Goal: Task Accomplishment & Management: Complete application form

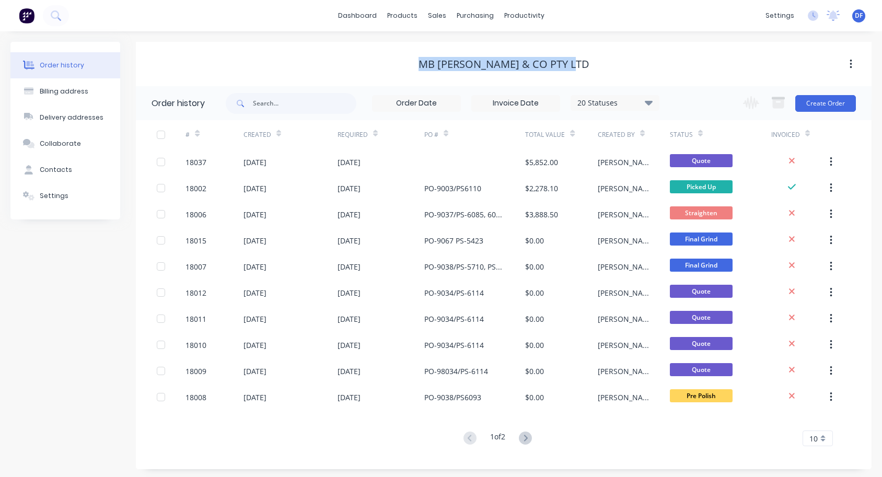
drag, startPoint x: 428, startPoint y: 60, endPoint x: 601, endPoint y: 64, distance: 173.0
click at [601, 64] on div "MB [PERSON_NAME] & Co Pty Ltd" at bounding box center [504, 64] width 736 height 13
copy div "MB [PERSON_NAME] & Co Pty Ltd"
click at [435, 15] on div "sales" at bounding box center [437, 16] width 29 height 16
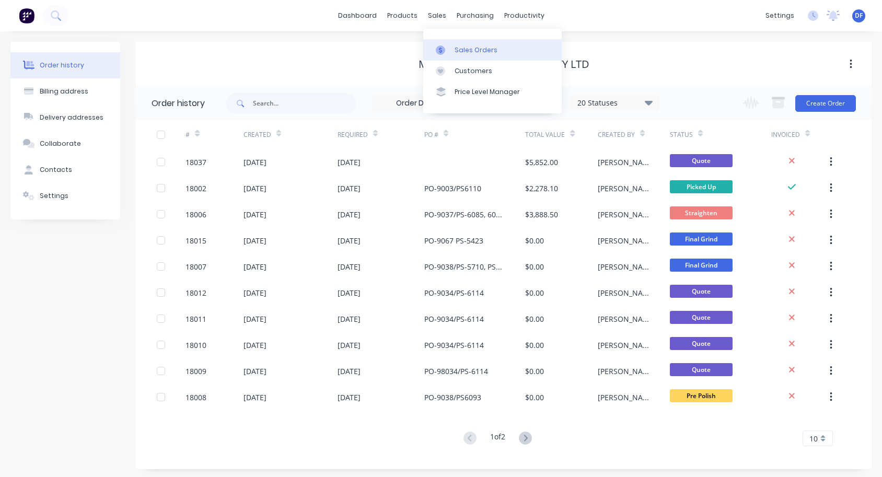
click at [458, 54] on div "Sales Orders" at bounding box center [476, 49] width 43 height 9
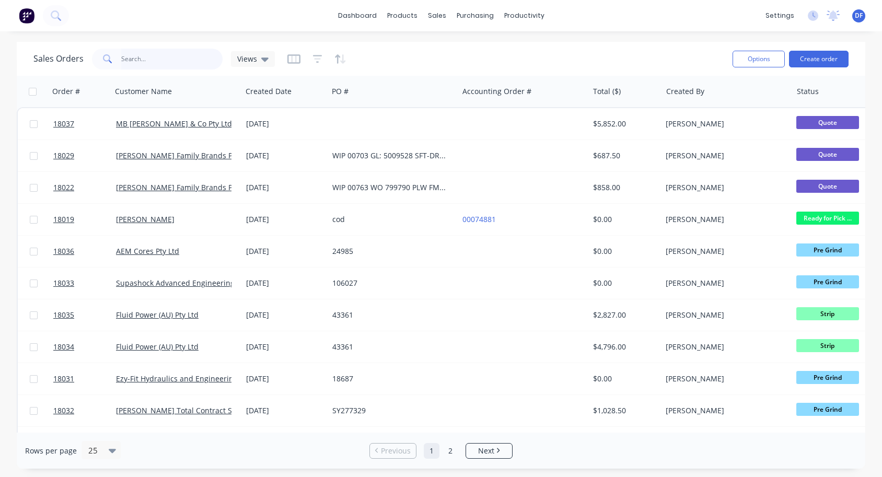
click at [124, 62] on input "text" at bounding box center [172, 59] width 102 height 21
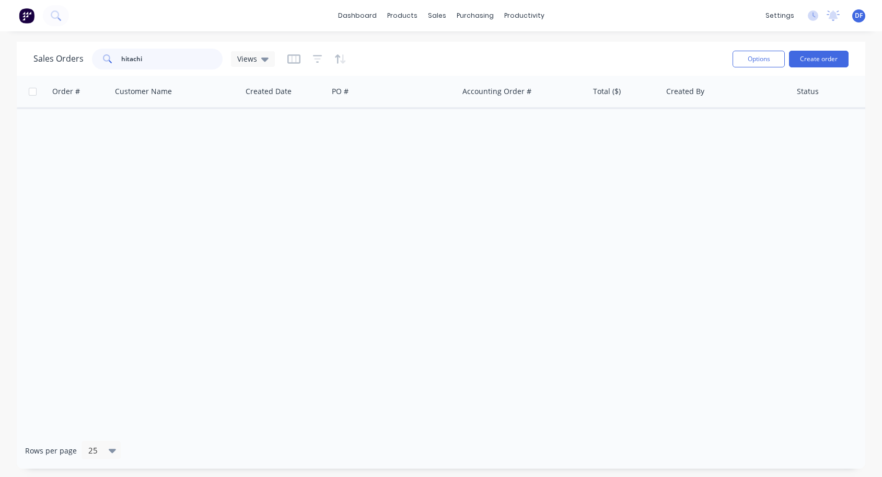
type input "hitachi"
click at [131, 61] on input "hitachi" at bounding box center [172, 59] width 102 height 21
click at [34, 94] on input "checkbox" at bounding box center [33, 92] width 8 height 8
click at [31, 92] on input "checkbox" at bounding box center [33, 92] width 8 height 8
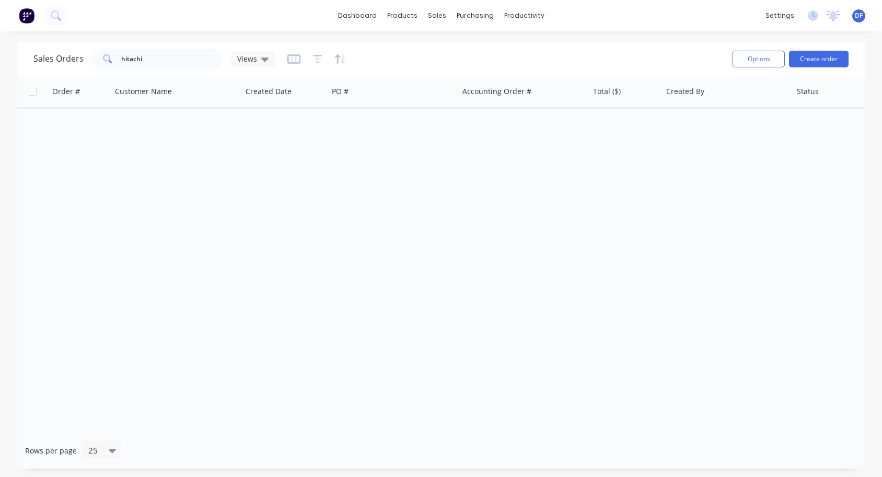
checkbox input "false"
click at [169, 97] on div at bounding box center [173, 91] width 116 height 21
click at [818, 61] on button "Create order" at bounding box center [819, 59] width 60 height 17
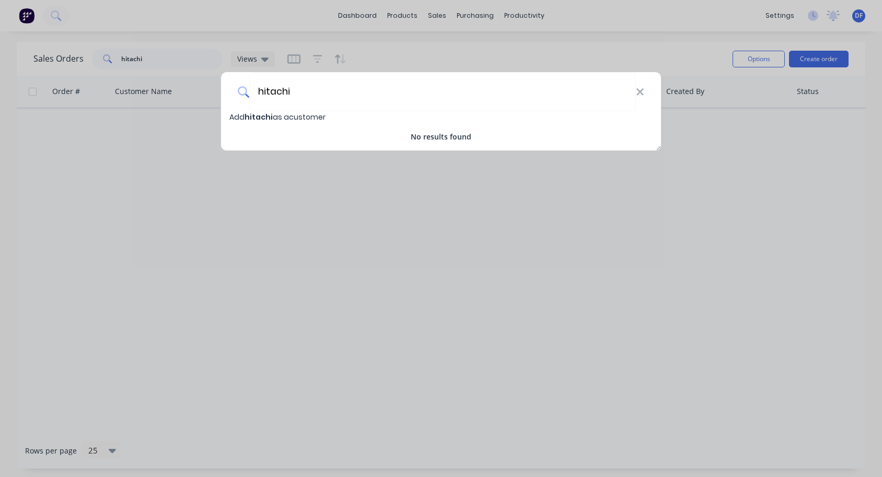
type input "hitachi"
click at [262, 119] on span "hitachi" at bounding box center [259, 117] width 28 height 10
select select "AU"
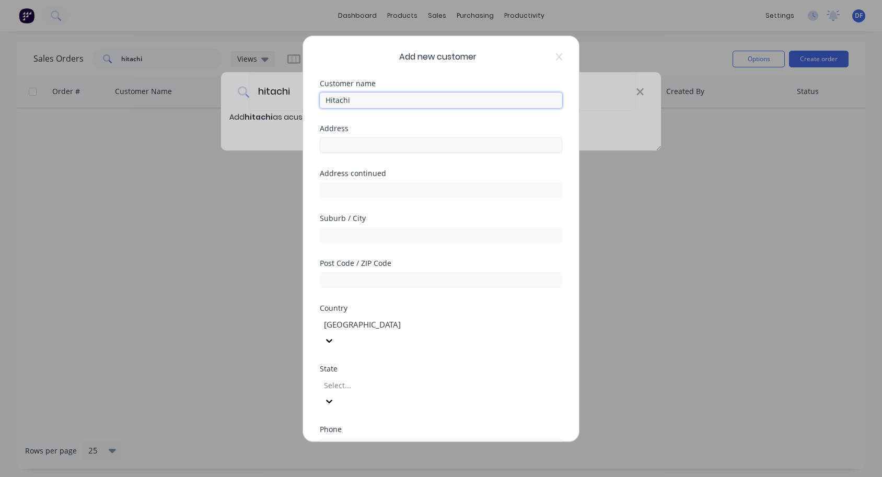
type input "Hitachi"
paste input "[STREET_ADDRESS]"
drag, startPoint x: 454, startPoint y: 143, endPoint x: 400, endPoint y: 146, distance: 54.0
click at [400, 146] on input "[STREET_ADDRESS]" at bounding box center [441, 145] width 243 height 16
type input "[GEOGRAPHIC_DATA],"
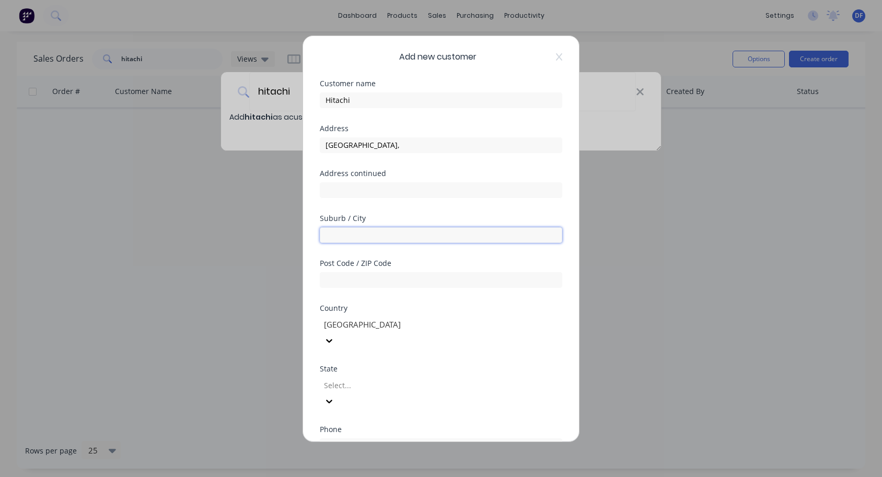
paste input "Cavan, [GEOGRAPHIC_DATA] 5094"
drag, startPoint x: 385, startPoint y: 235, endPoint x: 351, endPoint y: 235, distance: 34.0
click at [350, 235] on input "Cavan, [GEOGRAPHIC_DATA] 5094" at bounding box center [441, 235] width 243 height 16
type input "Cavan, [GEOGRAPHIC_DATA] 5094"
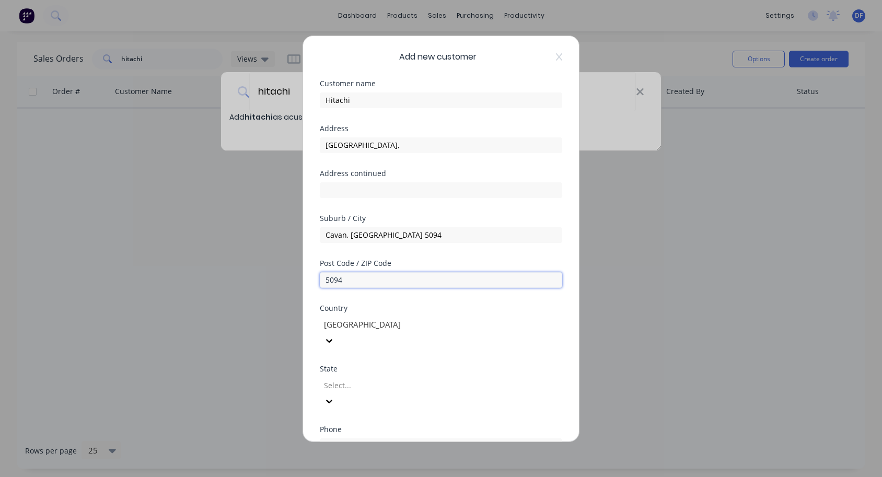
type input "5094"
click at [375, 379] on div at bounding box center [398, 385] width 151 height 13
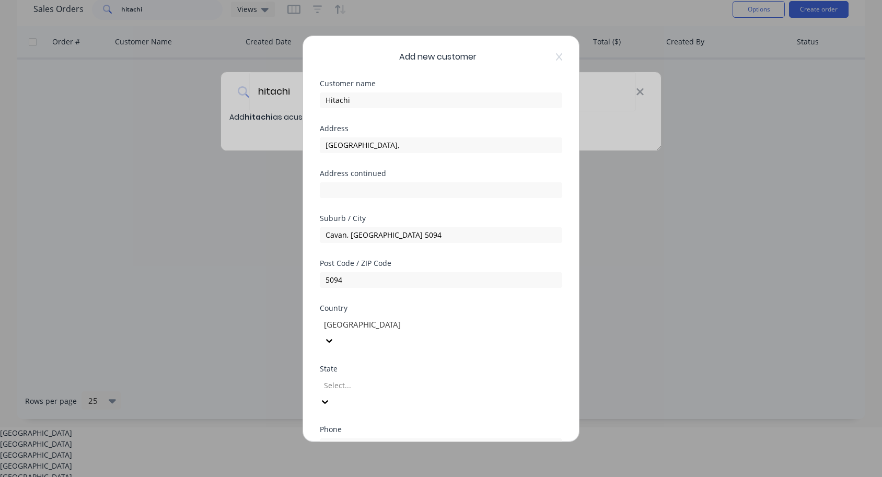
scroll to position [18, 0]
click at [371, 471] on div "[GEOGRAPHIC_DATA]" at bounding box center [441, 476] width 882 height 11
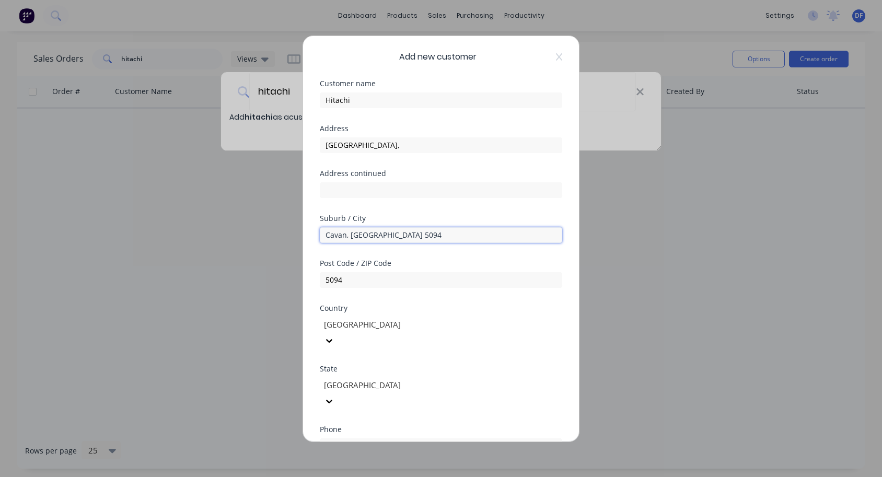
click at [391, 234] on input "Cavan, [GEOGRAPHIC_DATA] 5094" at bounding box center [441, 235] width 243 height 16
type input "Cavan"
click at [446, 146] on input "[GEOGRAPHIC_DATA]," at bounding box center [441, 145] width 243 height 16
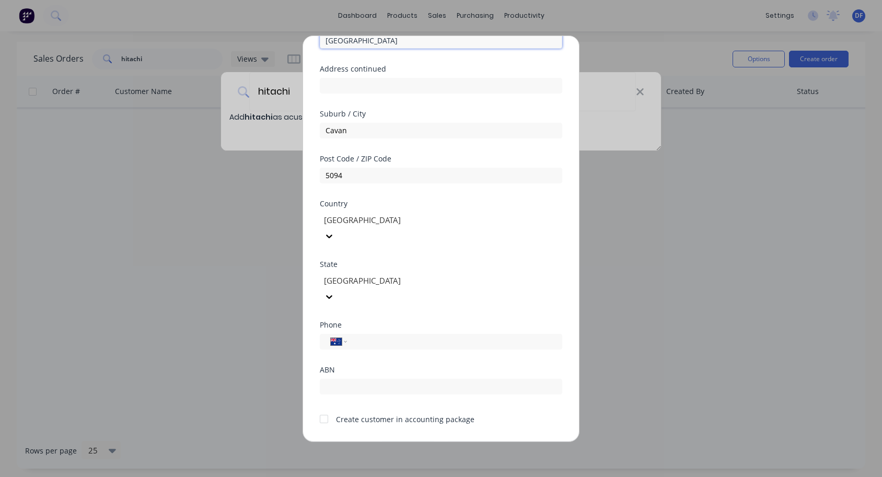
scroll to position [104, 0]
type input "[GEOGRAPHIC_DATA]"
click at [410, 442] on button "Save" at bounding box center [407, 450] width 57 height 17
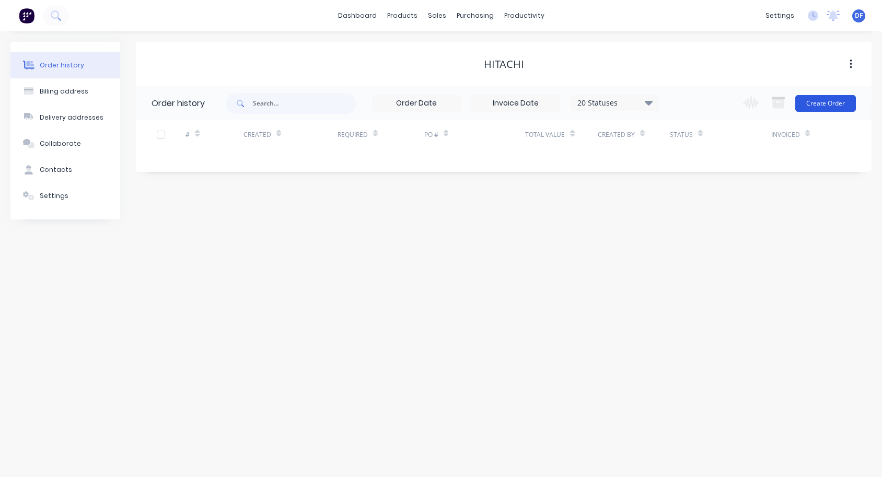
click at [826, 99] on button "Create Order" at bounding box center [826, 103] width 61 height 17
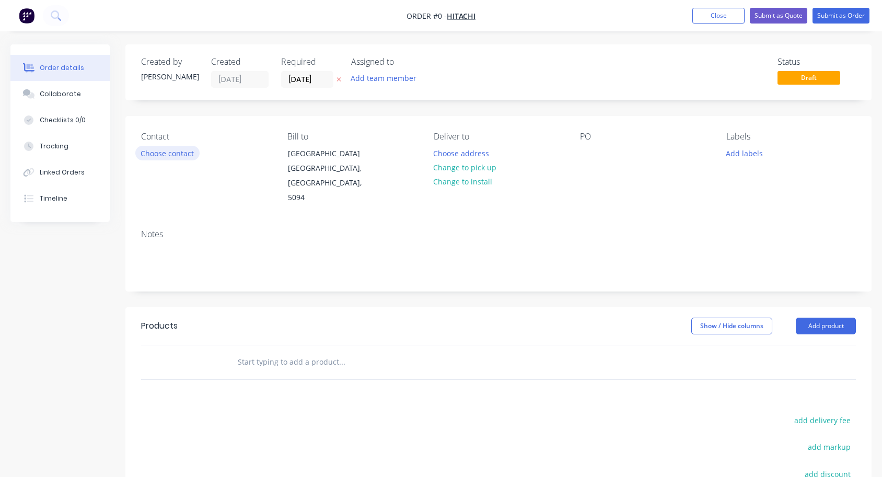
click at [162, 151] on button "Choose contact" at bounding box center [167, 153] width 64 height 14
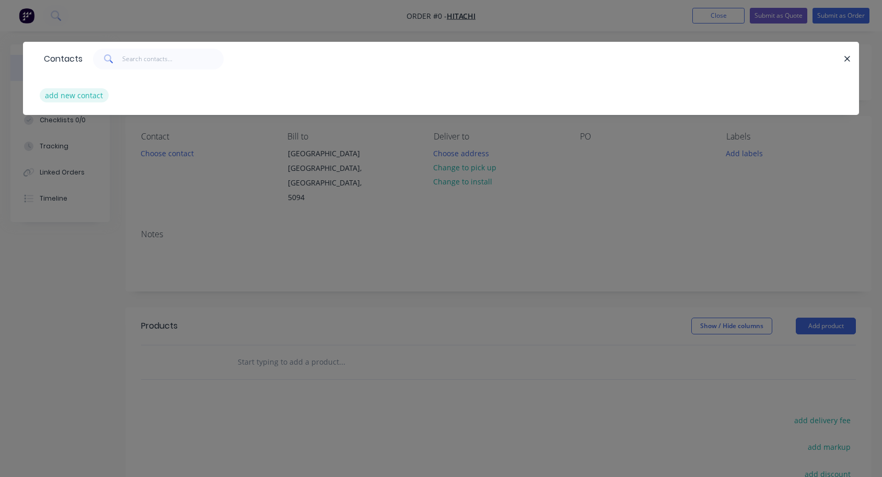
click at [99, 95] on button "add new contact" at bounding box center [74, 95] width 69 height 14
select select "AU"
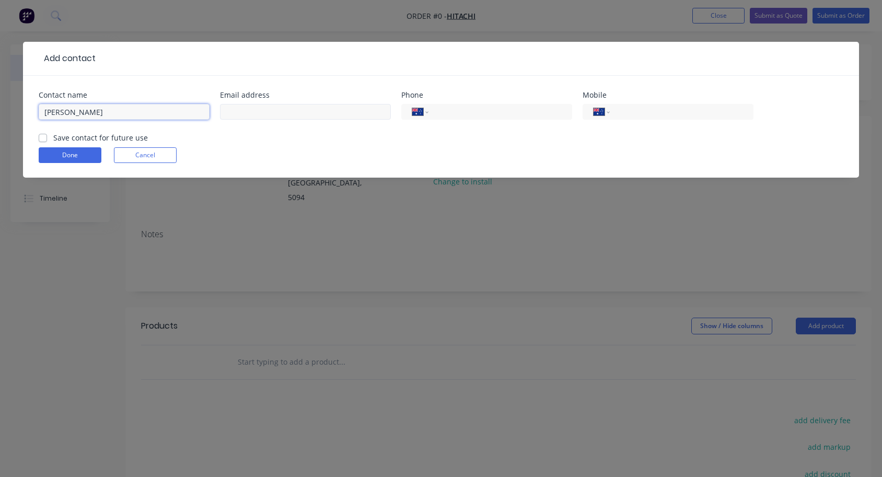
type input "[PERSON_NAME]"
type input "Waters"
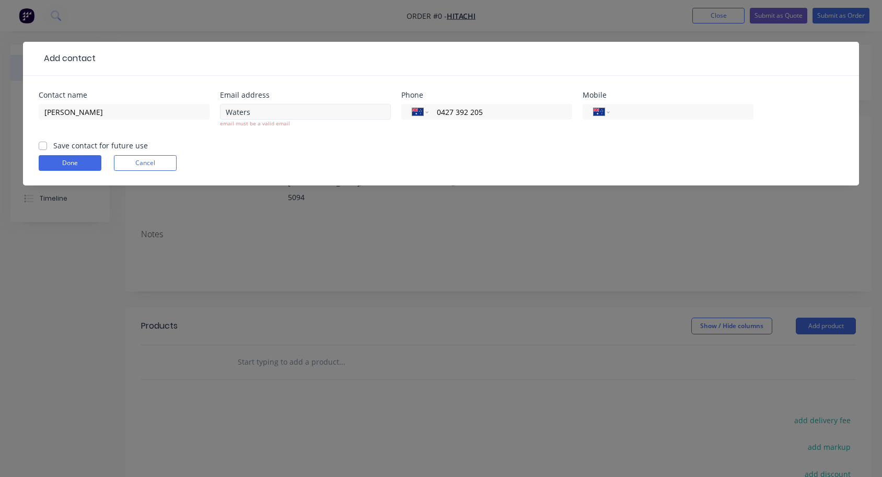
type input "0427 392 205"
click at [311, 109] on input "Waters" at bounding box center [305, 112] width 171 height 16
type input "Waterss"
click at [95, 113] on input "[PERSON_NAME]" at bounding box center [124, 112] width 171 height 16
type input "[PERSON_NAME]"
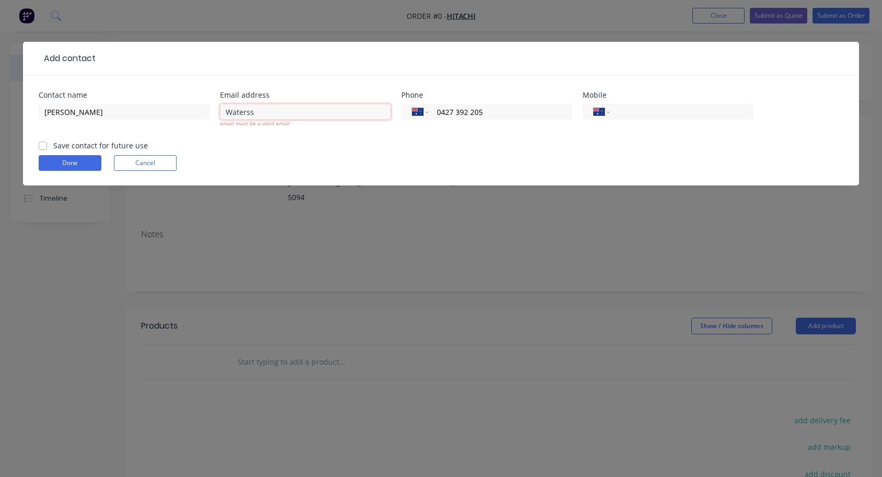
click at [260, 111] on input "Waterss" at bounding box center [305, 112] width 171 height 16
click at [231, 113] on input "Waterss" at bounding box center [305, 112] width 171 height 16
click at [287, 109] on input "waterss" at bounding box center [305, 112] width 171 height 16
type input "[EMAIL_ADDRESS][DOMAIN_NAME]"
click at [478, 141] on form "Contact name [PERSON_NAME] Email address [EMAIL_ADDRESS][DOMAIN_NAME] email mus…" at bounding box center [441, 138] width 805 height 94
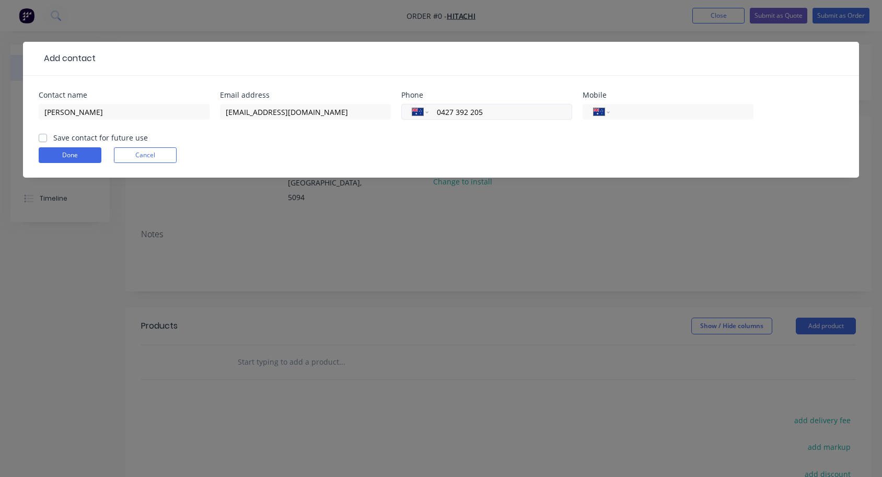
drag, startPoint x: 486, startPoint y: 114, endPoint x: 429, endPoint y: 112, distance: 56.5
click at [429, 112] on div "International [GEOGRAPHIC_DATA] [GEOGRAPHIC_DATA] [GEOGRAPHIC_DATA] [GEOGRAPHIC…" at bounding box center [486, 112] width 171 height 16
click at [678, 110] on input "tel" at bounding box center [679, 112] width 125 height 12
paste input "0427 392 205"
type input "0427 392 205"
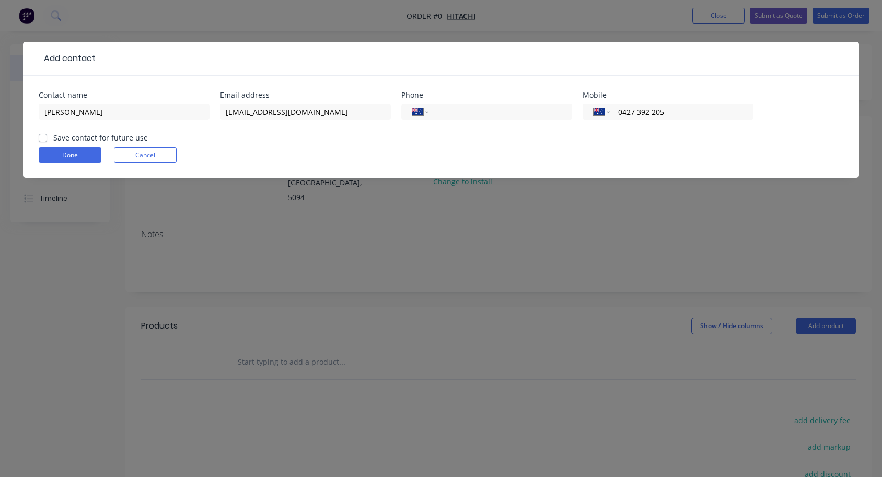
click at [53, 137] on label "Save contact for future use" at bounding box center [100, 137] width 95 height 11
click at [42, 137] on input "Save contact for future use" at bounding box center [43, 137] width 8 height 10
checkbox input "true"
click at [86, 158] on button "Done" at bounding box center [70, 155] width 63 height 16
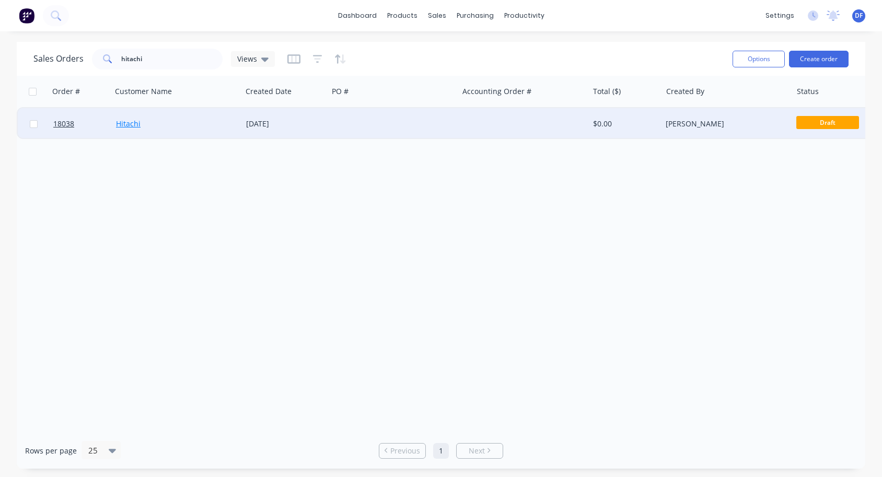
click at [133, 126] on link "Hitachi" at bounding box center [128, 124] width 25 height 10
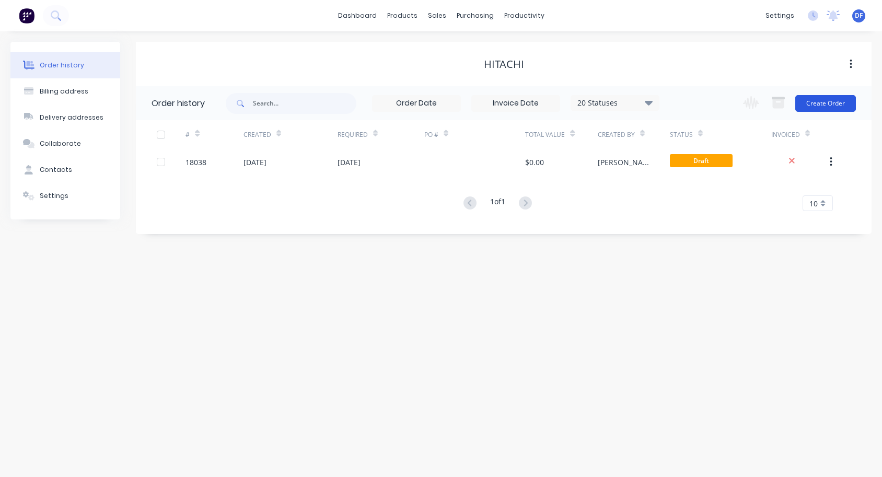
click at [818, 104] on button "Create Order" at bounding box center [826, 103] width 61 height 17
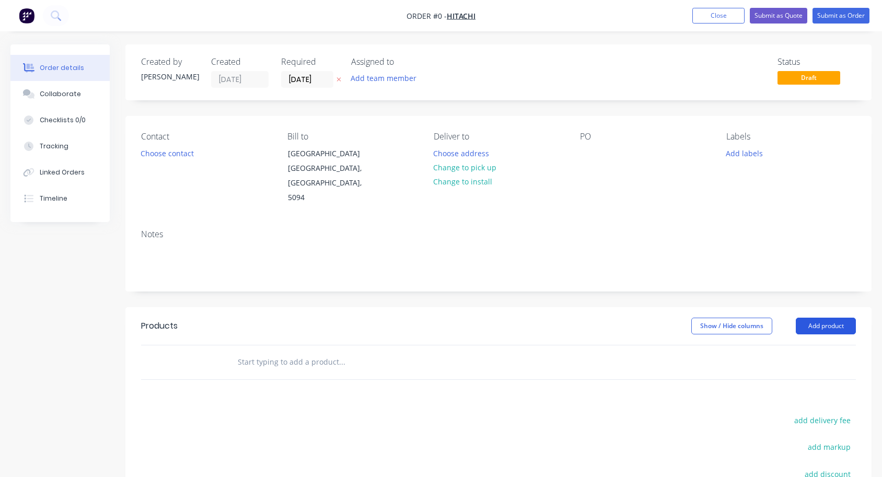
click at [823, 318] on button "Add product" at bounding box center [826, 326] width 60 height 17
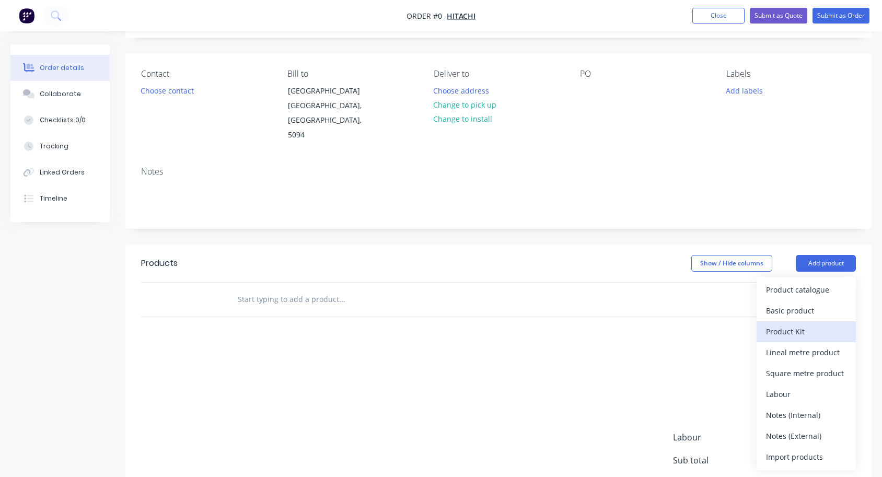
scroll to position [83, 0]
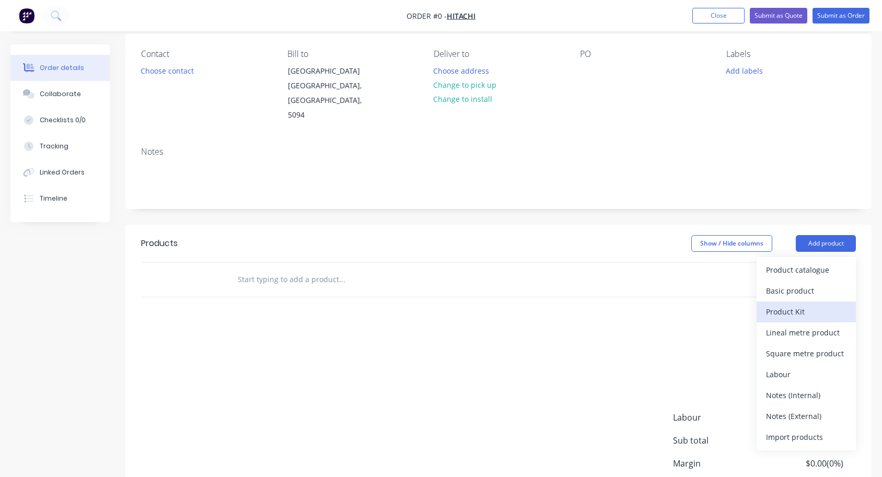
click at [788, 304] on div "Product Kit" at bounding box center [806, 311] width 80 height 15
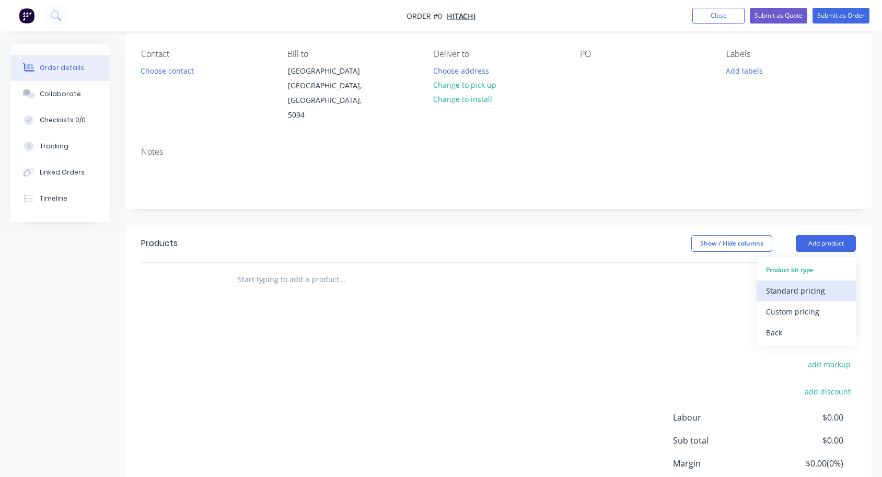
click at [785, 283] on div "Standard pricing" at bounding box center [806, 290] width 80 height 15
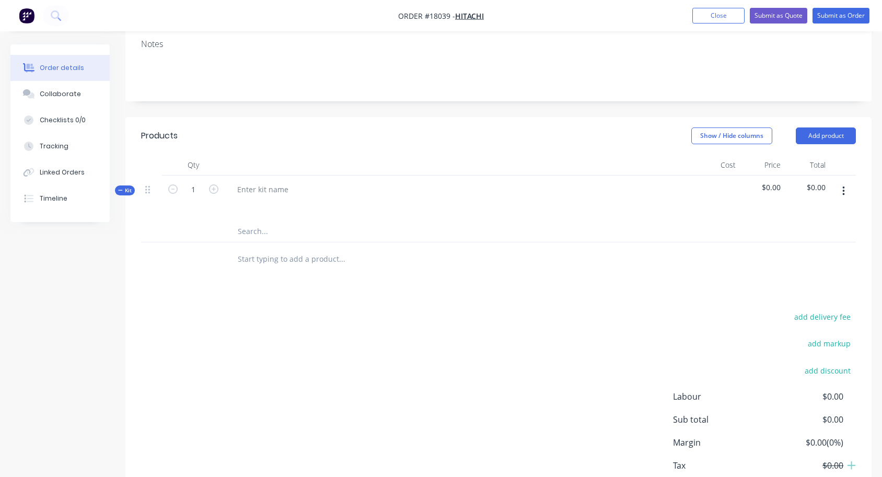
scroll to position [241, 0]
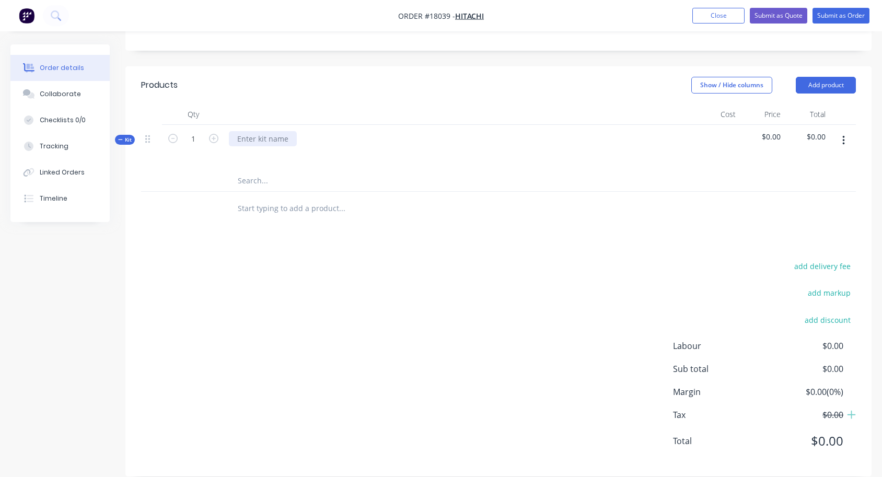
click at [265, 131] on div at bounding box center [263, 138] width 68 height 15
click at [825, 77] on button "Add product" at bounding box center [826, 85] width 60 height 17
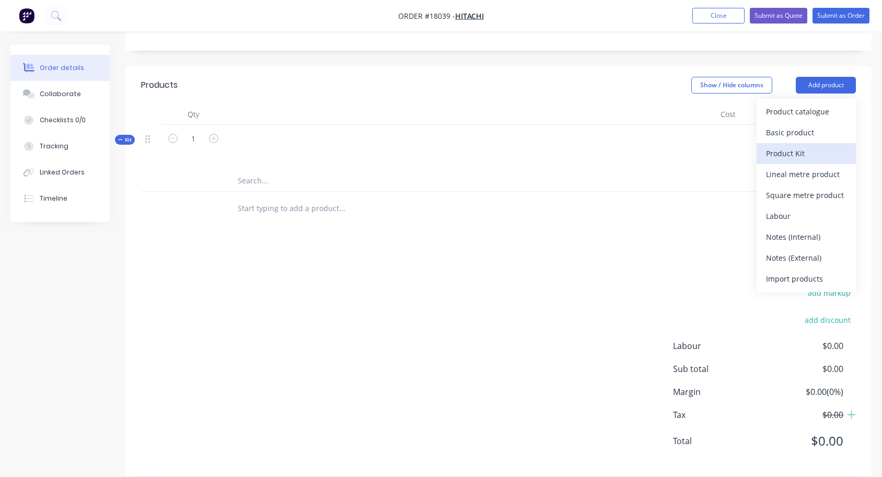
click at [798, 146] on div "Product Kit" at bounding box center [806, 153] width 80 height 15
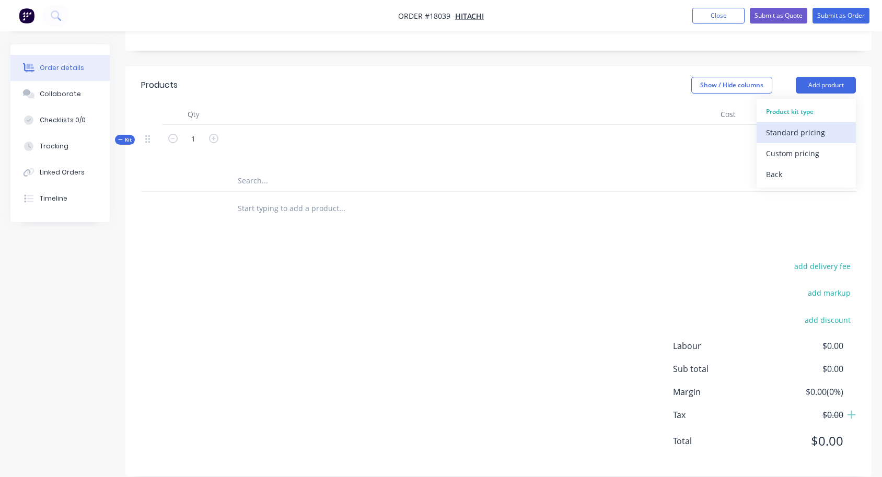
click at [786, 125] on div "Standard pricing" at bounding box center [806, 132] width 80 height 15
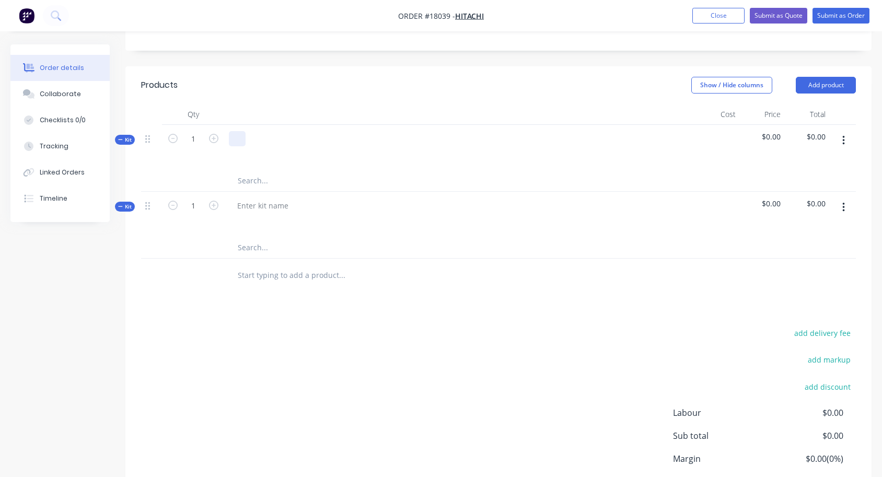
click at [241, 131] on div at bounding box center [237, 138] width 17 height 15
click at [848, 131] on button "button" at bounding box center [844, 140] width 25 height 19
click at [811, 244] on div "Delete" at bounding box center [806, 251] width 80 height 15
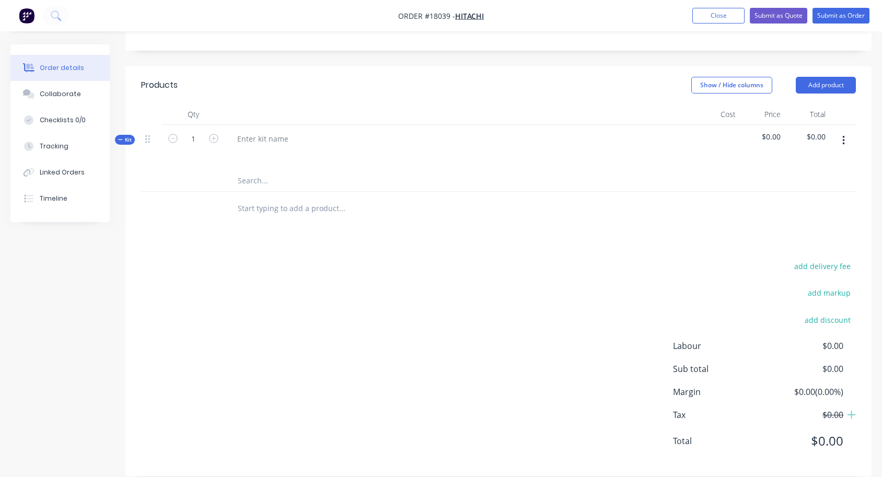
click at [850, 136] on div at bounding box center [843, 147] width 26 height 45
click at [844, 135] on icon "button" at bounding box center [844, 140] width 3 height 11
click at [815, 244] on div "Delete" at bounding box center [806, 251] width 80 height 15
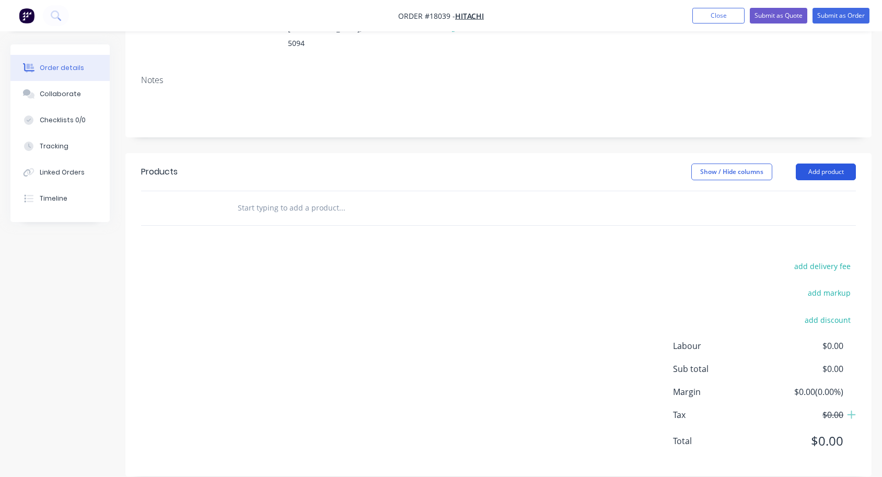
click at [825, 164] on button "Add product" at bounding box center [826, 172] width 60 height 17
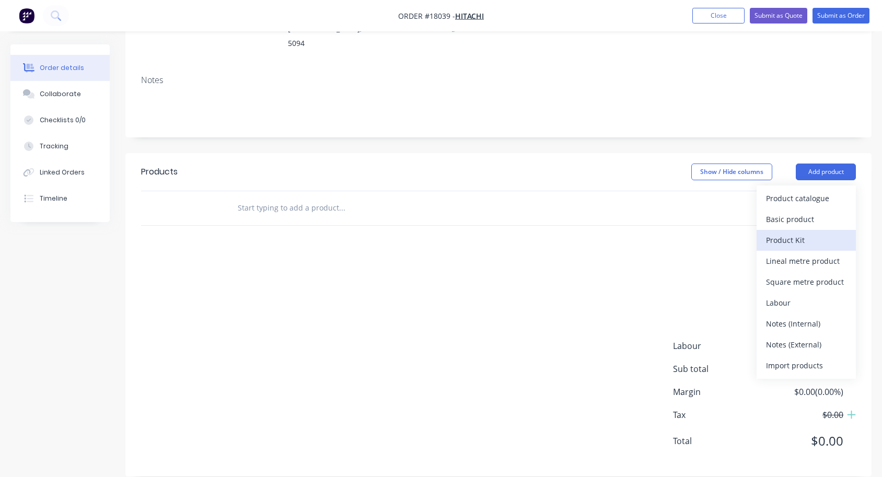
click at [773, 233] on div "Product Kit" at bounding box center [806, 240] width 80 height 15
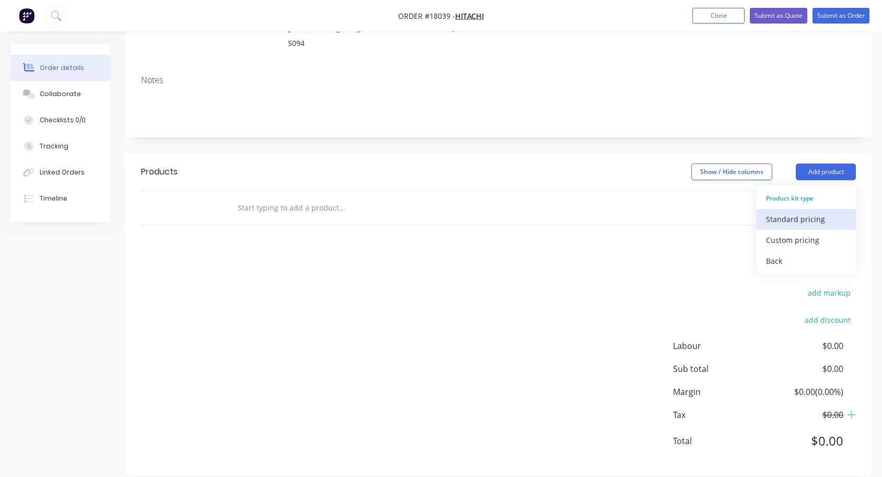
click at [776, 212] on div "Standard pricing" at bounding box center [806, 219] width 80 height 15
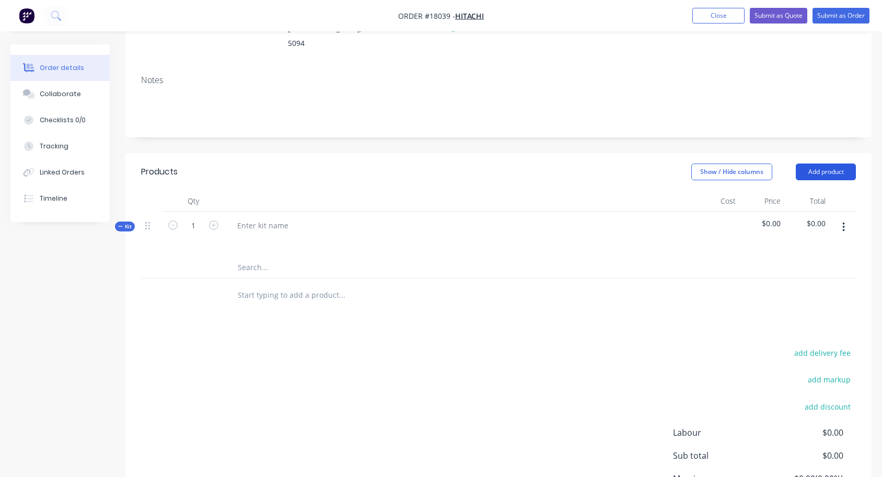
click at [820, 164] on button "Add product" at bounding box center [826, 172] width 60 height 17
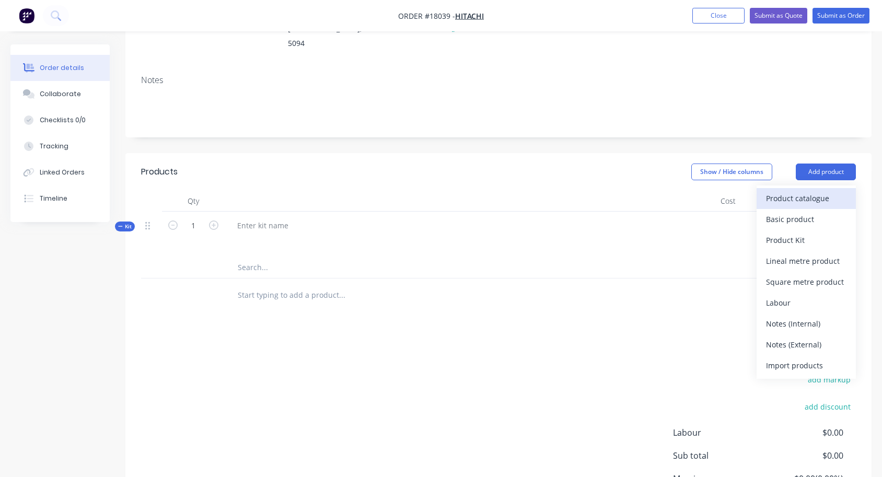
click at [811, 191] on div "Product catalogue" at bounding box center [806, 198] width 80 height 15
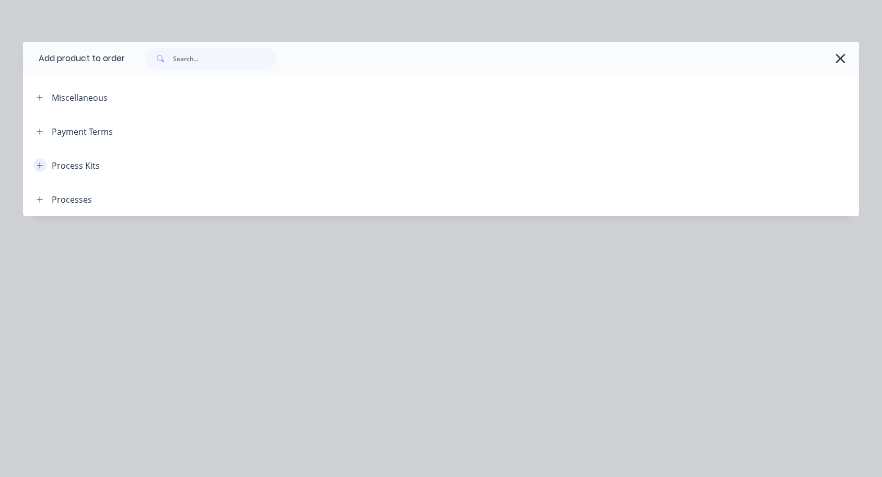
click at [41, 167] on icon "button" at bounding box center [40, 165] width 6 height 7
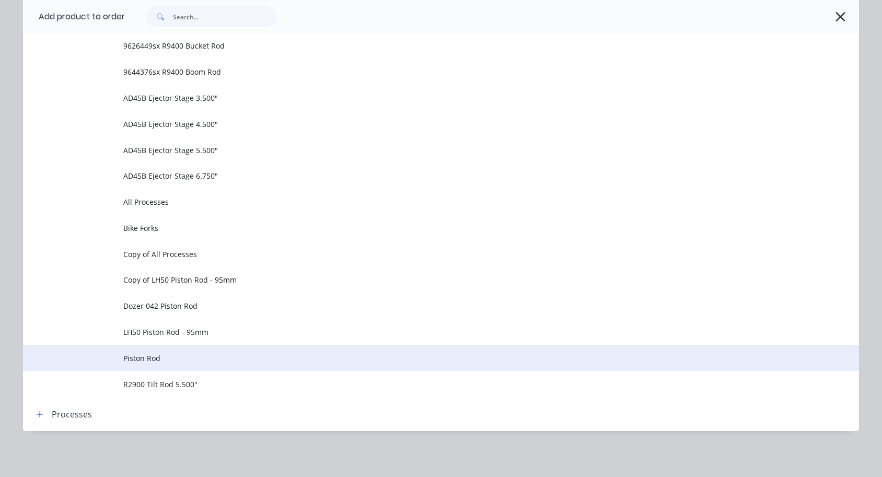
scroll to position [226, 0]
click at [141, 362] on span "Piston Rod" at bounding box center [417, 358] width 589 height 11
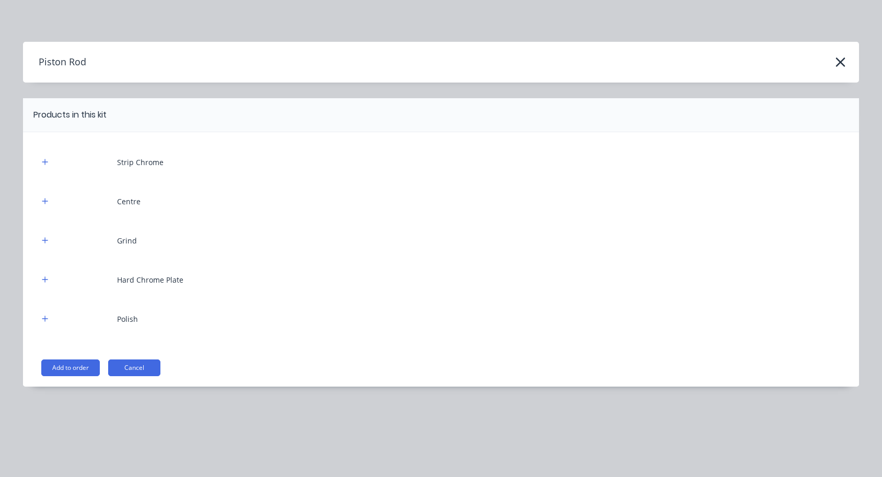
scroll to position [0, 0]
click at [75, 364] on button "Add to order" at bounding box center [70, 368] width 59 height 17
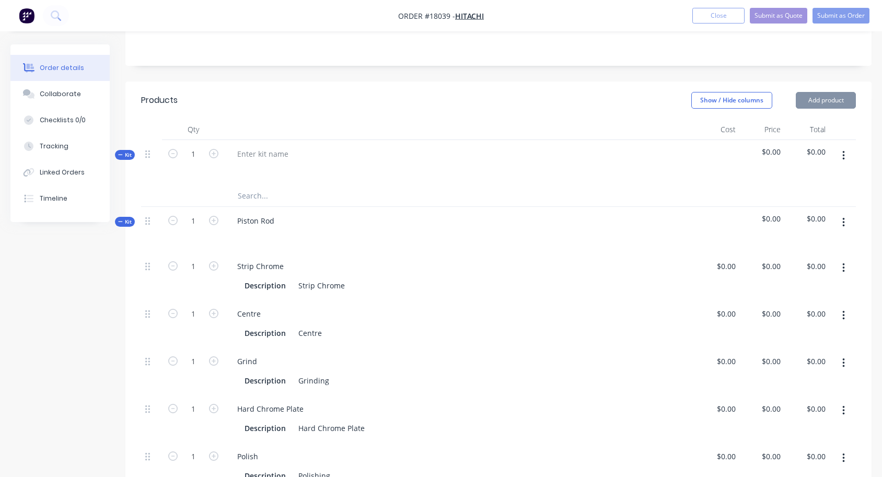
type input "$0.0001"
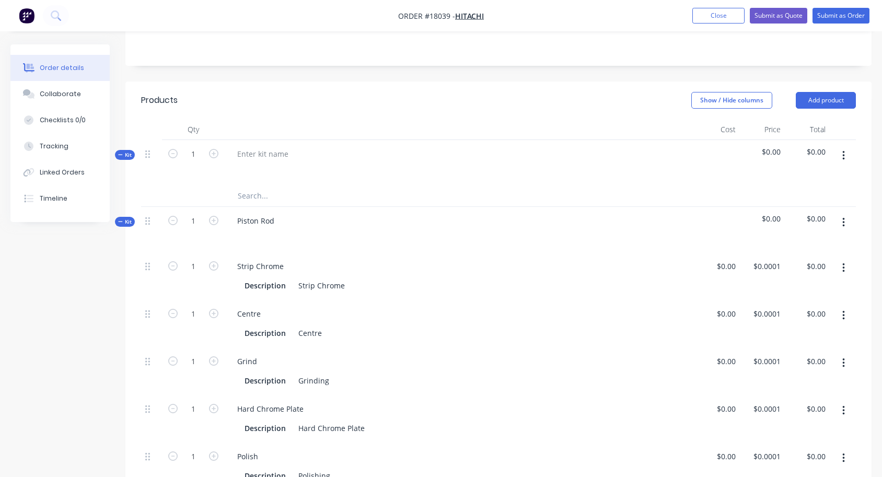
click at [845, 146] on button "button" at bounding box center [844, 155] width 25 height 19
click at [800, 259] on div "Delete" at bounding box center [806, 266] width 80 height 15
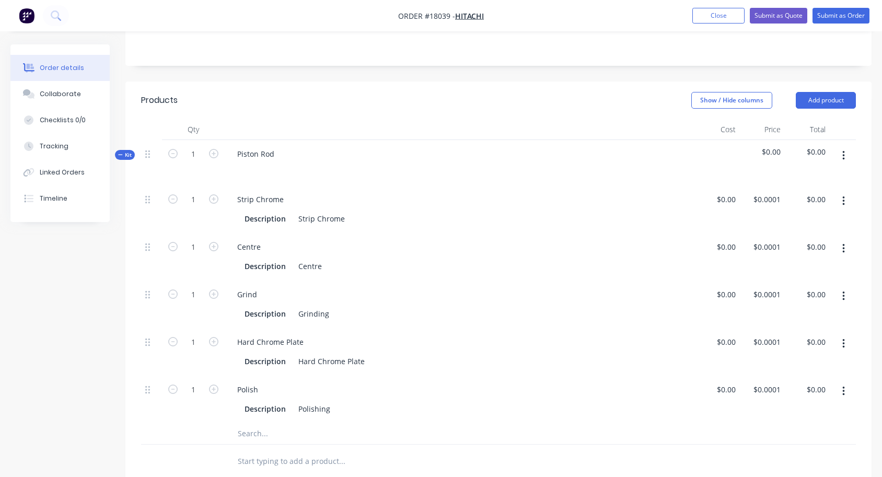
click at [292, 162] on div at bounding box center [460, 169] width 462 height 15
click at [274, 146] on div "Piston Rod" at bounding box center [256, 153] width 54 height 15
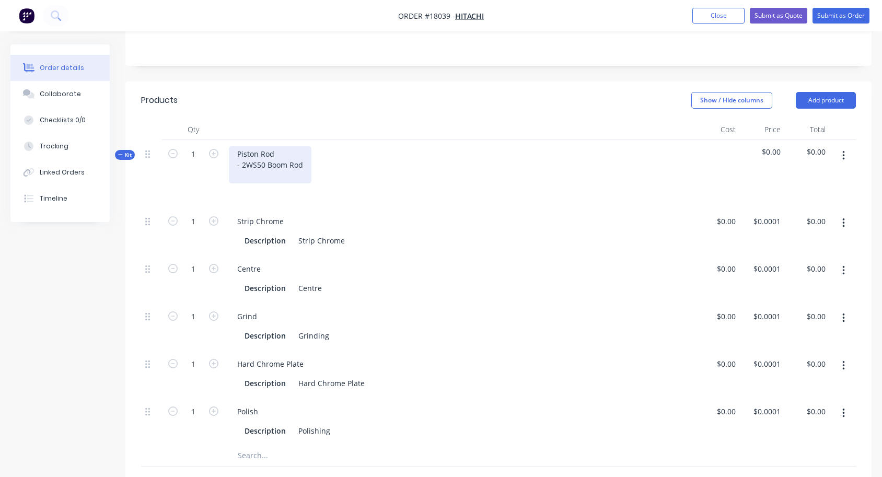
click at [241, 151] on div "Piston Rod - 2WS50 Boom Rod" at bounding box center [270, 164] width 83 height 37
drag, startPoint x: 238, startPoint y: 149, endPoint x: 284, endPoint y: 146, distance: 46.1
click at [284, 146] on div "Piston Rod 2WS50 Boom Rod" at bounding box center [268, 164] width 78 height 37
copy div "2WS50 Boom"
click at [255, 151] on div "Piston Rod 2WS50 Boom Rod" at bounding box center [268, 164] width 78 height 37
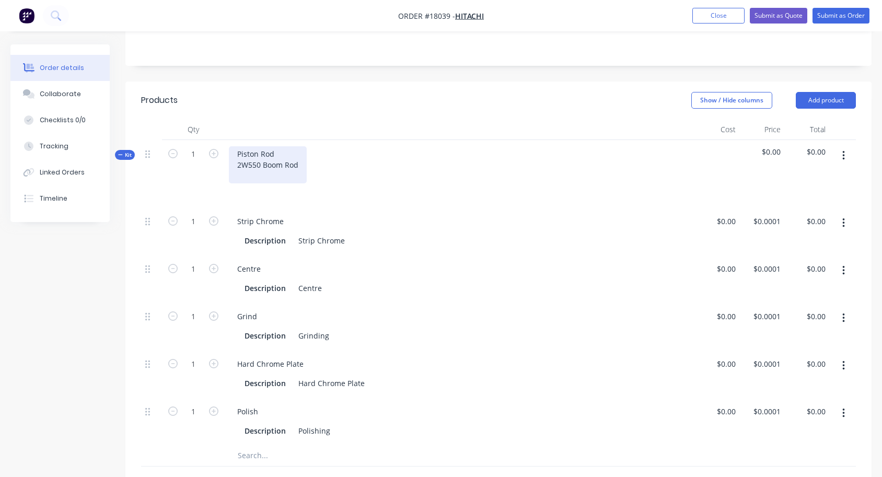
click at [301, 147] on div "Piston Rod 2W550 Boom Rod" at bounding box center [268, 164] width 78 height 37
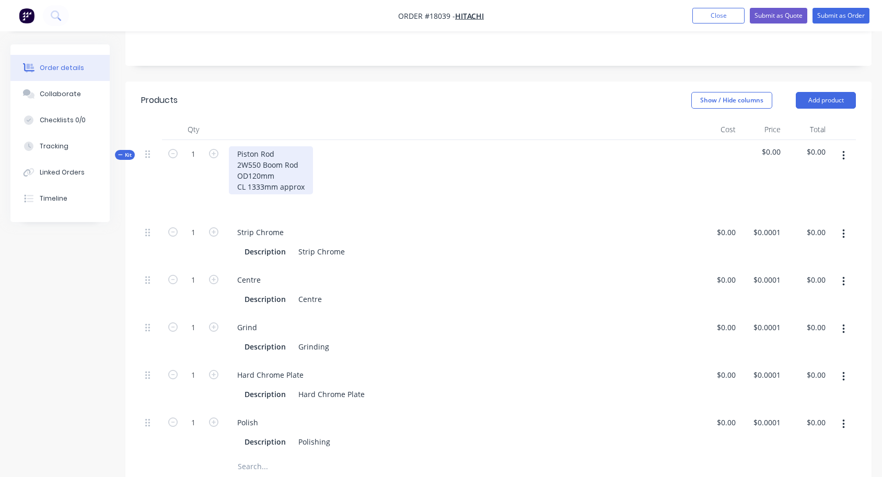
click at [277, 179] on div "Piston Rod 2W550 Boom Rod OD120mm CL 1333mm approx" at bounding box center [271, 170] width 84 height 48
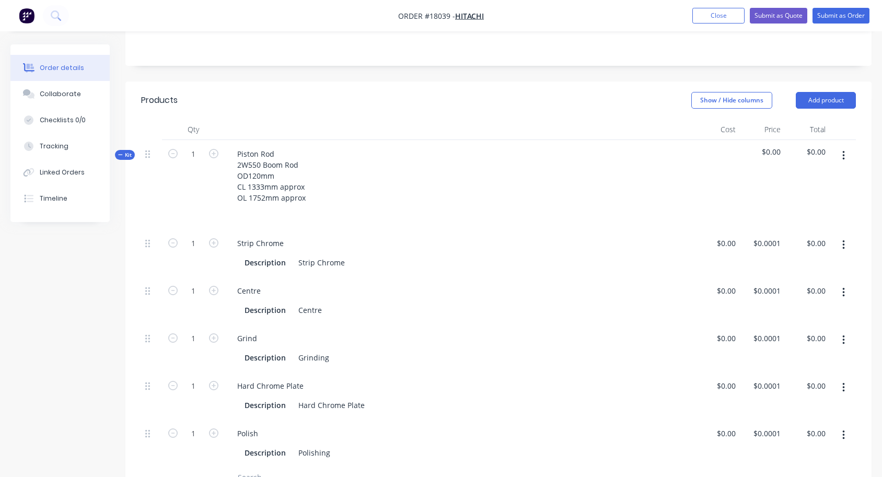
click at [336, 205] on div at bounding box center [460, 212] width 462 height 15
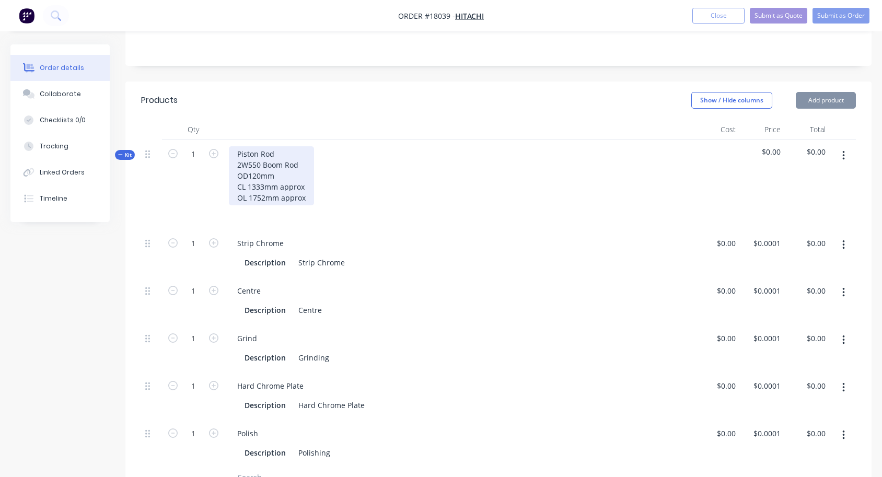
click at [312, 182] on div "Piston Rod 2W550 Boom Rod OD120mm CL 1333mm approx OL 1752mm approx" at bounding box center [271, 175] width 85 height 59
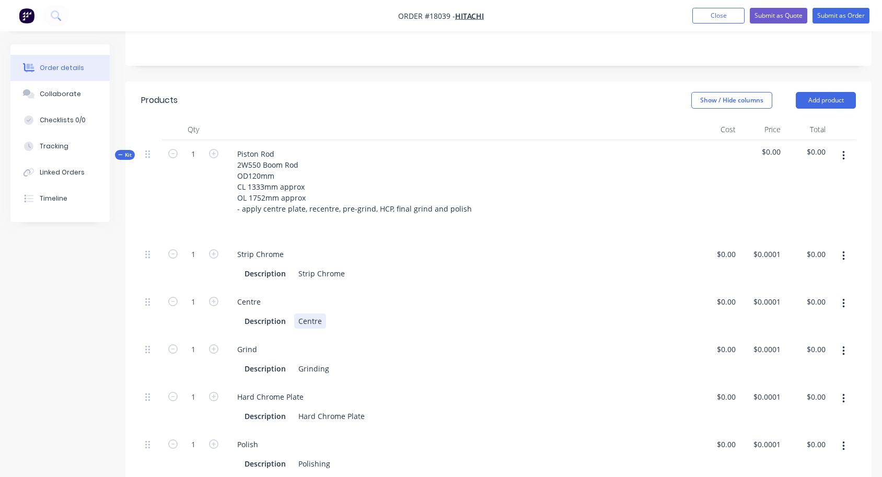
click at [363, 294] on div "Centre Description Centre" at bounding box center [460, 312] width 470 height 48
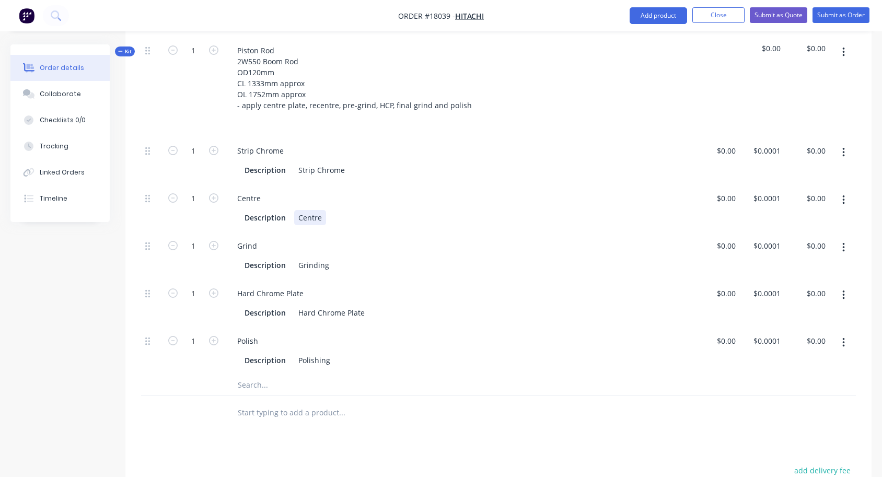
scroll to position [339, 0]
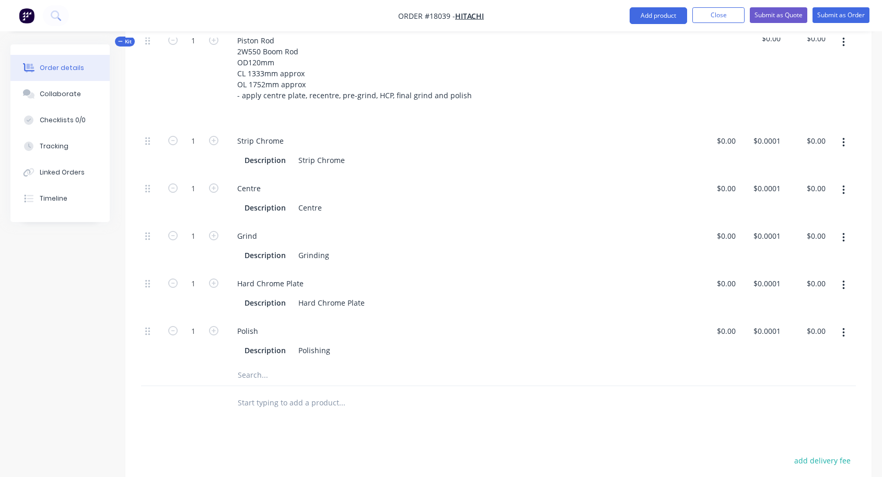
click at [508, 228] on div "Grind" at bounding box center [460, 235] width 462 height 15
click at [722, 176] on div "$0.00" at bounding box center [717, 199] width 45 height 48
type input "$70.00"
type input "70"
type input "$70.00"
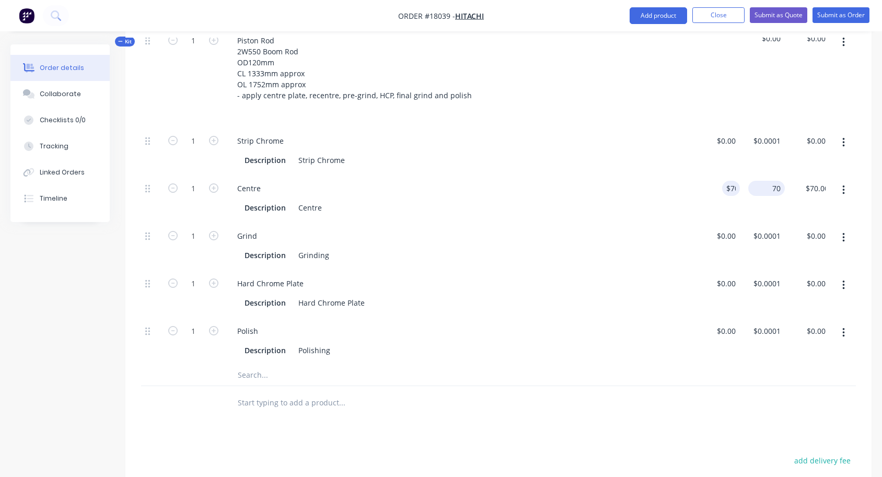
click at [758, 175] on div "70 $0.0001" at bounding box center [762, 199] width 45 height 48
type input "7"
type input "$105.00"
click at [667, 270] on div "Hard Chrome Plate Description Hard Chrome Plate" at bounding box center [460, 294] width 470 height 48
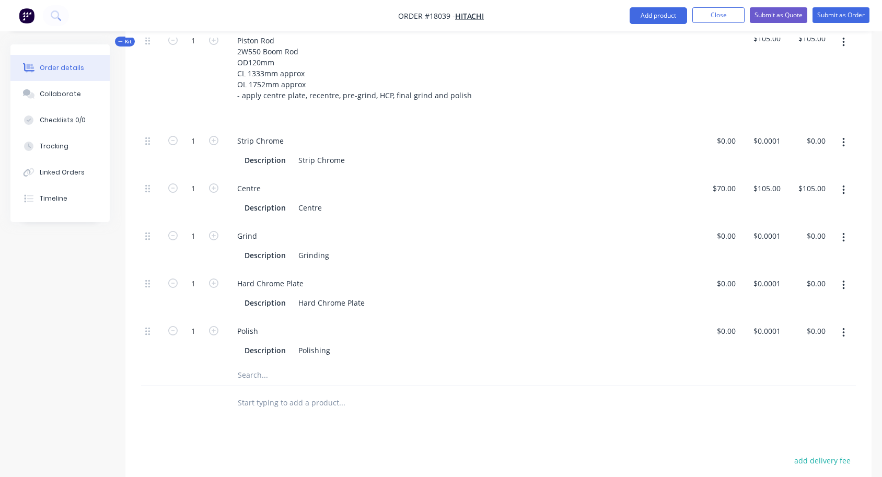
click at [260, 393] on input "text" at bounding box center [341, 403] width 209 height 21
click at [852, 133] on button "button" at bounding box center [844, 142] width 25 height 19
click at [805, 163] on div "Duplicate" at bounding box center [806, 170] width 80 height 15
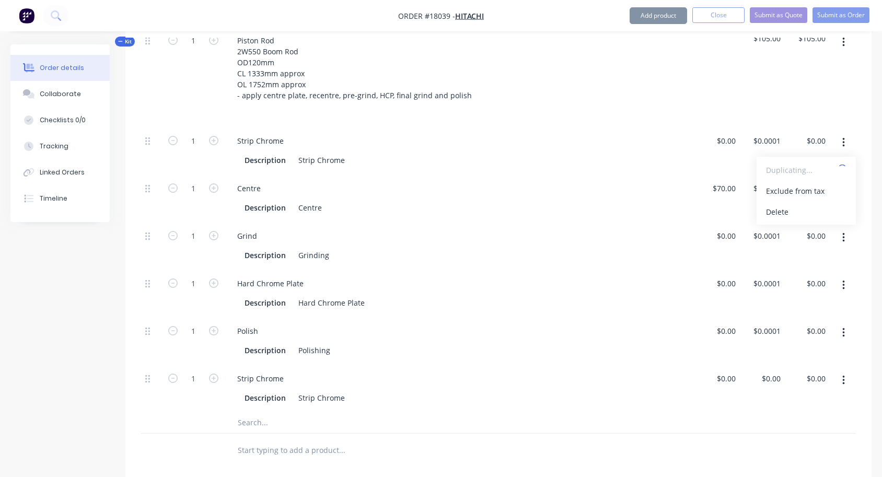
type input "$0.0001"
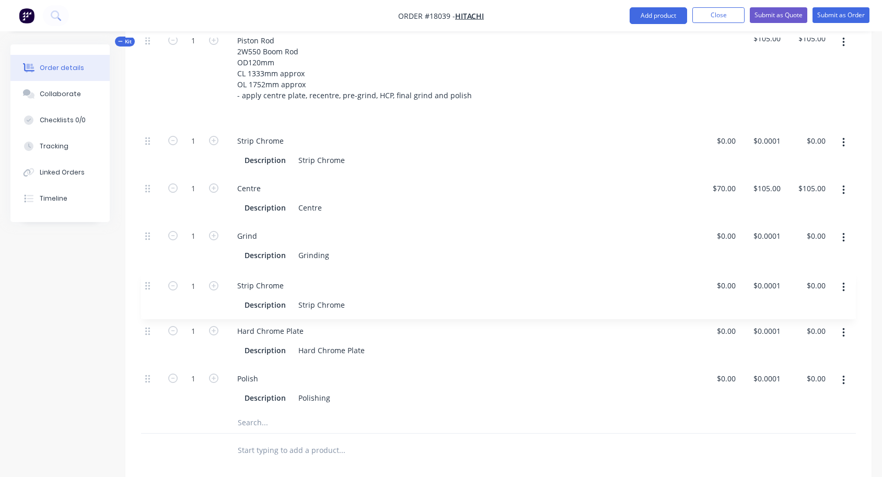
scroll to position [340, 0]
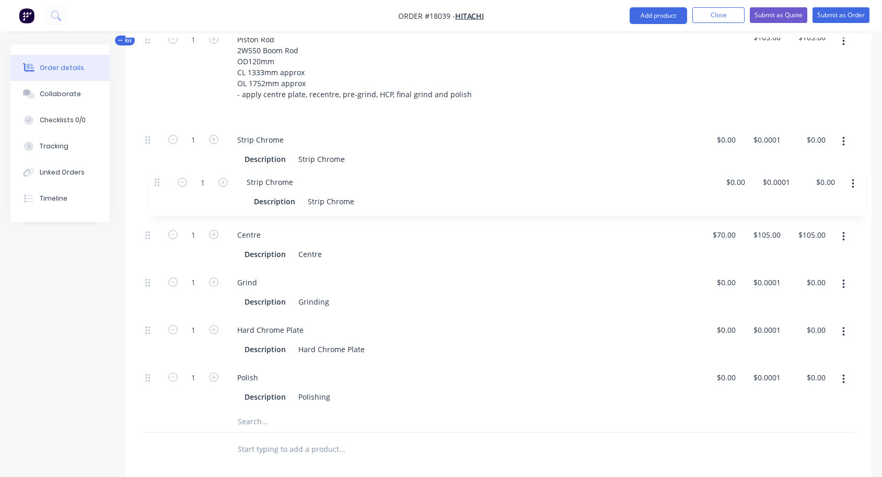
drag, startPoint x: 145, startPoint y: 363, endPoint x: 154, endPoint y: 177, distance: 186.3
click at [154, 177] on div "1 Strip Chrome Description Strip Chrome $0.00 $0.00 $0.0001 $0.0001 $0.00 $0.00…" at bounding box center [498, 268] width 715 height 285
drag, startPoint x: 238, startPoint y: 171, endPoint x: 285, endPoint y: 171, distance: 47.0
click at [285, 180] on div "Strip Chrome" at bounding box center [260, 187] width 63 height 15
drag, startPoint x: 297, startPoint y: 190, endPoint x: 372, endPoint y: 193, distance: 74.8
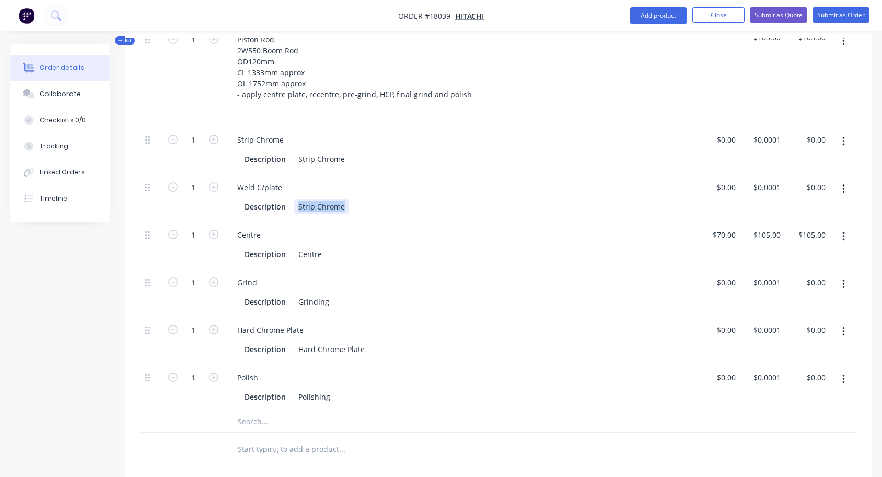
click at [372, 199] on div "Description Strip Chrome" at bounding box center [457, 206] width 435 height 15
click at [721, 175] on div "$0.00" at bounding box center [717, 198] width 45 height 48
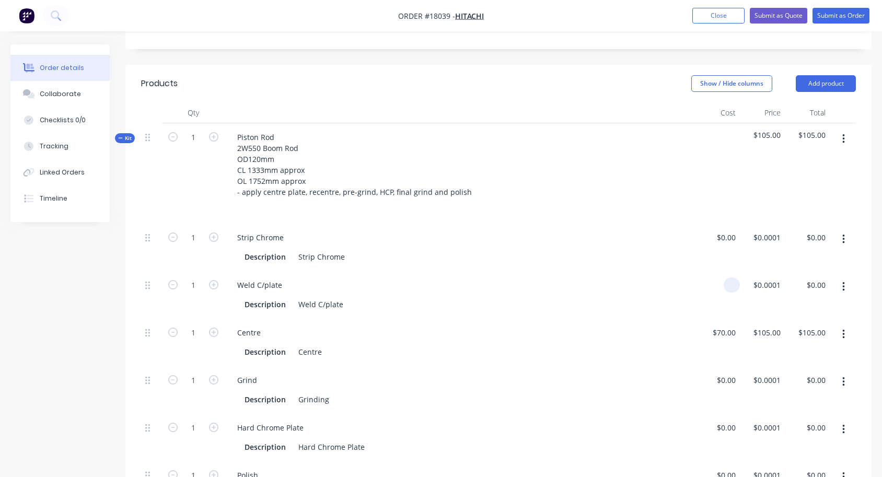
scroll to position [243, 0]
type input "$100.00"
type input "100"
type input "$100.00"
type input "100"
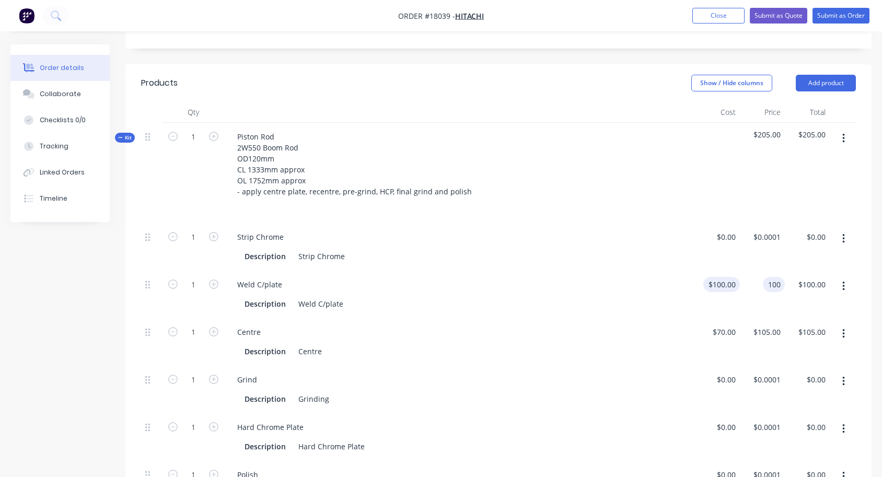
type input "100"
type input "$100.00"
click at [718, 271] on div "100 100" at bounding box center [717, 295] width 45 height 48
type input "$100.00"
click at [633, 366] on div "Grind Description Grinding" at bounding box center [460, 390] width 470 height 48
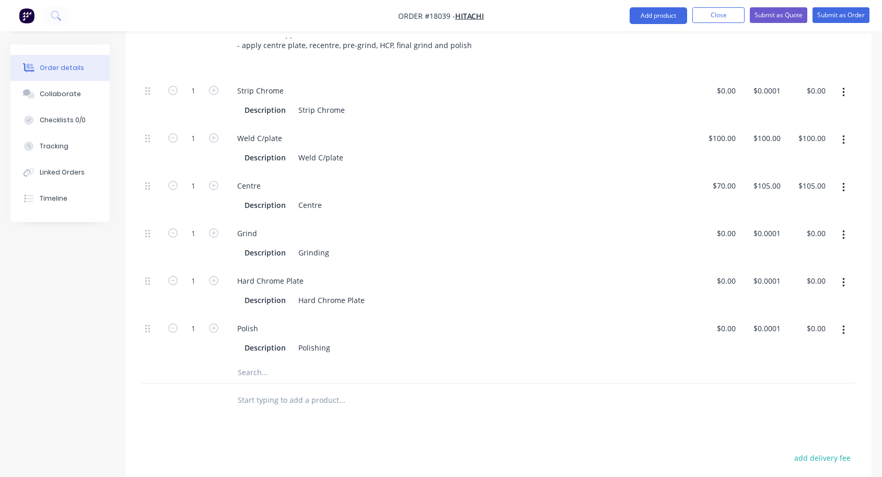
scroll to position [390, 0]
click at [725, 225] on div at bounding box center [732, 232] width 16 height 15
type input "$623.00"
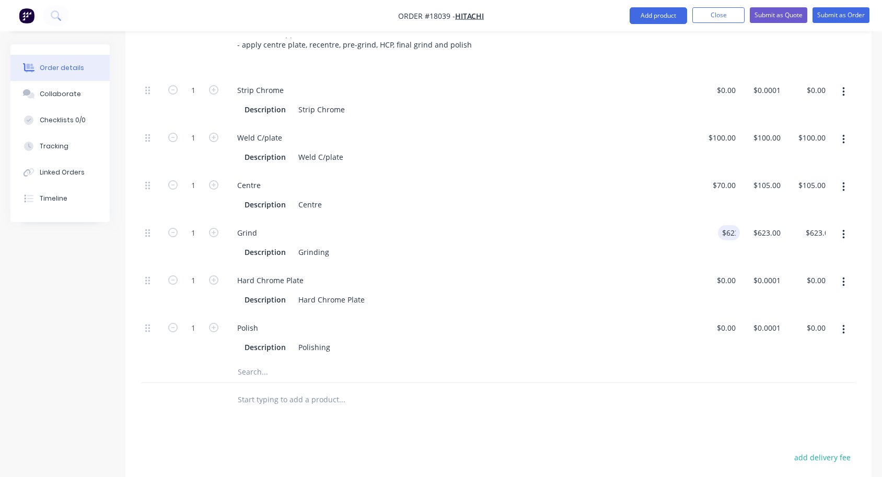
click at [723, 267] on div "$0.00 $0.00" at bounding box center [717, 291] width 45 height 48
click at [760, 219] on div "623 $623.00" at bounding box center [762, 243] width 45 height 48
click at [760, 219] on div "$623.00 $623.00" at bounding box center [762, 243] width 45 height 48
click at [697, 269] on div "$0.00 $0.00" at bounding box center [717, 291] width 45 height 48
click at [767, 225] on div "623 623" at bounding box center [774, 232] width 22 height 15
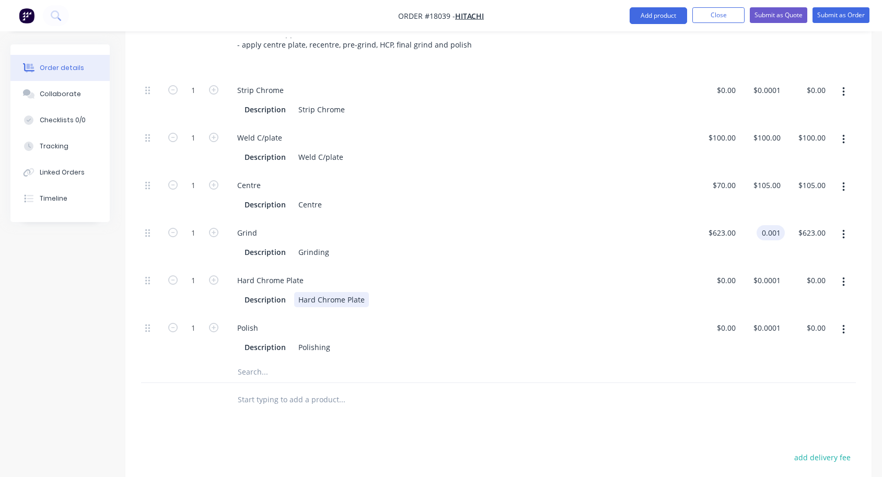
type input "$0.001"
type input "$0.00"
click at [694, 273] on div "Hard Chrome Plate Description Hard Chrome Plate" at bounding box center [460, 291] width 470 height 48
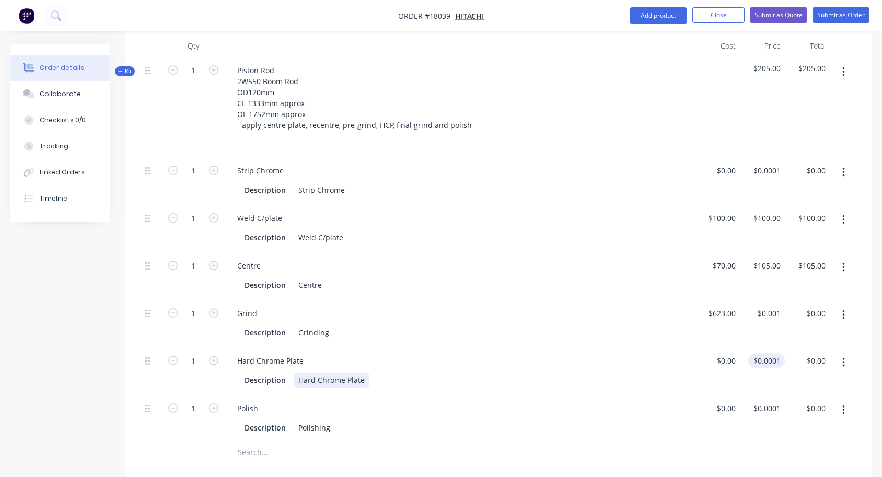
scroll to position [299, 0]
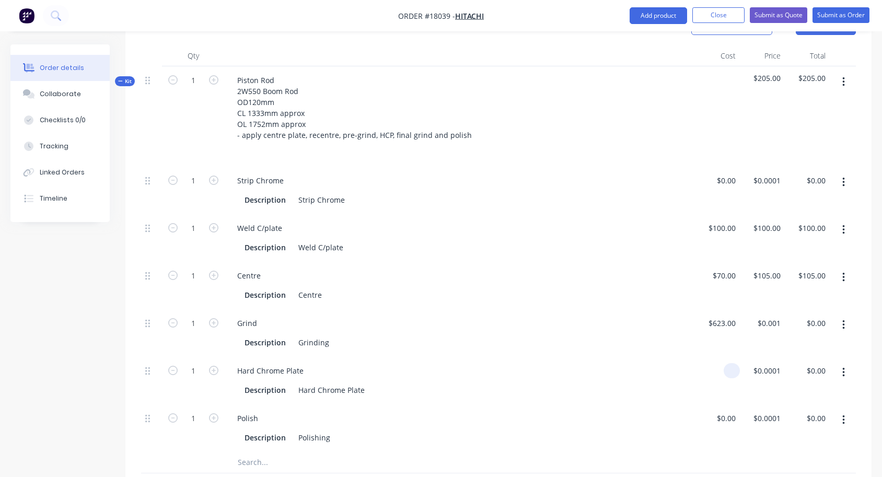
click at [721, 359] on div at bounding box center [717, 381] width 45 height 48
type input "$0.00"
click at [721, 359] on div "$0.00" at bounding box center [717, 381] width 45 height 48
click at [765, 357] on div "0 0" at bounding box center [762, 381] width 45 height 48
type input "$0.00"
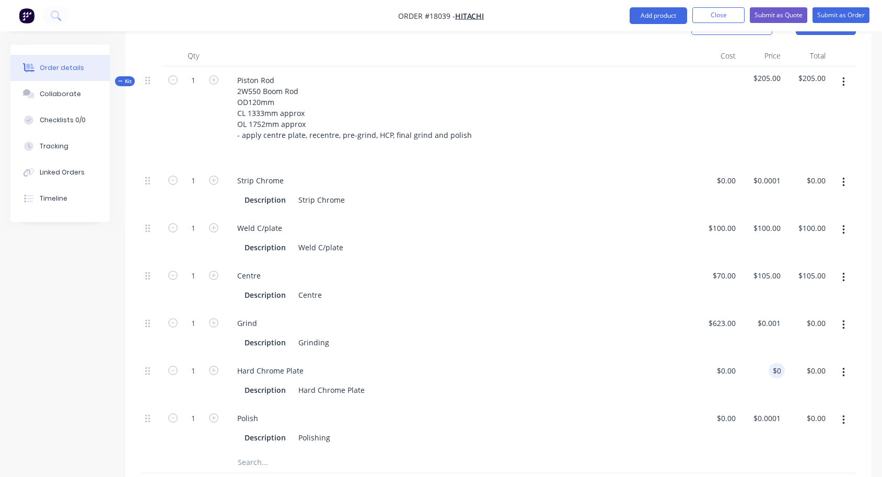
click at [765, 357] on div "$0.00 0" at bounding box center [762, 381] width 45 height 48
click at [713, 215] on div "100 $100.00" at bounding box center [717, 238] width 45 height 48
type input "$0.00"
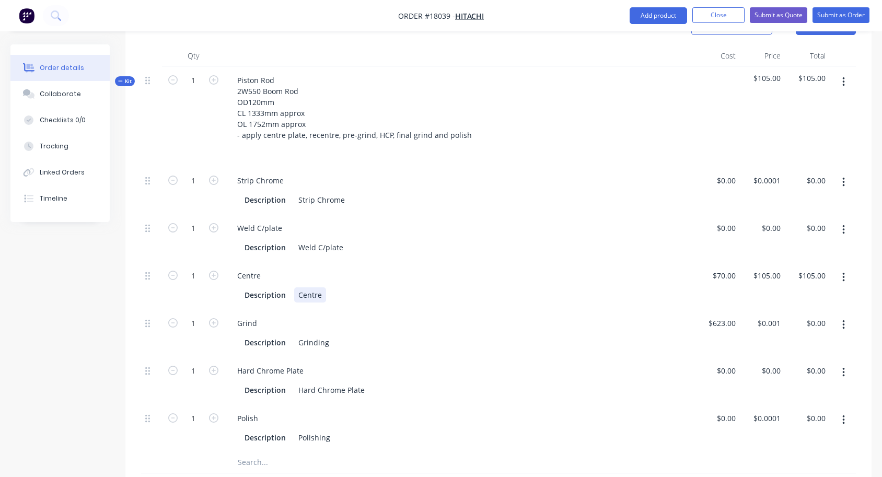
click at [571, 289] on div "Centre Description Centre" at bounding box center [460, 286] width 470 height 48
click at [767, 214] on div "0 $0.00" at bounding box center [762, 238] width 45 height 48
type input "$100.00"
click at [642, 221] on div "Weld C/plate Description Weld C/plate" at bounding box center [460, 238] width 470 height 48
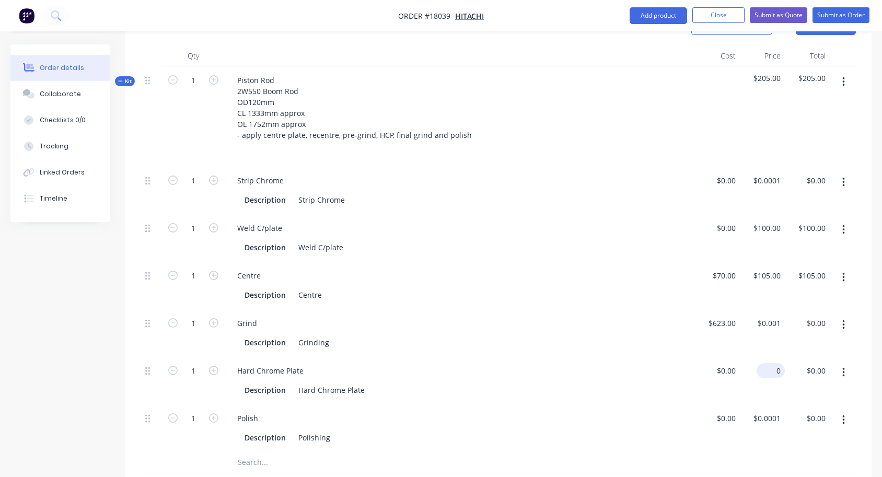
click at [766, 360] on div "0 $0.00" at bounding box center [762, 381] width 45 height 48
type input "$2,025.00"
click at [635, 405] on div "Polish Description Polishing" at bounding box center [460, 429] width 470 height 48
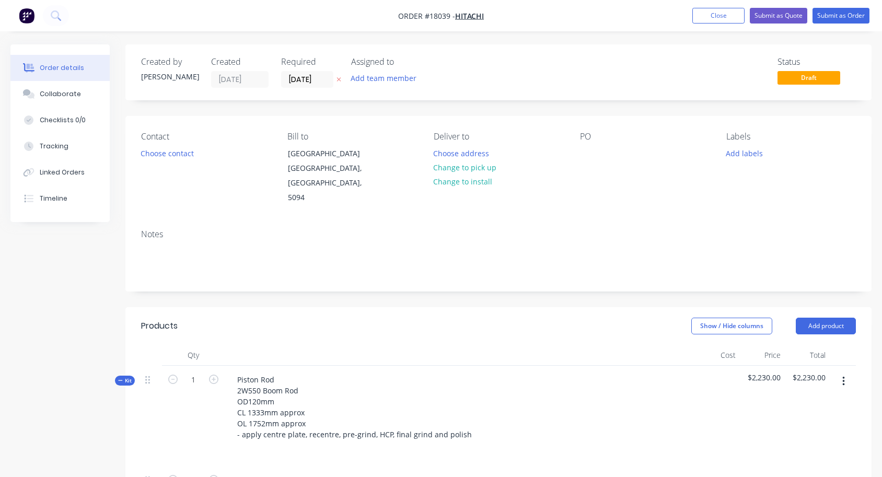
scroll to position [0, 0]
click at [175, 152] on button "Choose contact" at bounding box center [167, 153] width 64 height 14
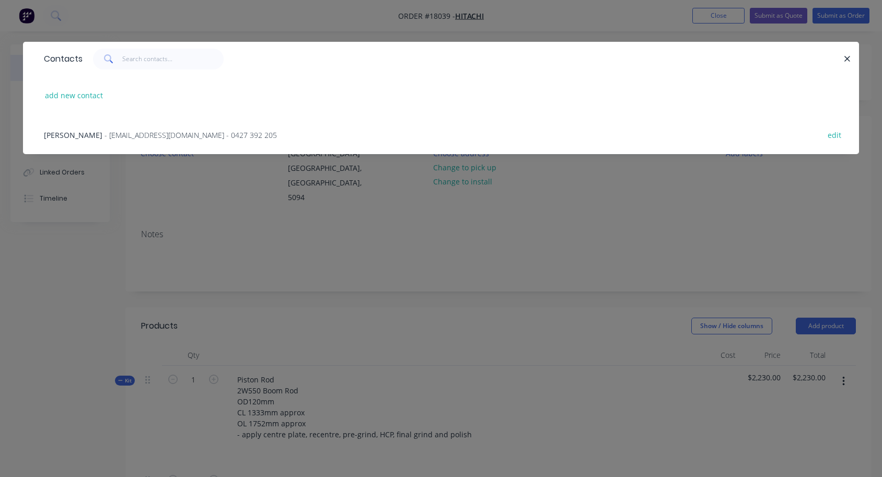
click at [106, 133] on span "- [EMAIL_ADDRESS][DOMAIN_NAME] - 0427 392 205" at bounding box center [191, 135] width 172 height 10
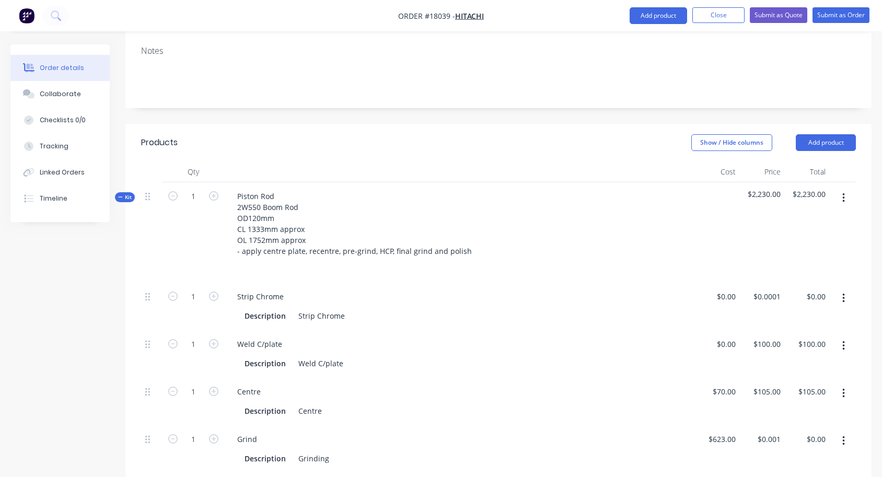
scroll to position [6, 0]
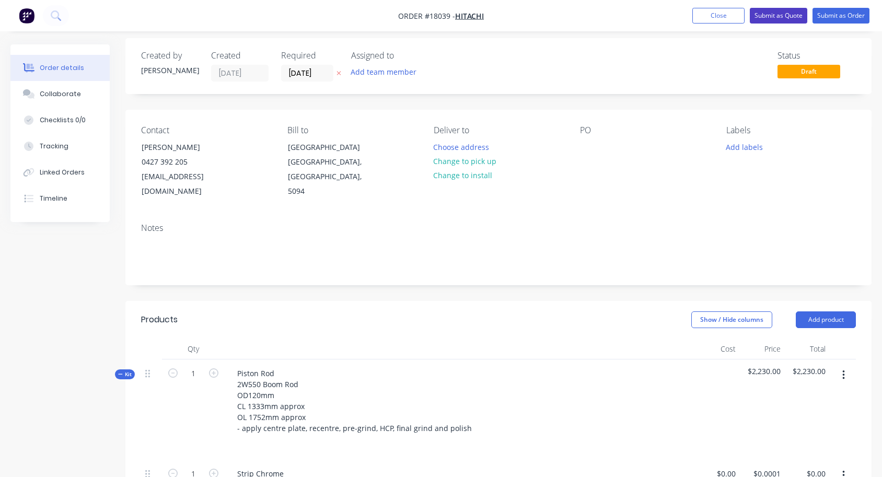
click at [773, 19] on button "Submit as Quote" at bounding box center [778, 16] width 57 height 16
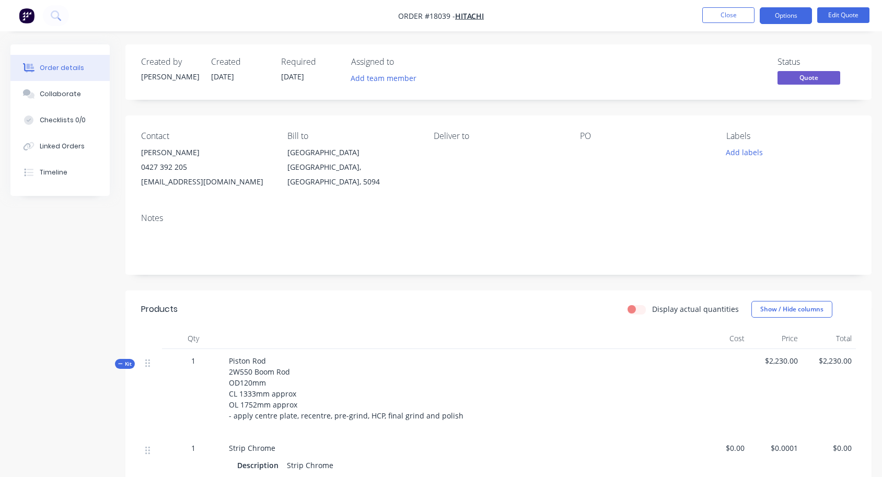
scroll to position [0, 0]
click at [778, 18] on button "Options" at bounding box center [786, 15] width 52 height 17
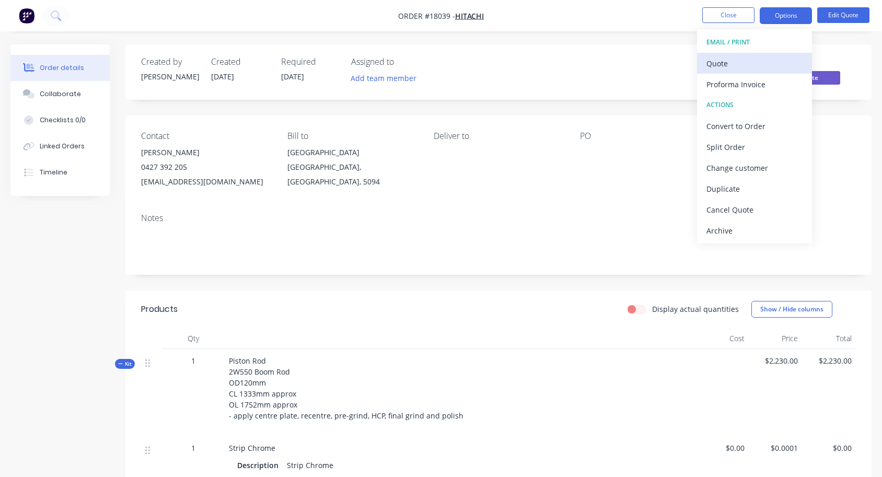
click at [722, 70] on div "Quote" at bounding box center [755, 63] width 96 height 15
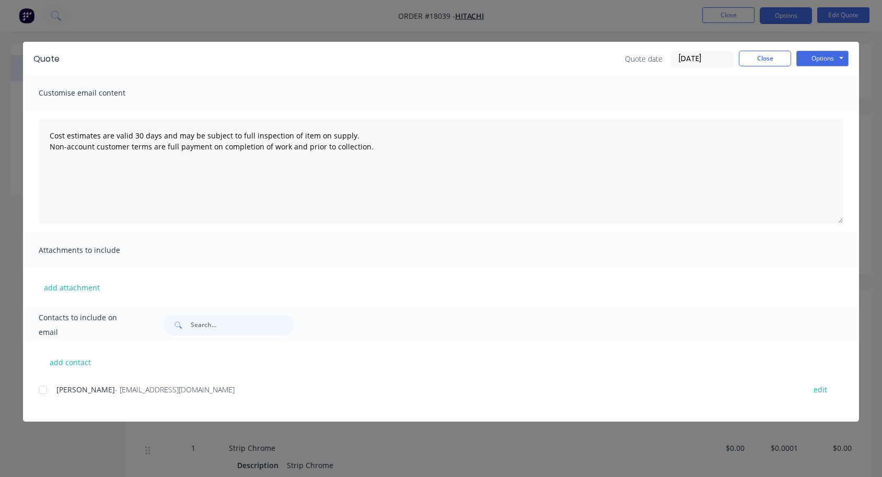
click at [41, 391] on div at bounding box center [42, 389] width 21 height 21
click at [829, 54] on button "Options" at bounding box center [823, 59] width 52 height 16
click at [823, 112] on button "Email" at bounding box center [830, 111] width 67 height 17
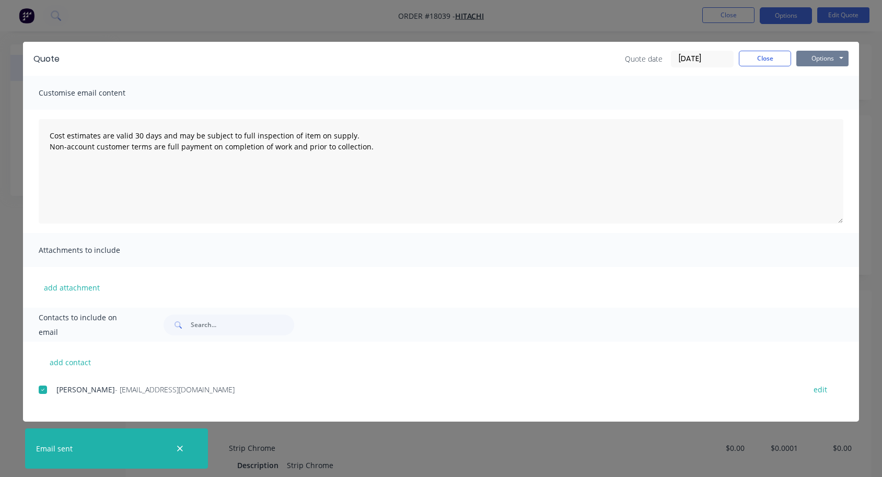
click at [826, 56] on button "Options" at bounding box center [823, 59] width 52 height 16
click at [822, 97] on button "Print" at bounding box center [830, 94] width 67 height 17
type textarea "Cost estimates are valid 30 days and may be subject to full inspection of item …"
click at [768, 59] on button "Close" at bounding box center [765, 59] width 52 height 16
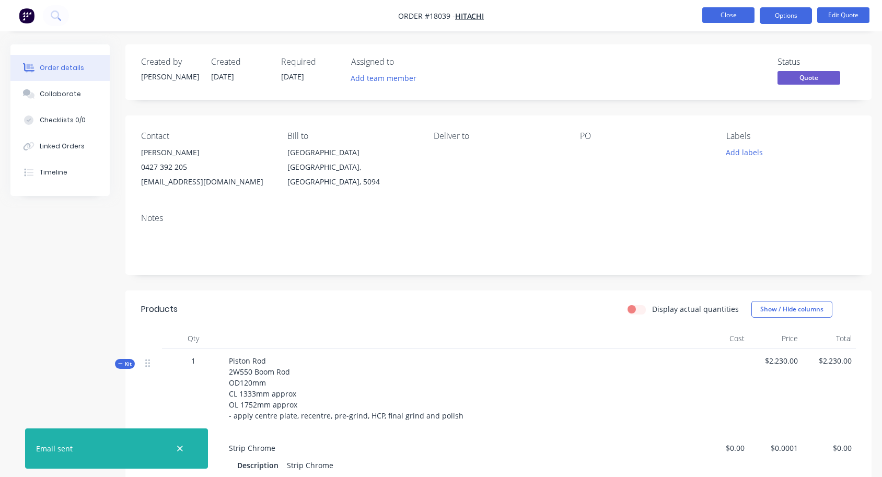
click at [710, 18] on button "Close" at bounding box center [728, 15] width 52 height 16
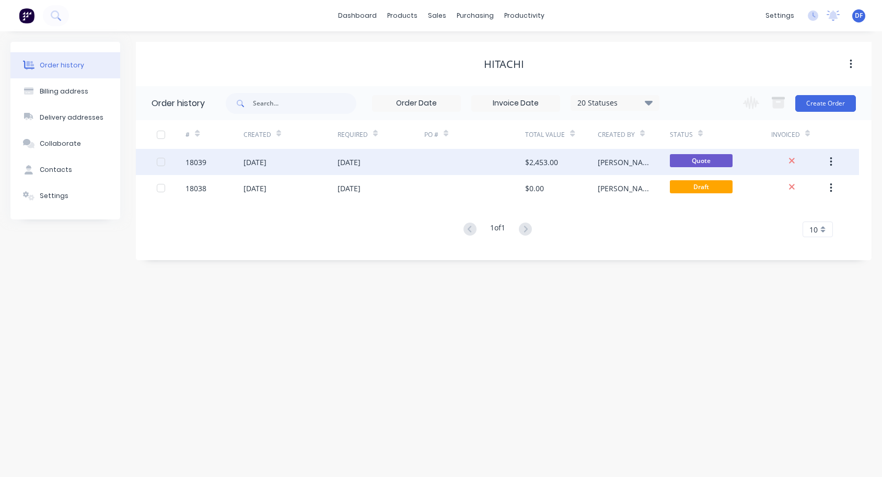
click at [214, 160] on div "18039" at bounding box center [215, 162] width 58 height 26
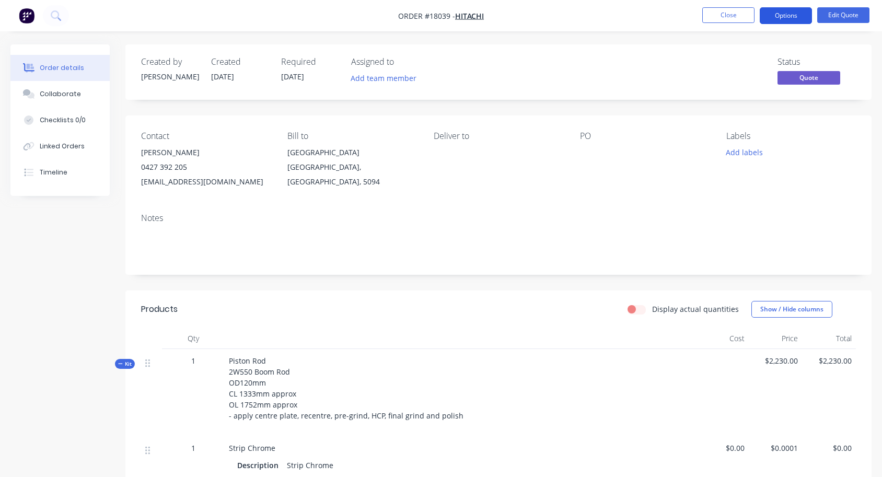
click at [790, 14] on button "Options" at bounding box center [786, 15] width 52 height 17
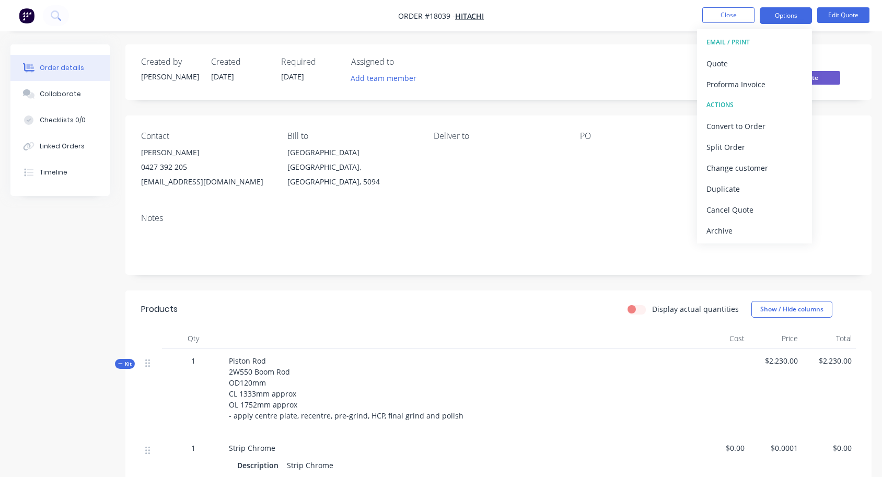
click at [412, 207] on div "Notes" at bounding box center [498, 240] width 746 height 70
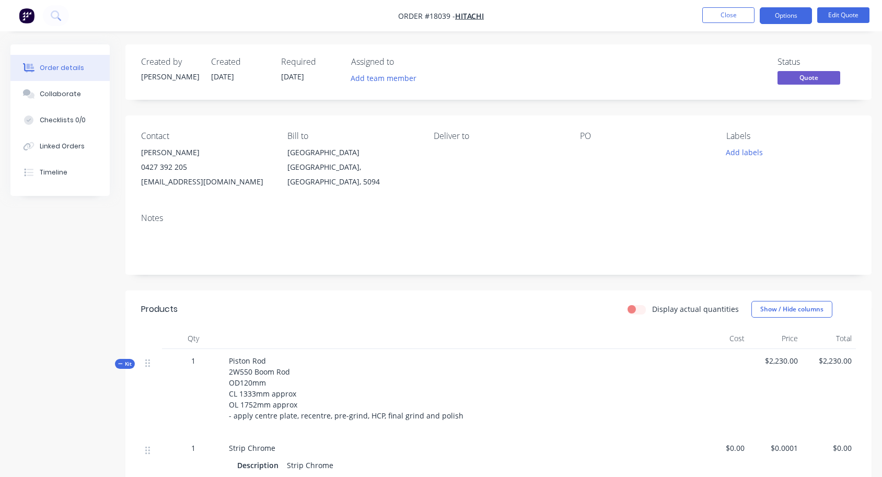
click at [166, 185] on div "[EMAIL_ADDRESS][DOMAIN_NAME]" at bounding box center [206, 182] width 130 height 15
click at [165, 113] on div "Created by [PERSON_NAME] Created [DATE] Required [DATE] Assigned to Add team me…" at bounding box center [498, 455] width 746 height 823
click at [162, 151] on div "[PERSON_NAME]" at bounding box center [206, 152] width 130 height 15
click at [155, 137] on div "Contact" at bounding box center [206, 136] width 130 height 10
click at [851, 20] on button "Edit Quote" at bounding box center [843, 15] width 52 height 16
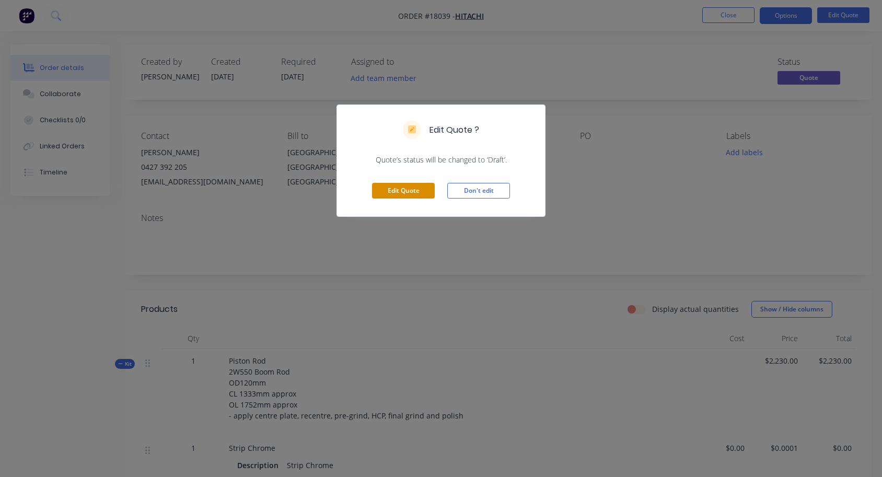
click at [415, 191] on button "Edit Quote" at bounding box center [403, 191] width 63 height 16
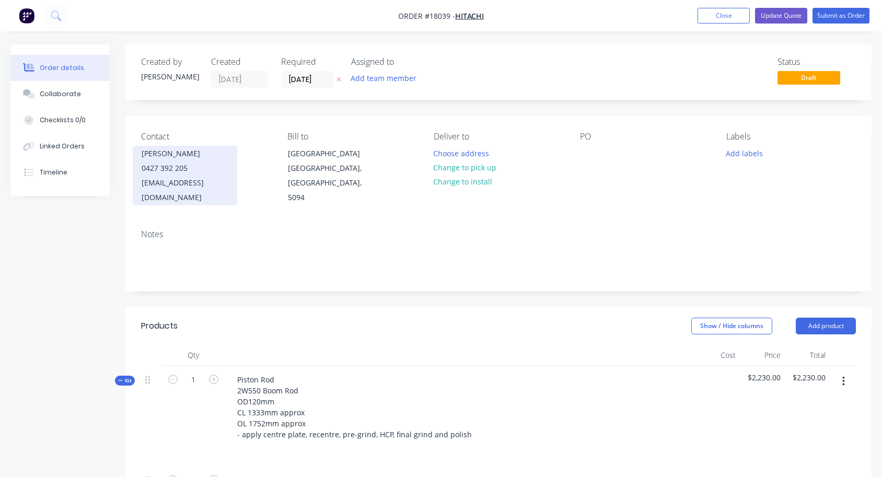
click at [171, 167] on div "0427 392 205" at bounding box center [185, 168] width 87 height 15
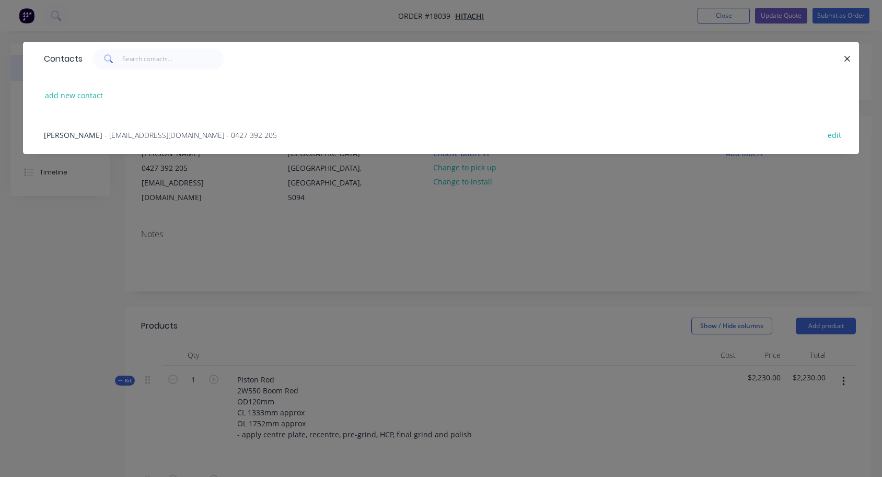
click at [105, 133] on span "- [EMAIL_ADDRESS][DOMAIN_NAME] - 0427 392 205" at bounding box center [191, 135] width 172 height 10
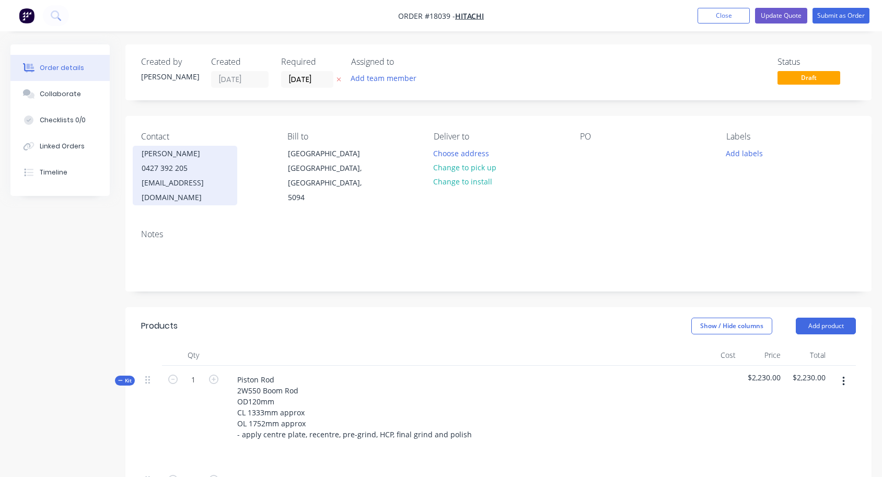
click at [179, 181] on div "[EMAIL_ADDRESS][DOMAIN_NAME]" at bounding box center [185, 190] width 87 height 29
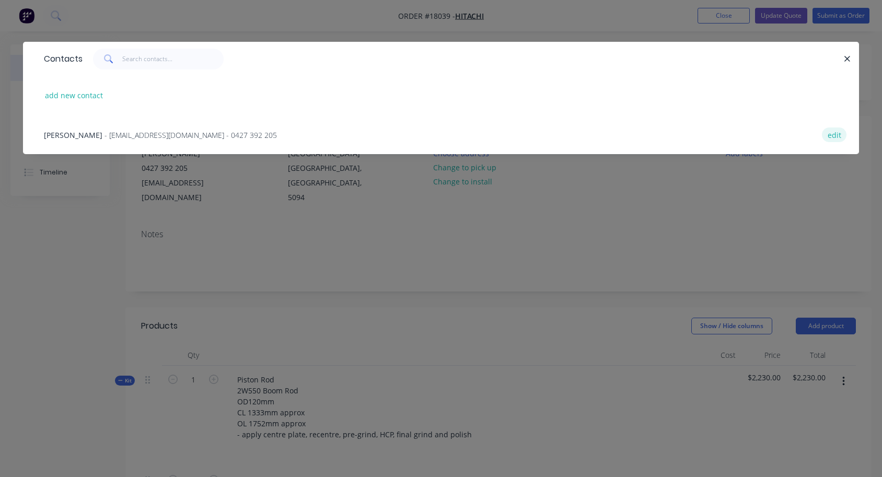
click at [837, 139] on button "edit" at bounding box center [834, 135] width 25 height 14
select select "AU"
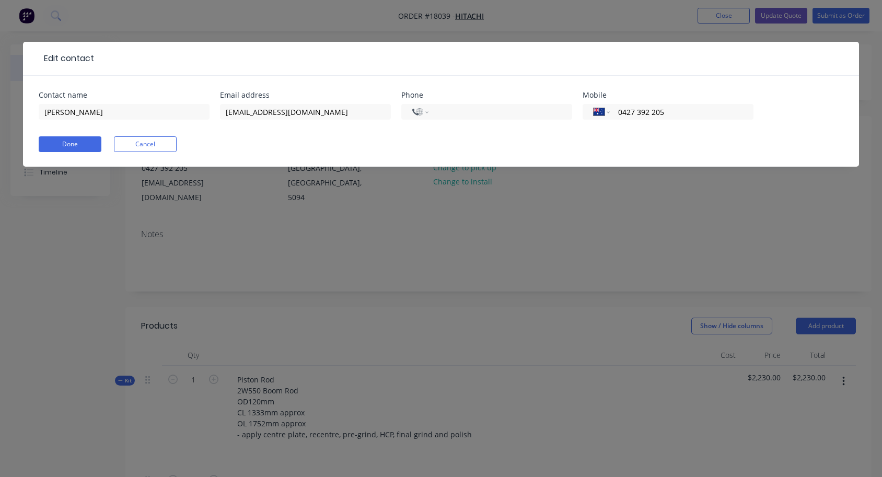
select select "AU"
type input "[PERSON_NAME]"
click at [237, 115] on input "[EMAIL_ADDRESS][DOMAIN_NAME]" at bounding box center [305, 112] width 171 height 16
type input "[EMAIL_ADDRESS][DOMAIN_NAME]"
click at [263, 138] on div "Done Cancel" at bounding box center [441, 144] width 805 height 16
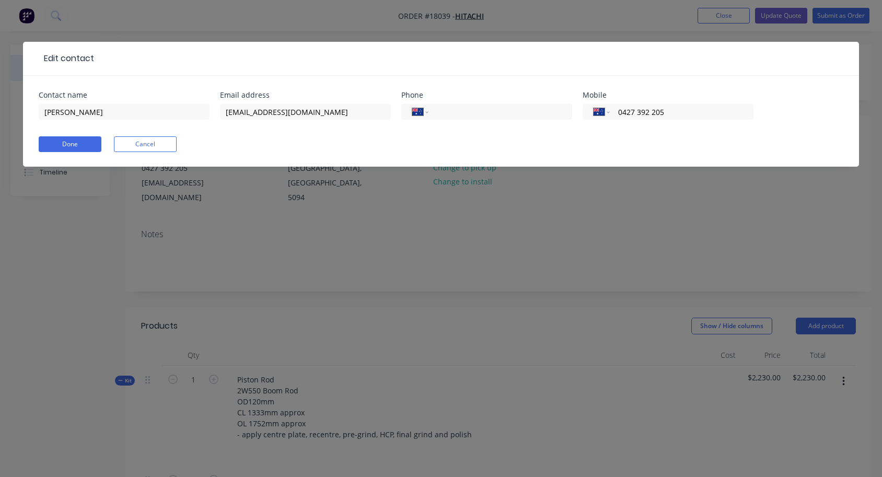
scroll to position [2, 0]
click at [82, 144] on button "Done" at bounding box center [70, 144] width 63 height 16
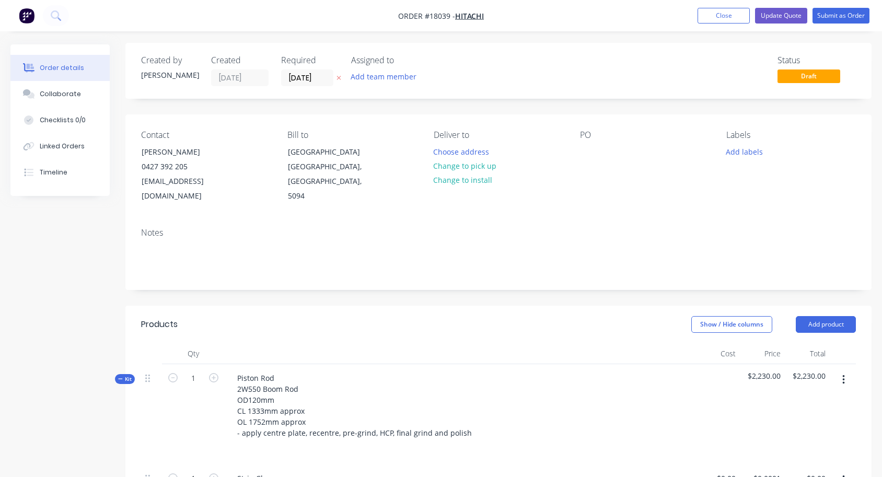
click at [153, 132] on div "Contact" at bounding box center [206, 135] width 130 height 10
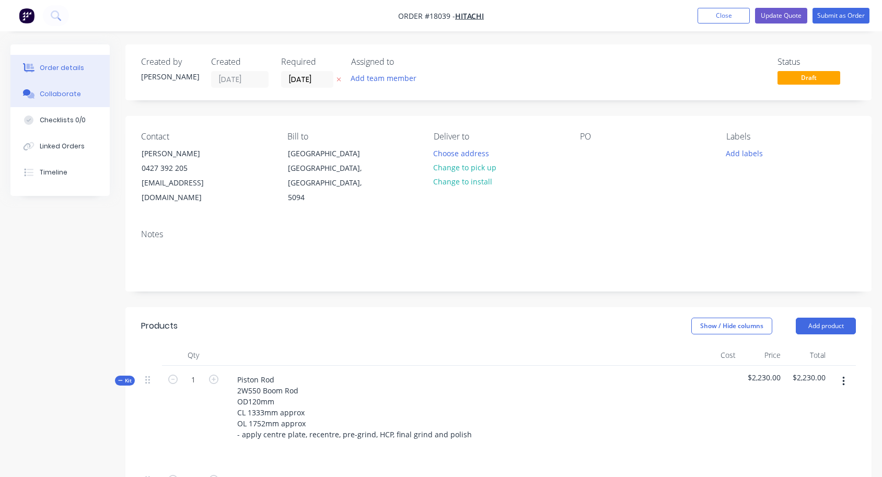
click at [56, 91] on div "Collaborate" at bounding box center [60, 93] width 41 height 9
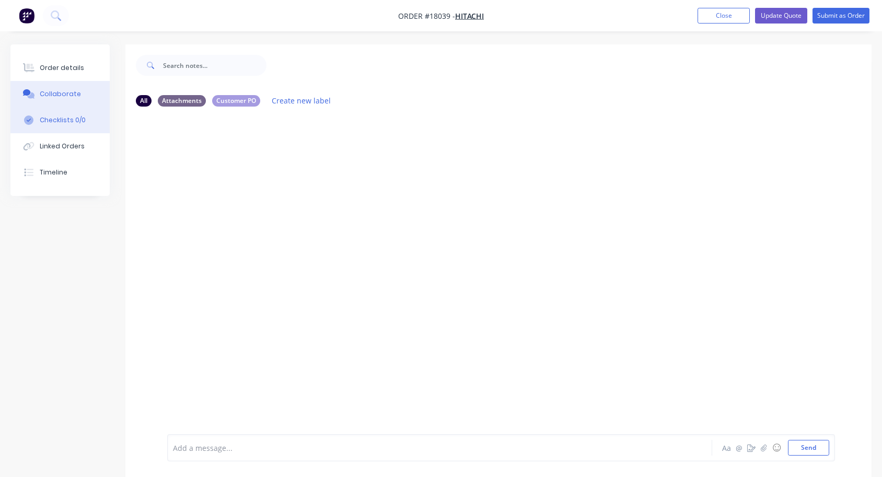
click at [56, 120] on div "Checklists 0/0" at bounding box center [63, 120] width 46 height 9
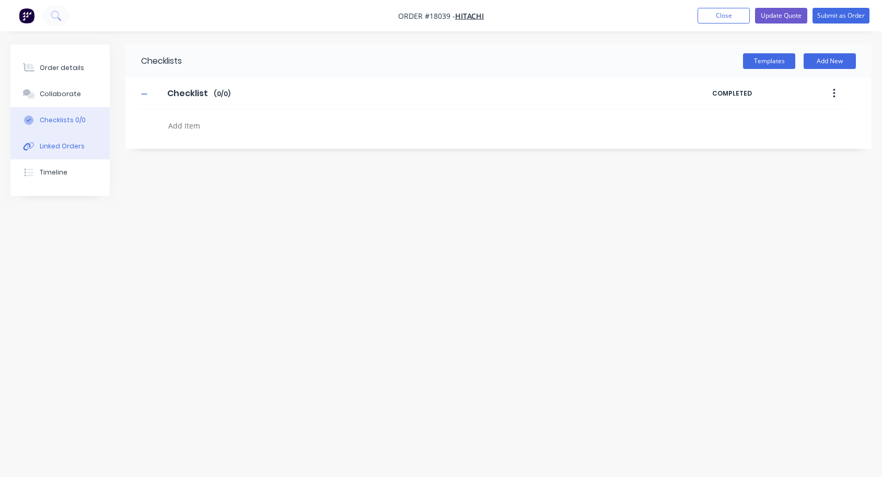
click at [62, 148] on div "Linked Orders" at bounding box center [62, 146] width 45 height 9
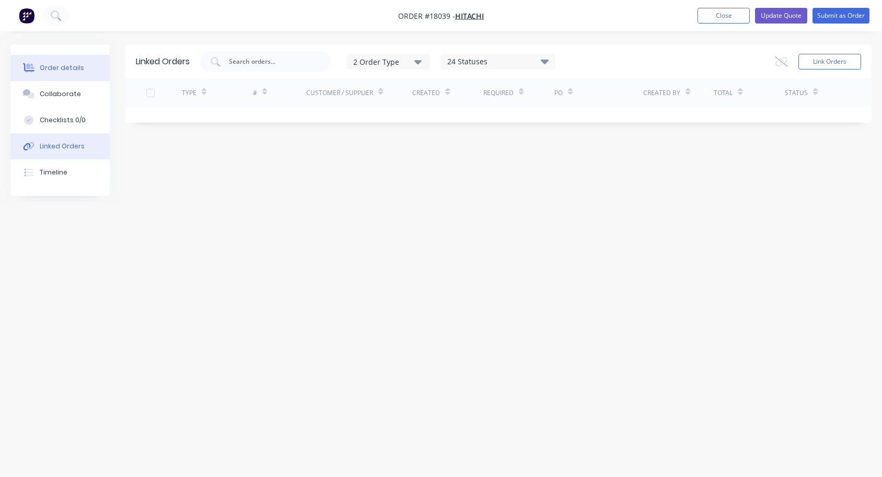
click at [54, 70] on div "Order details" at bounding box center [62, 67] width 44 height 9
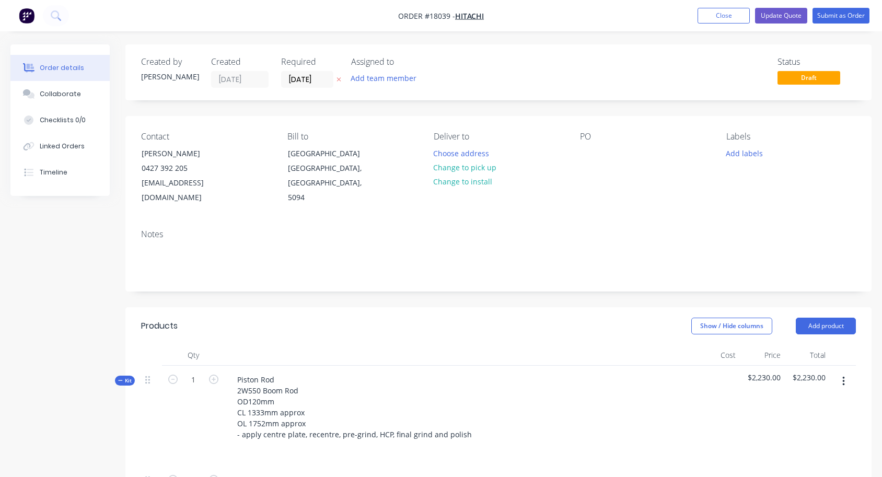
type input "$0.0001"
type input "$100.00"
type input "$70.00"
type input "$105.00"
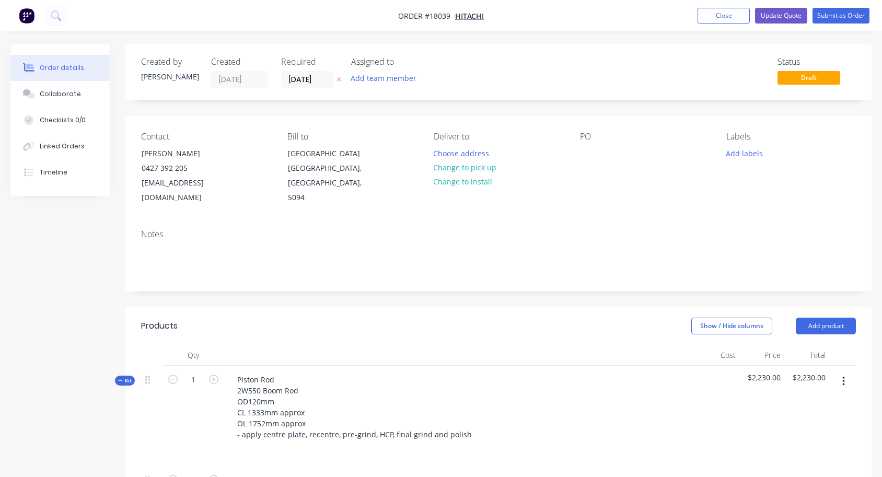
type input "$105.00"
type input "$623.00"
type input "$0.001"
type input "$2,025.00"
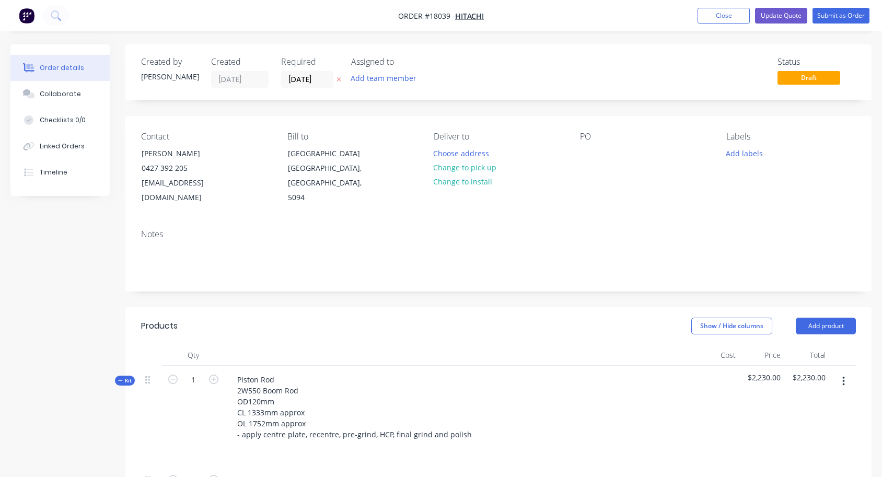
type input "$0.0001"
click at [775, 23] on button "Update Quote" at bounding box center [781, 16] width 52 height 16
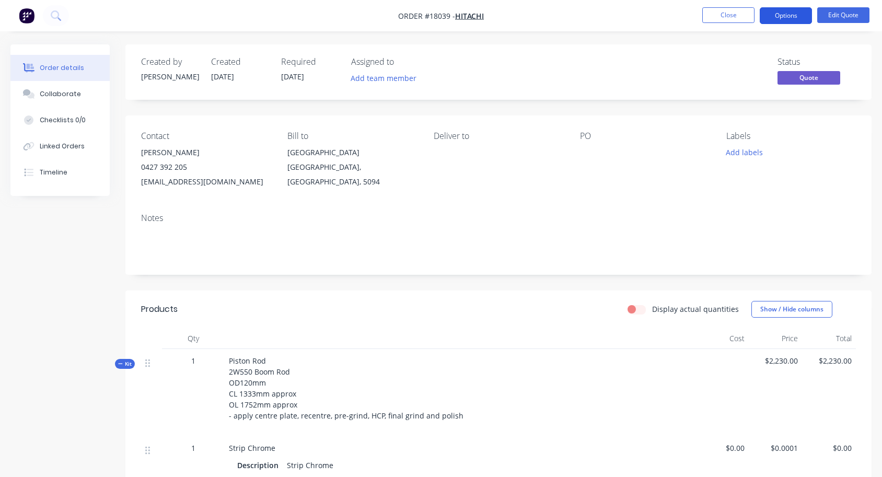
click at [772, 14] on button "Options" at bounding box center [786, 15] width 52 height 17
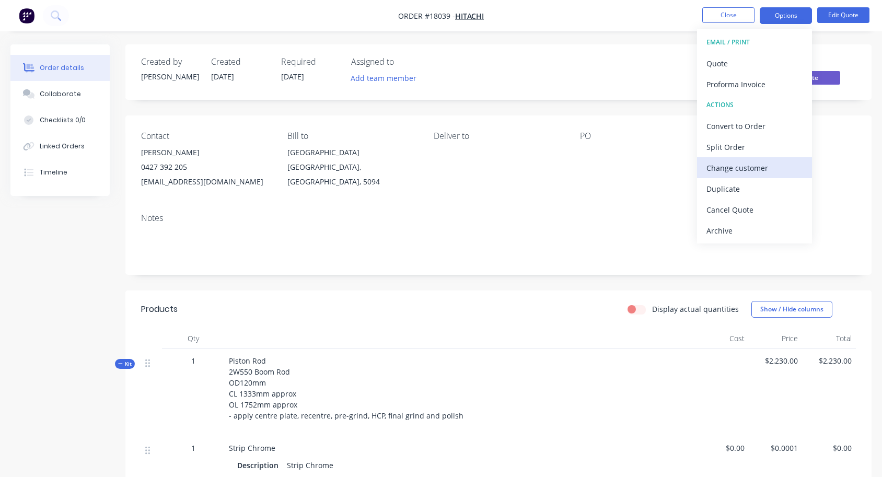
click at [756, 165] on div "Change customer" at bounding box center [755, 167] width 96 height 15
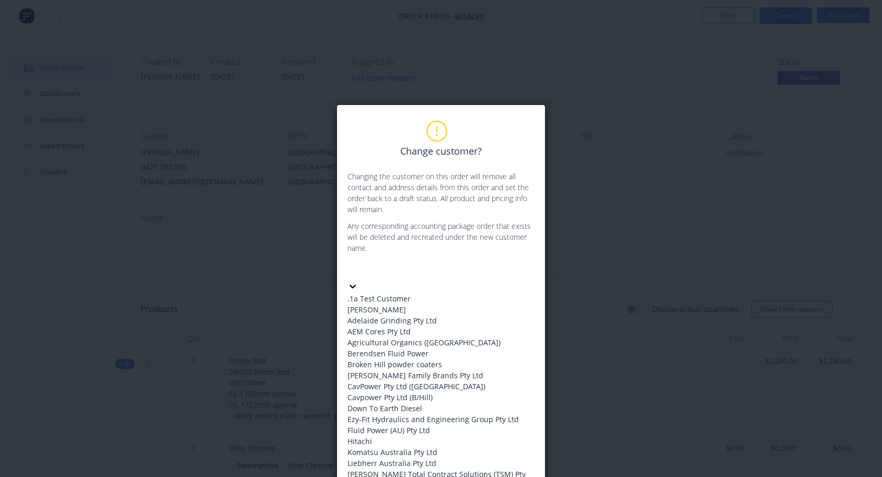
click at [478, 272] on div at bounding box center [426, 269] width 151 height 13
click at [389, 436] on div "Hitachi" at bounding box center [441, 441] width 187 height 11
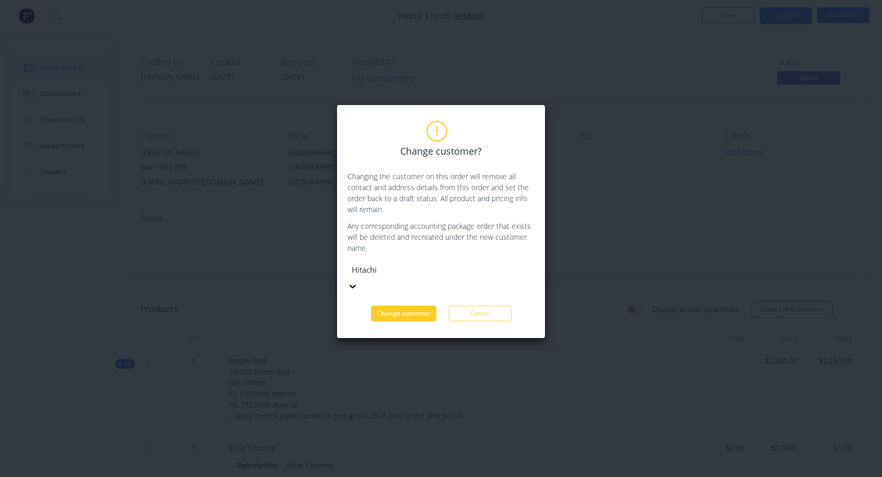
click at [407, 306] on button "Change customer" at bounding box center [403, 314] width 65 height 16
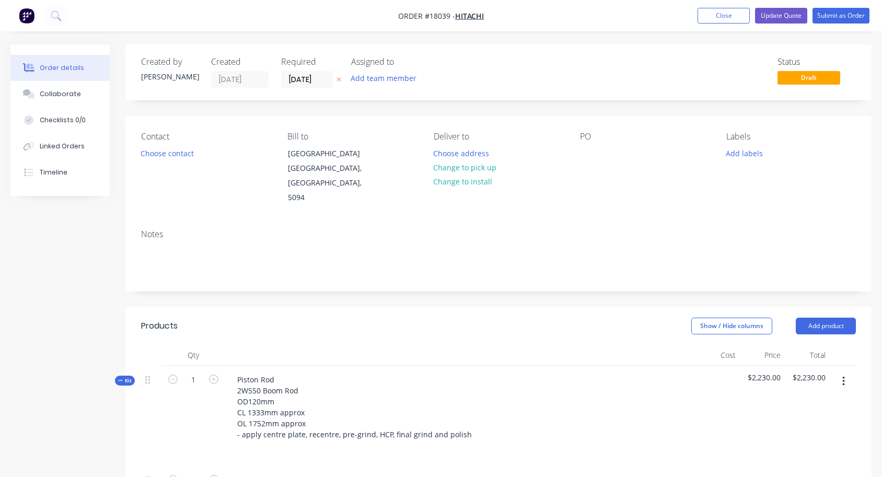
scroll to position [0, 0]
click at [786, 17] on button "Update Quote" at bounding box center [781, 16] width 52 height 16
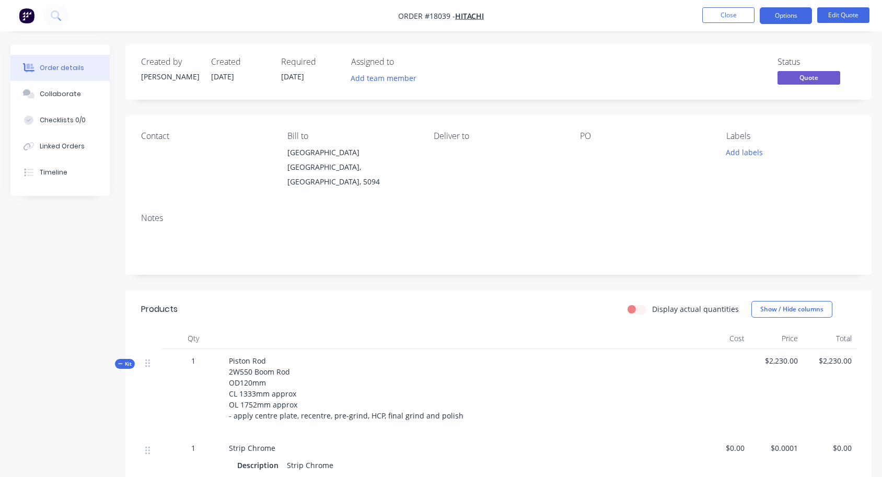
click at [153, 135] on div "Contact" at bounding box center [206, 136] width 130 height 10
click at [26, 16] on img "button" at bounding box center [27, 16] width 16 height 16
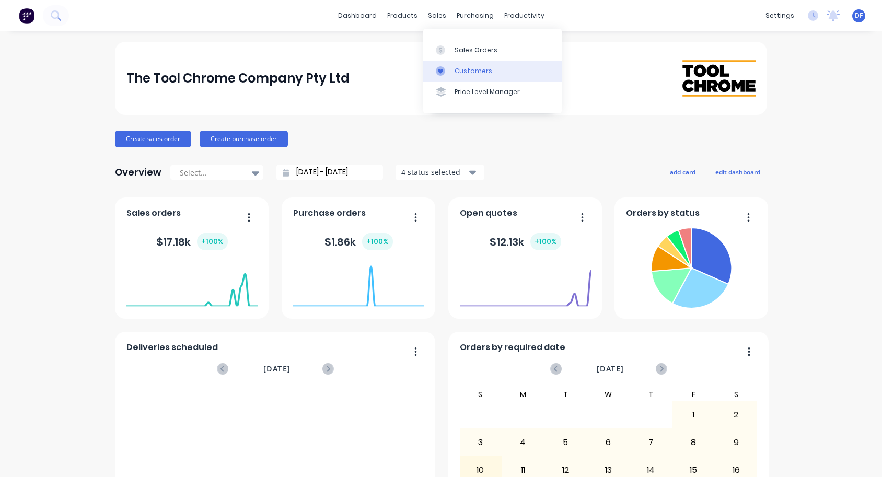
click at [462, 67] on div "Customers" at bounding box center [474, 70] width 38 height 9
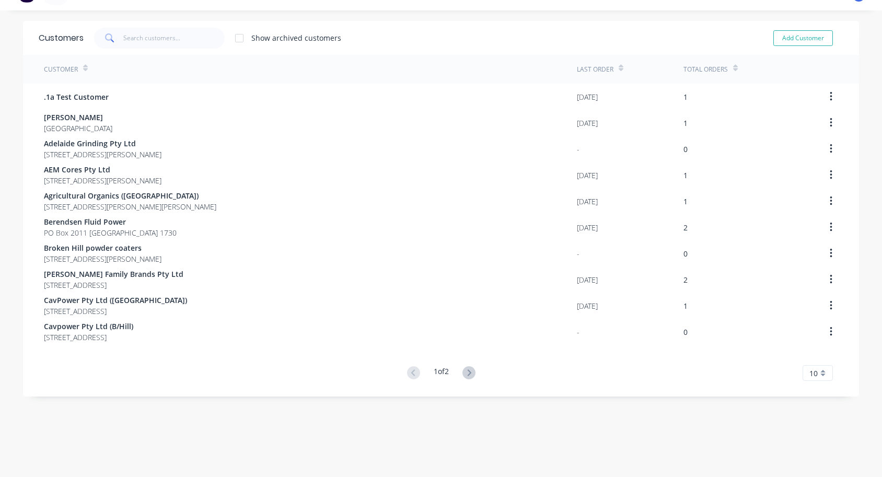
scroll to position [21, 0]
click at [153, 40] on input "text" at bounding box center [174, 38] width 102 height 21
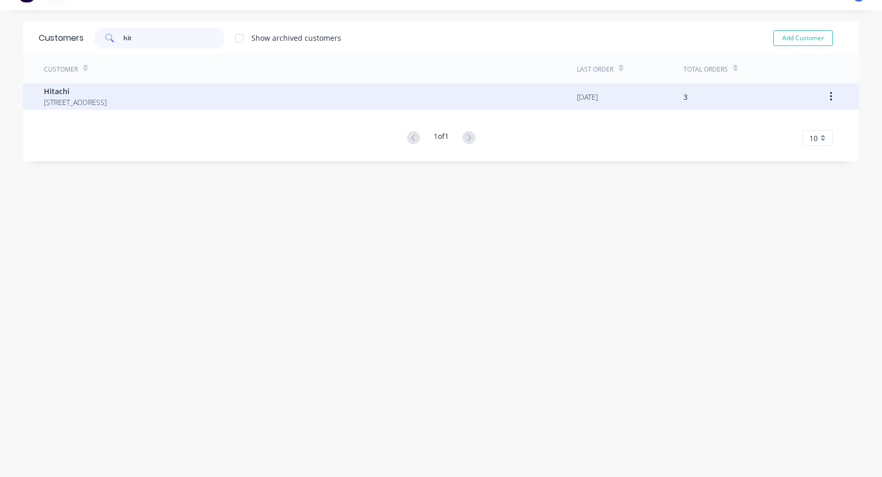
type input "hit"
click at [63, 93] on span "Hitachi" at bounding box center [75, 91] width 63 height 11
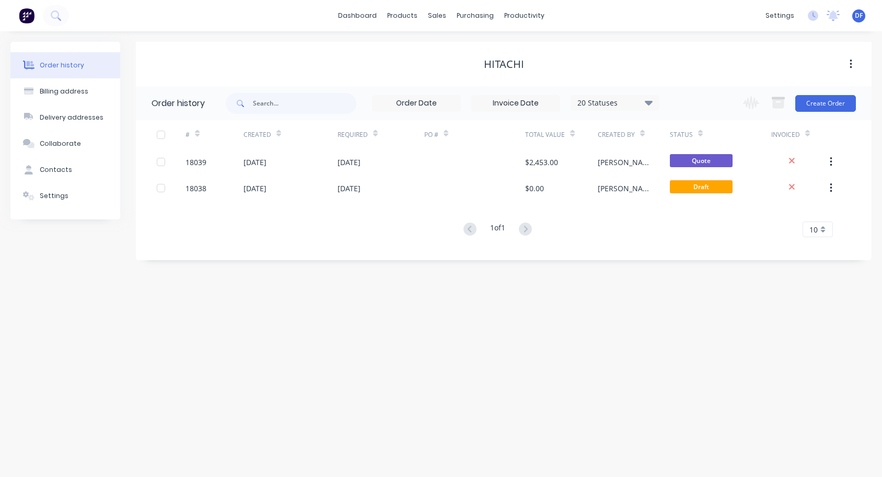
click at [847, 59] on button "button" at bounding box center [851, 64] width 25 height 19
click at [854, 66] on button "button" at bounding box center [851, 64] width 25 height 19
click at [850, 64] on icon "button" at bounding box center [851, 64] width 3 height 11
click at [495, 58] on div "Hitachi" at bounding box center [504, 64] width 40 height 13
click at [498, 64] on div "Hitachi" at bounding box center [504, 64] width 40 height 13
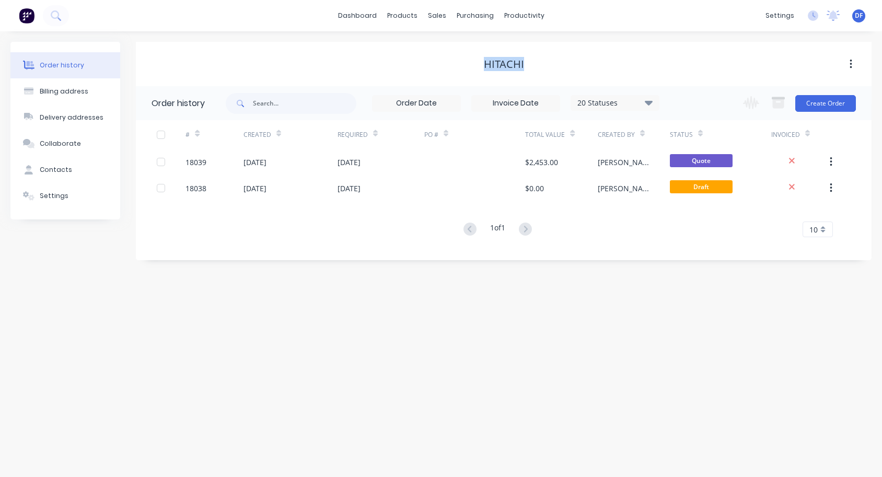
click at [498, 64] on div "Hitachi" at bounding box center [504, 64] width 40 height 13
click at [344, 110] on input "text" at bounding box center [304, 103] width 103 height 21
click at [47, 172] on div "Contacts" at bounding box center [56, 169] width 32 height 9
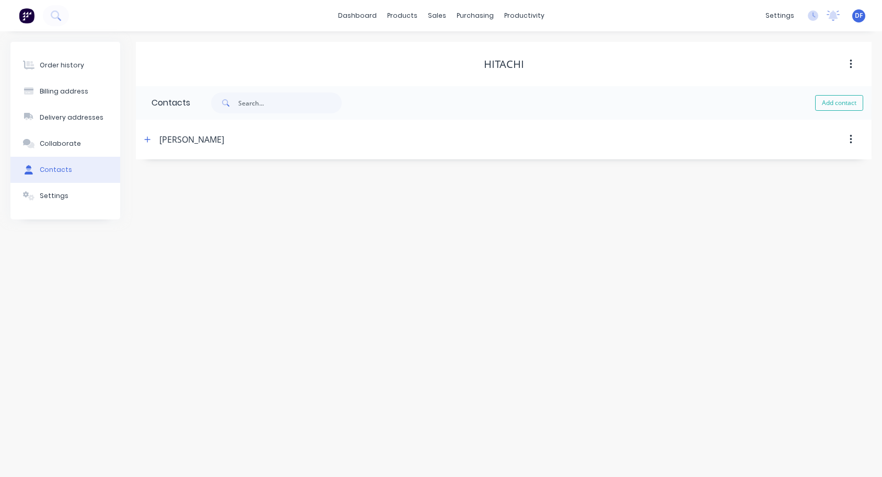
click at [29, 8] on img at bounding box center [27, 16] width 16 height 16
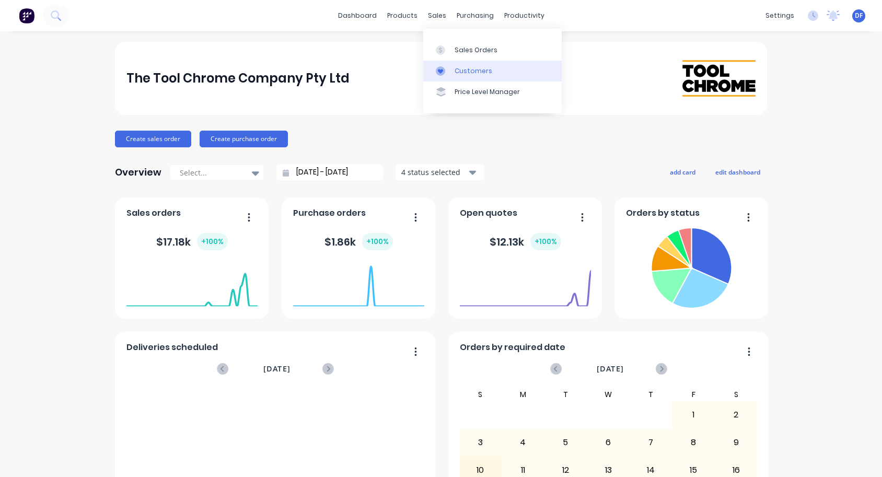
click at [456, 70] on div "Customers" at bounding box center [474, 70] width 38 height 9
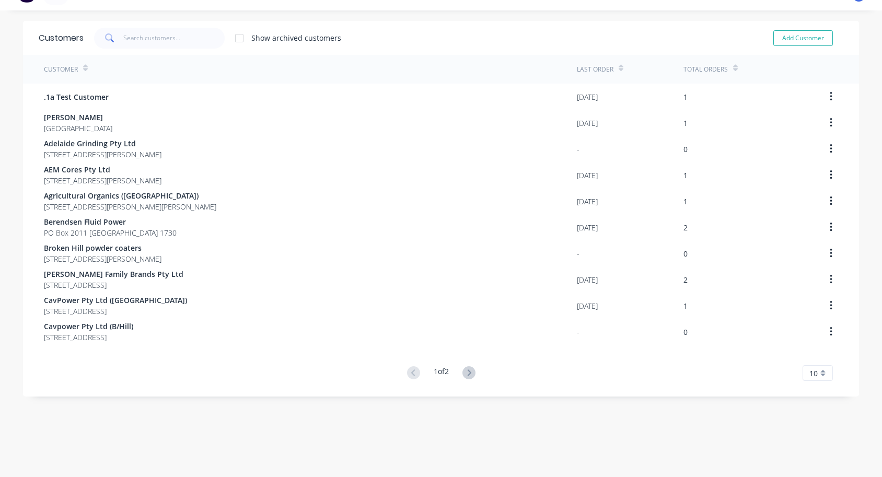
scroll to position [21, 0]
click at [473, 376] on icon at bounding box center [469, 372] width 13 height 13
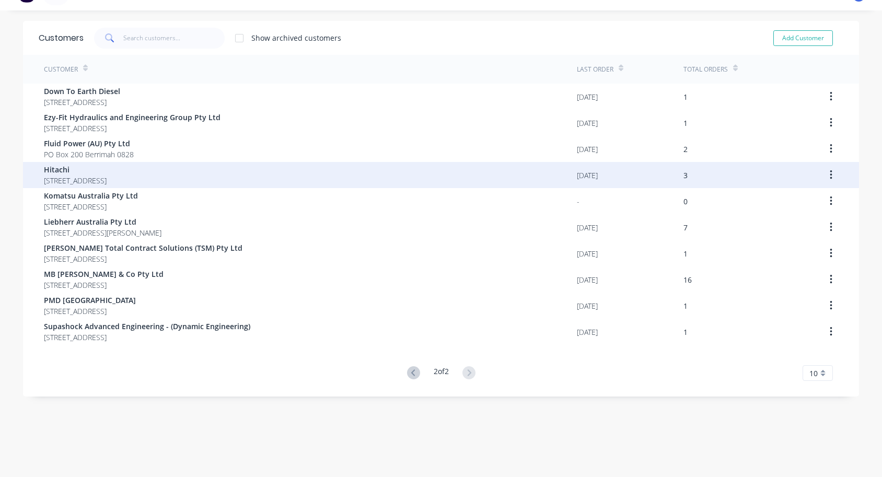
click at [825, 171] on button "button" at bounding box center [831, 175] width 25 height 19
click at [835, 175] on button "button" at bounding box center [831, 175] width 25 height 19
click at [834, 175] on button "button" at bounding box center [831, 175] width 25 height 19
click at [96, 179] on span "[STREET_ADDRESS]" at bounding box center [75, 180] width 63 height 11
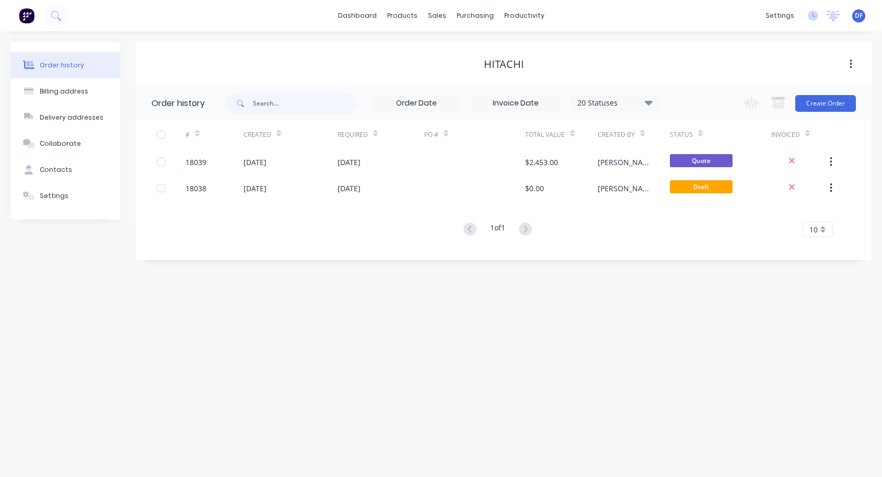
click at [508, 61] on div "Hitachi" at bounding box center [504, 64] width 40 height 13
click at [851, 62] on icon "button" at bounding box center [851, 64] width 3 height 11
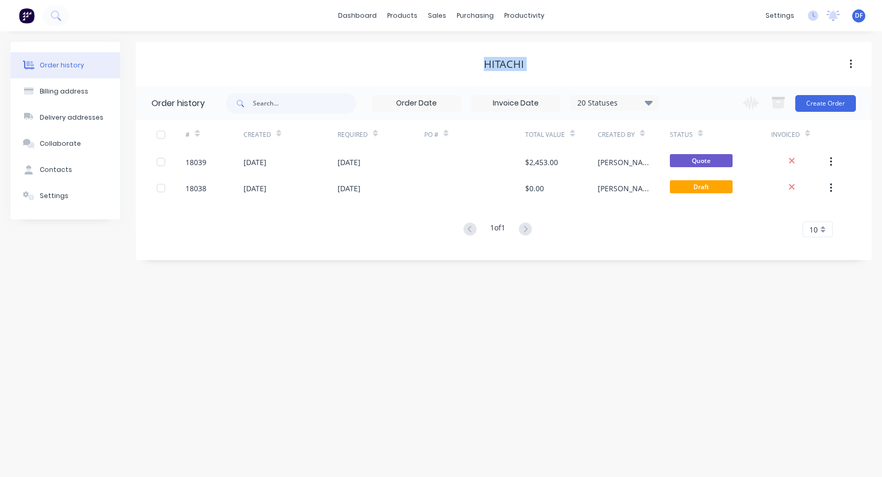
click at [851, 62] on icon "button" at bounding box center [851, 64] width 3 height 11
click at [513, 63] on div "Hitachi" at bounding box center [504, 64] width 40 height 13
click at [527, 63] on div "Hitachi" at bounding box center [504, 64] width 736 height 13
click at [514, 60] on div "Hitachi" at bounding box center [504, 64] width 40 height 13
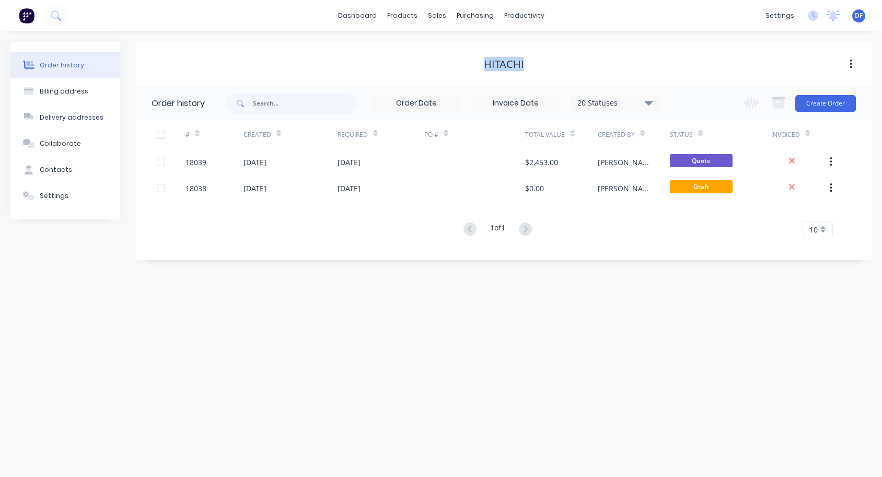
click at [514, 60] on div "Hitachi" at bounding box center [504, 64] width 40 height 13
click at [59, 195] on div "Settings" at bounding box center [54, 195] width 29 height 9
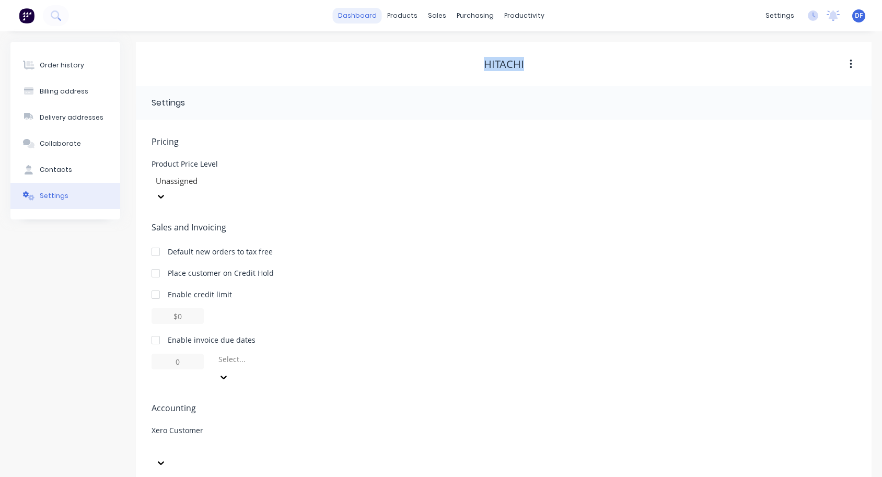
click at [373, 21] on link "dashboard" at bounding box center [357, 16] width 49 height 16
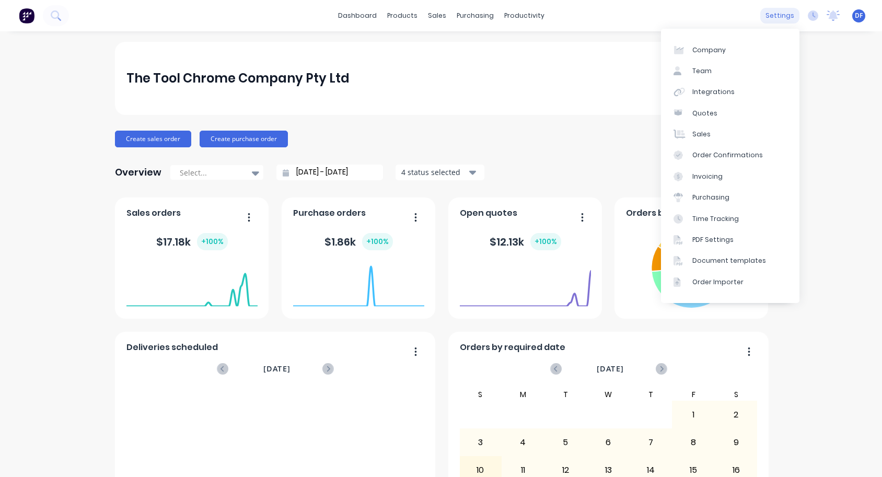
click at [779, 14] on div "settings" at bounding box center [779, 16] width 39 height 16
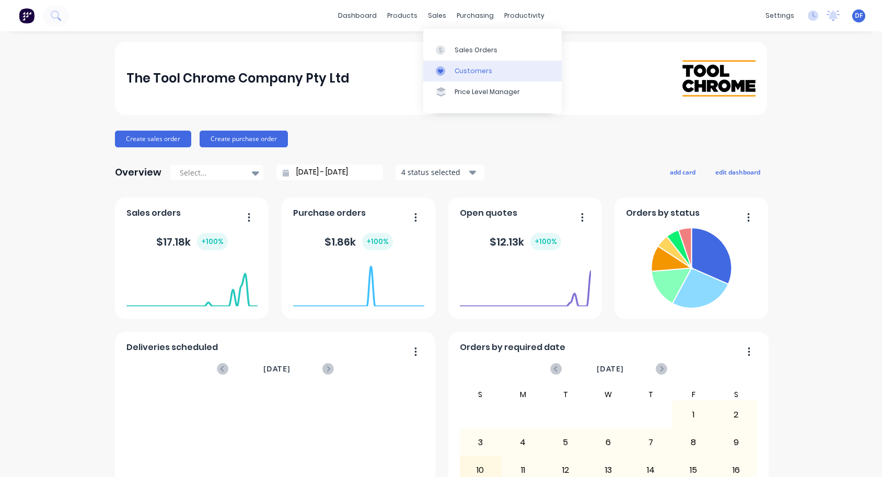
click at [471, 71] on div "Customers" at bounding box center [474, 70] width 38 height 9
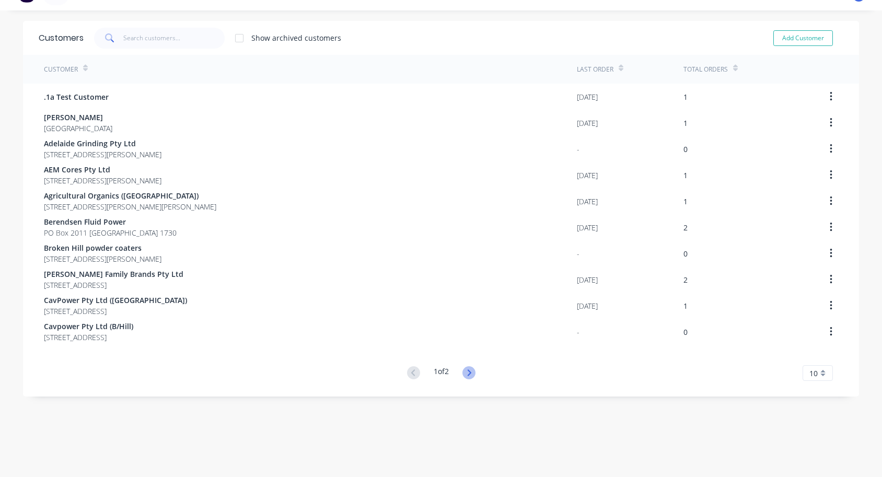
click at [465, 371] on icon at bounding box center [469, 372] width 13 height 13
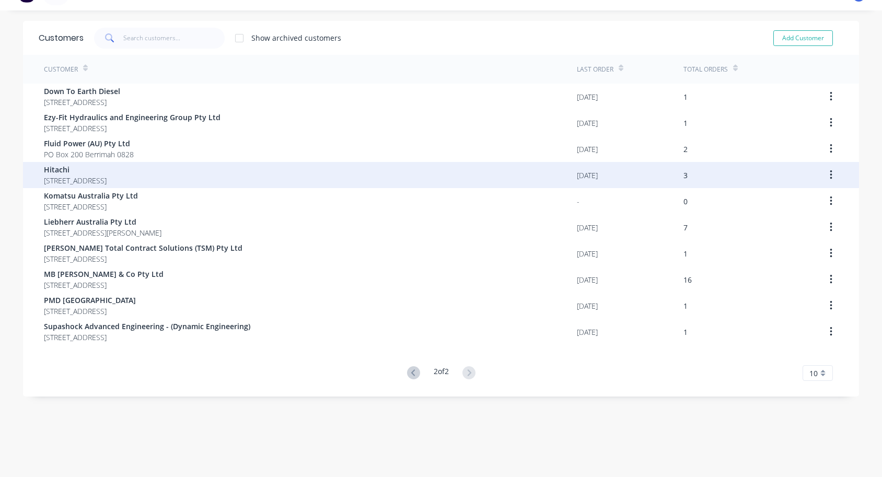
click at [54, 170] on span "Hitachi" at bounding box center [75, 169] width 63 height 11
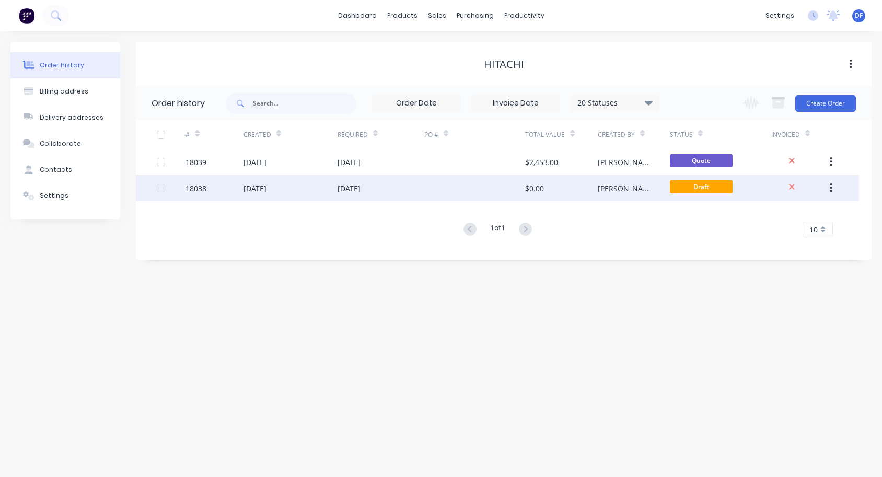
click at [831, 188] on icon "button" at bounding box center [831, 187] width 2 height 9
click at [796, 188] on icon at bounding box center [792, 186] width 7 height 9
click at [837, 180] on button "button" at bounding box center [831, 188] width 25 height 19
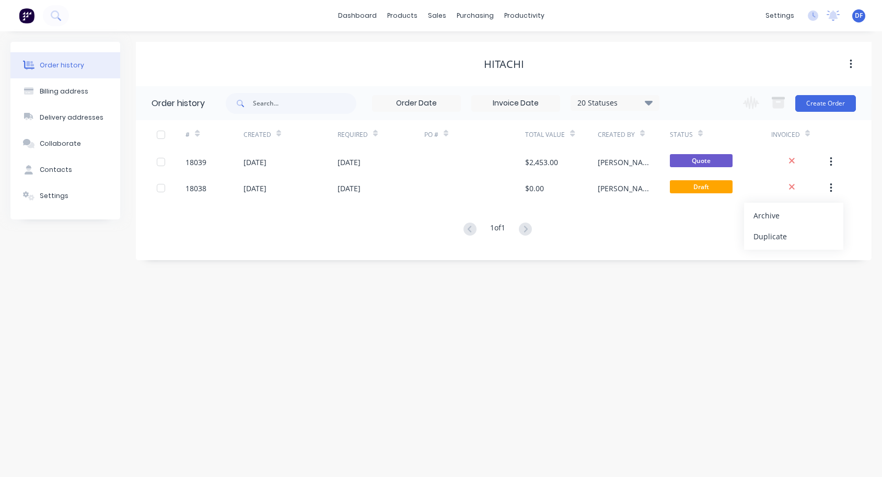
click at [775, 305] on div "Order history Billing address Delivery addresses Collaborate Contacts Settings …" at bounding box center [441, 254] width 882 height 446
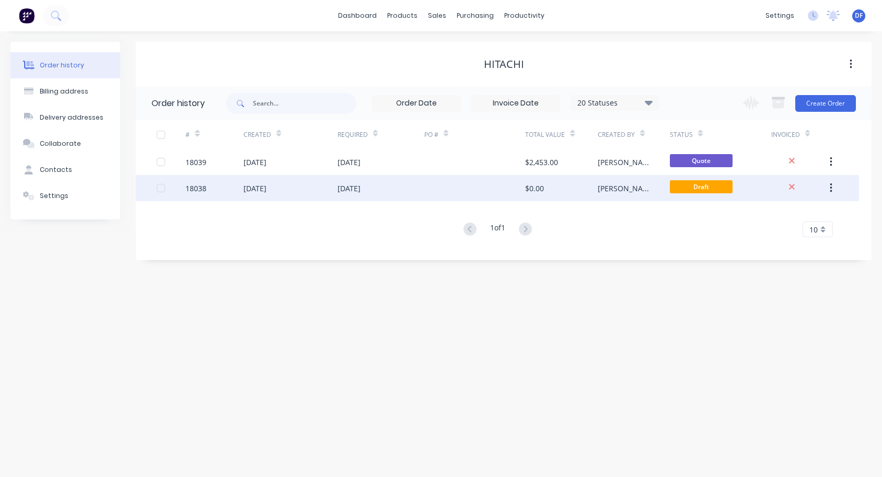
click at [623, 185] on div "[PERSON_NAME]" at bounding box center [634, 188] width 72 height 26
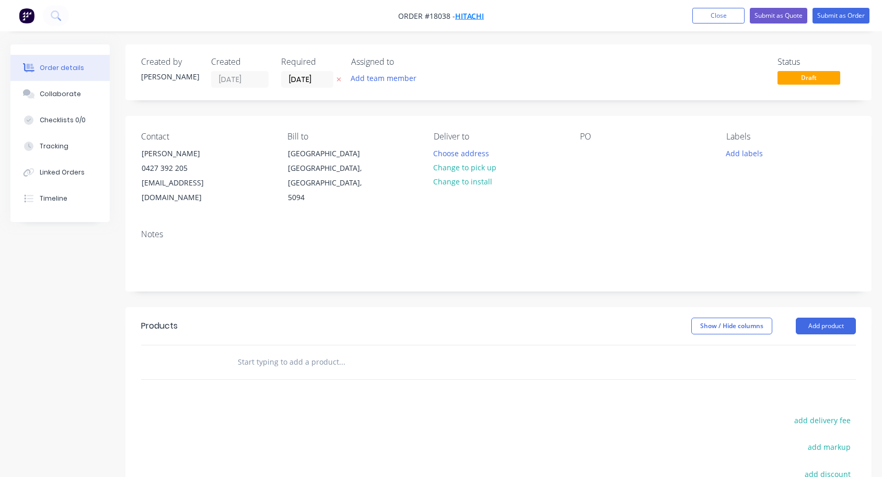
click at [466, 13] on span "Hitachi" at bounding box center [469, 16] width 29 height 10
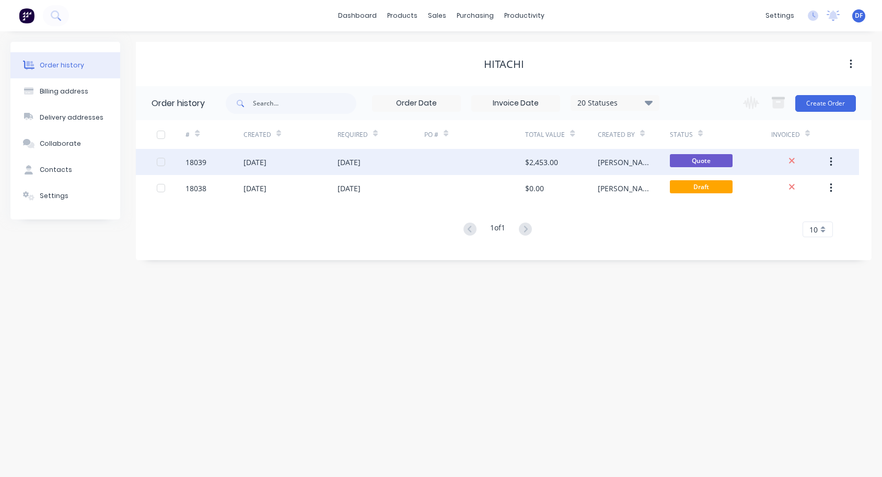
click at [267, 162] on div "[DATE]" at bounding box center [255, 162] width 23 height 11
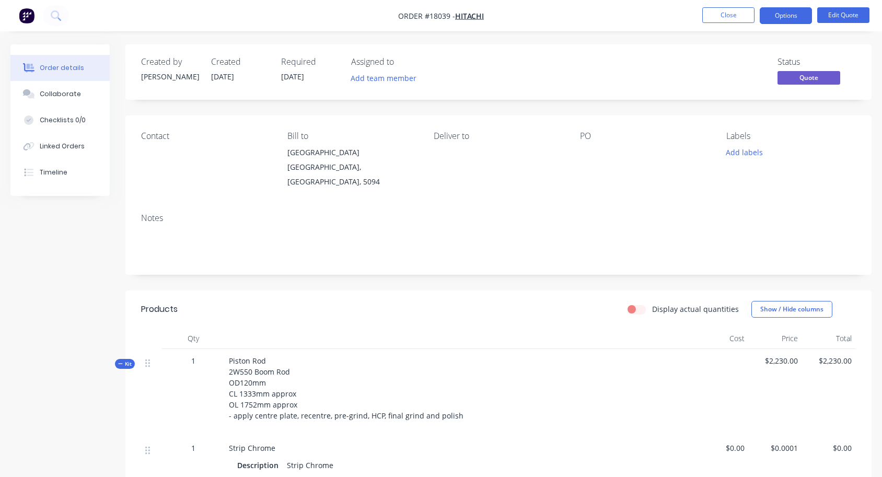
click at [154, 134] on div "Contact" at bounding box center [206, 136] width 130 height 10
click at [181, 145] on div "Contact" at bounding box center [206, 160] width 130 height 58
click at [191, 138] on div "Contact" at bounding box center [206, 136] width 130 height 10
click at [235, 161] on div "Contact" at bounding box center [206, 160] width 130 height 58
click at [218, 125] on div "Contact Bill to [GEOGRAPHIC_DATA] Deliver to PO Labels Add labels" at bounding box center [498, 160] width 746 height 89
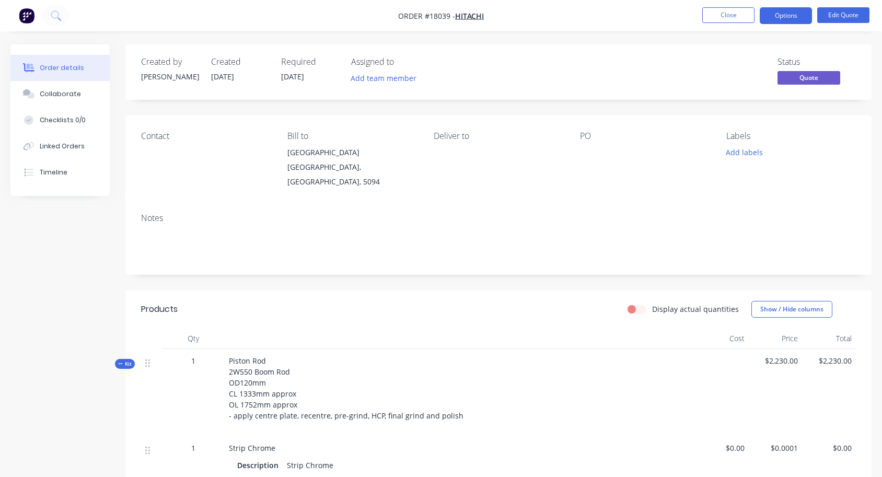
click at [218, 154] on div "Contact" at bounding box center [206, 160] width 130 height 58
click at [194, 205] on div "Notes" at bounding box center [498, 240] width 746 height 70
click at [159, 213] on div "Notes" at bounding box center [498, 218] width 715 height 10
click at [275, 130] on div "Contact Bill to [GEOGRAPHIC_DATA] Deliver to PO Labels Add labels" at bounding box center [498, 160] width 746 height 89
click at [218, 136] on div "Contact" at bounding box center [206, 136] width 130 height 10
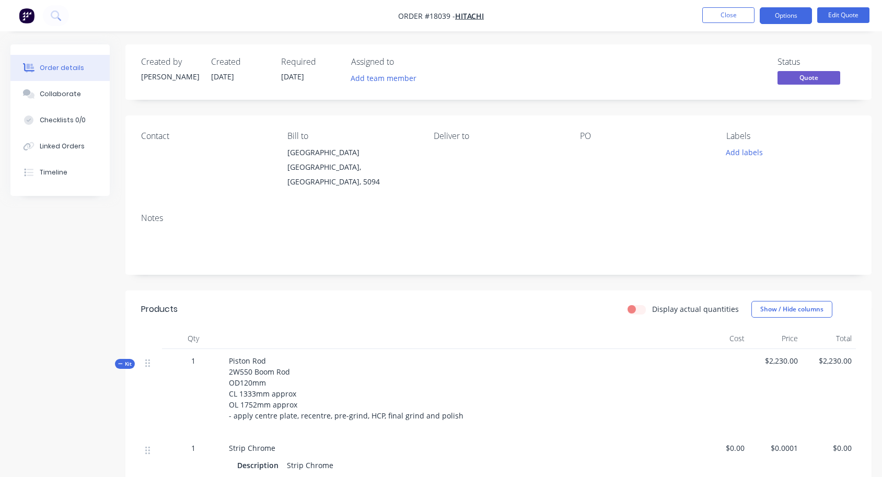
click at [155, 134] on div "Contact" at bounding box center [206, 136] width 130 height 10
click at [180, 135] on div "Contact" at bounding box center [206, 136] width 130 height 10
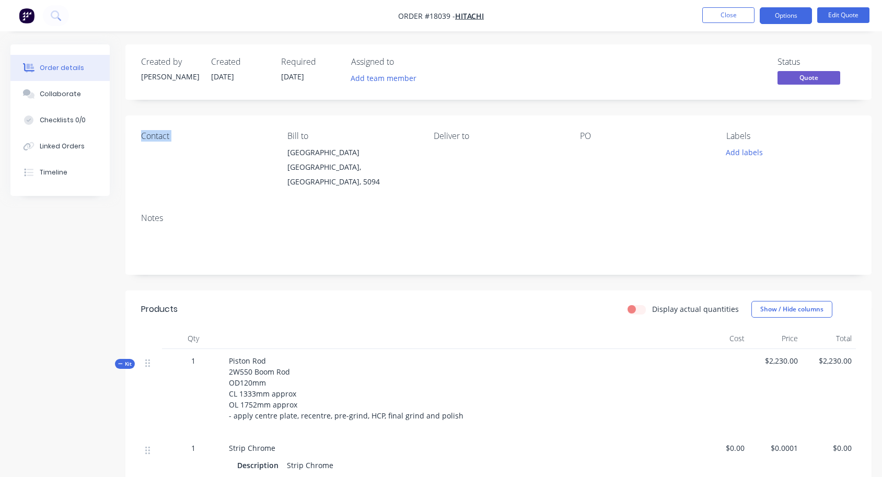
click at [180, 174] on div "Contact" at bounding box center [206, 160] width 130 height 58
click at [94, 188] on div "Order details Collaborate Checklists 0/0 Linked Orders Timeline" at bounding box center [59, 120] width 99 height 152
click at [845, 11] on button "Edit Quote" at bounding box center [843, 15] width 52 height 16
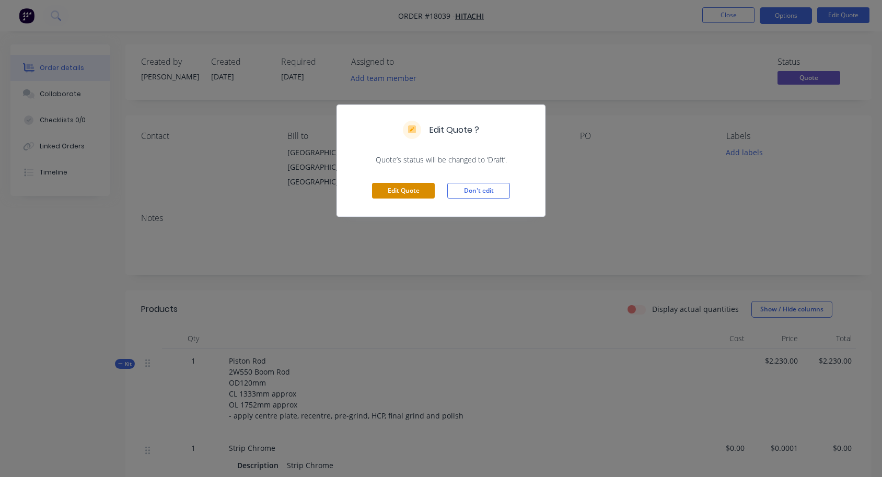
click at [402, 198] on button "Edit Quote" at bounding box center [403, 191] width 63 height 16
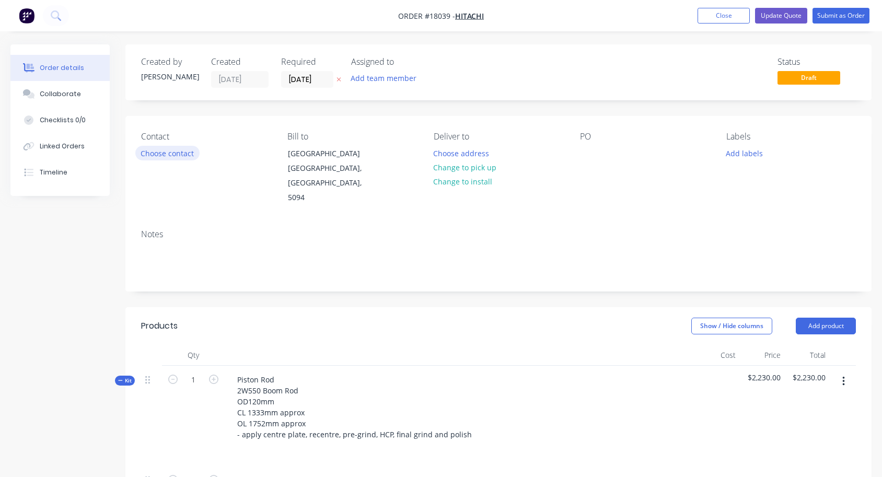
click at [155, 155] on button "Choose contact" at bounding box center [167, 153] width 64 height 14
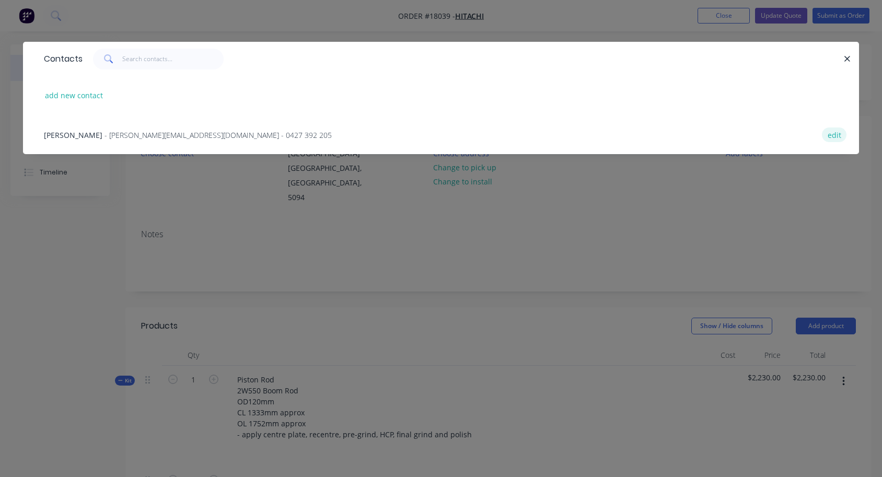
click at [831, 136] on button "edit" at bounding box center [834, 135] width 25 height 14
select select "AU"
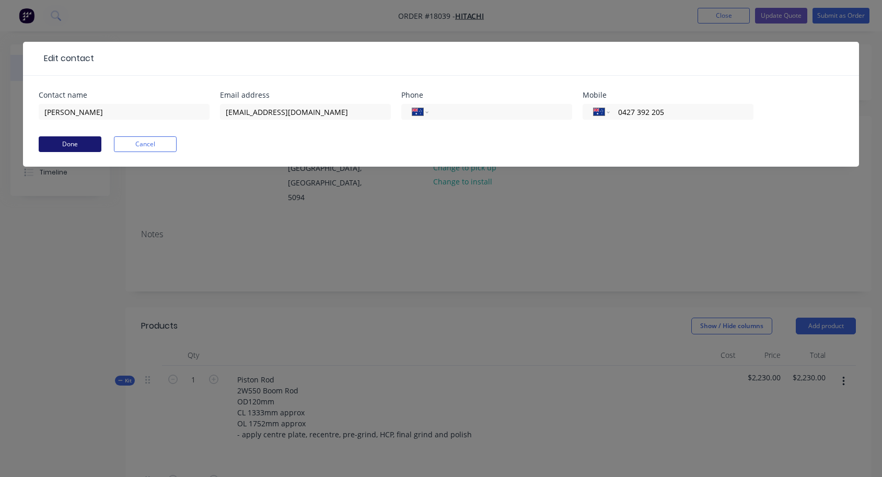
click at [75, 145] on button "Done" at bounding box center [70, 144] width 63 height 16
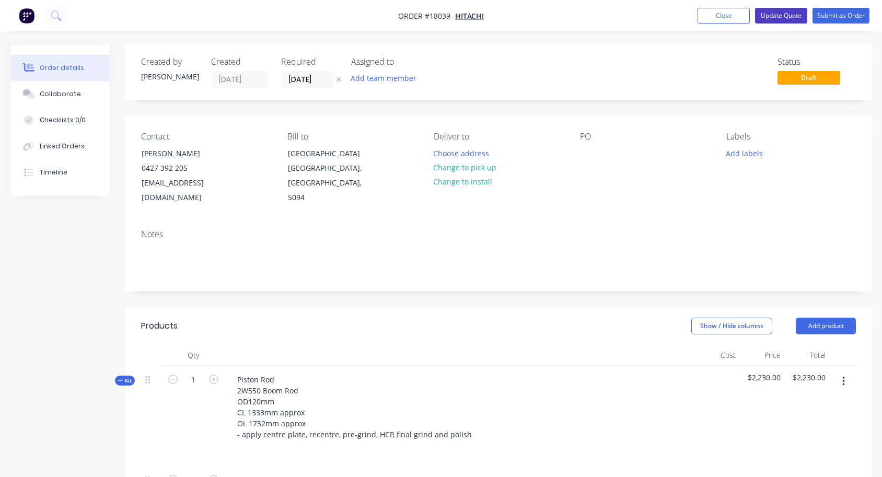
click at [773, 12] on button "Update Quote" at bounding box center [781, 16] width 52 height 16
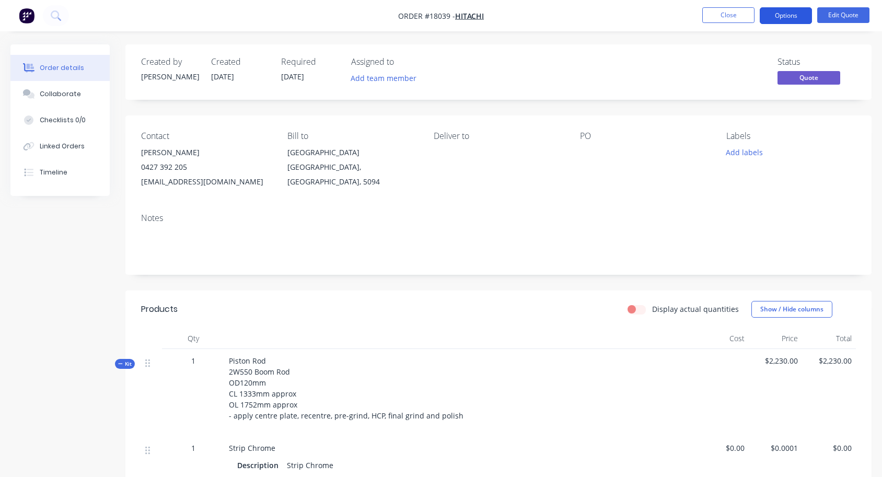
click at [777, 16] on button "Options" at bounding box center [786, 15] width 52 height 17
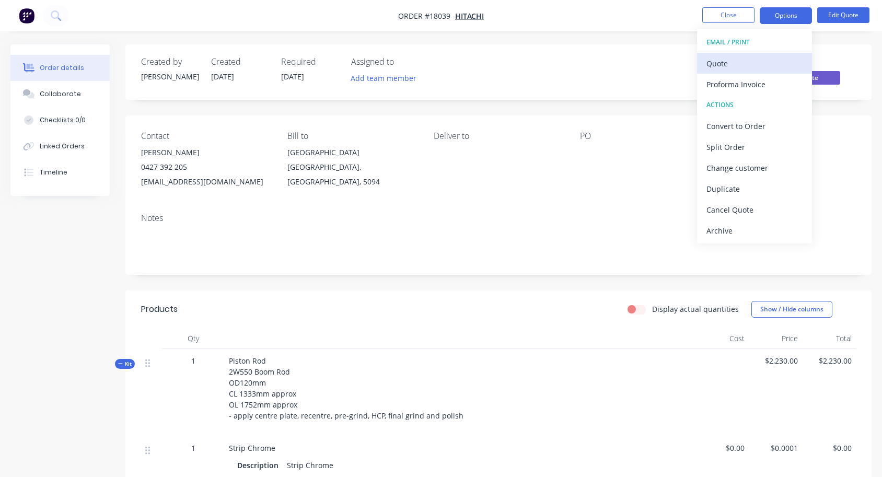
click at [722, 66] on div "Quote" at bounding box center [755, 63] width 96 height 15
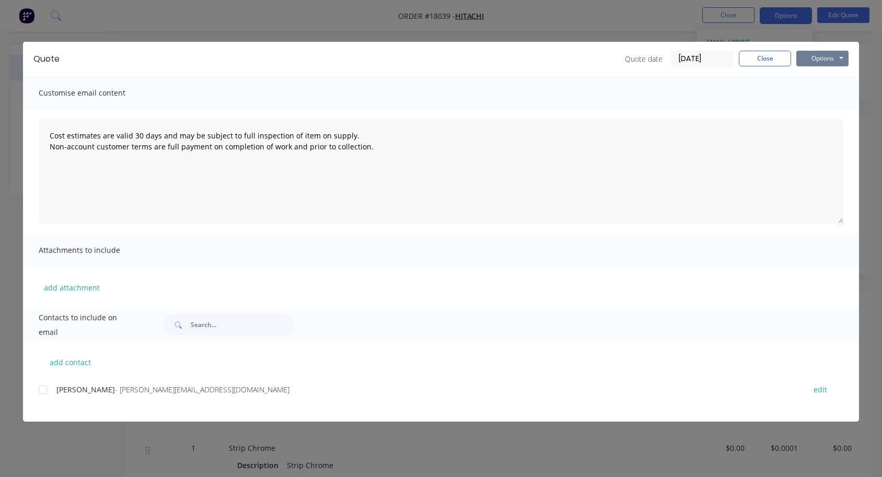
click at [829, 55] on button "Options" at bounding box center [823, 59] width 52 height 16
click at [823, 82] on button "Preview" at bounding box center [830, 76] width 67 height 17
click at [833, 55] on button "Options" at bounding box center [823, 59] width 52 height 16
click at [827, 113] on button "Email" at bounding box center [830, 111] width 67 height 17
click at [41, 391] on div at bounding box center [42, 389] width 21 height 21
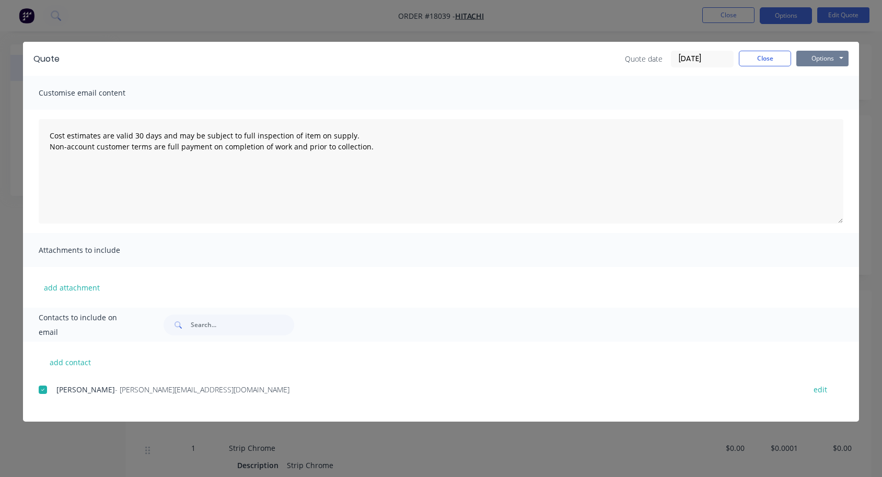
click at [843, 56] on button "Options" at bounding box center [823, 59] width 52 height 16
click at [828, 119] on button "Email" at bounding box center [830, 111] width 67 height 17
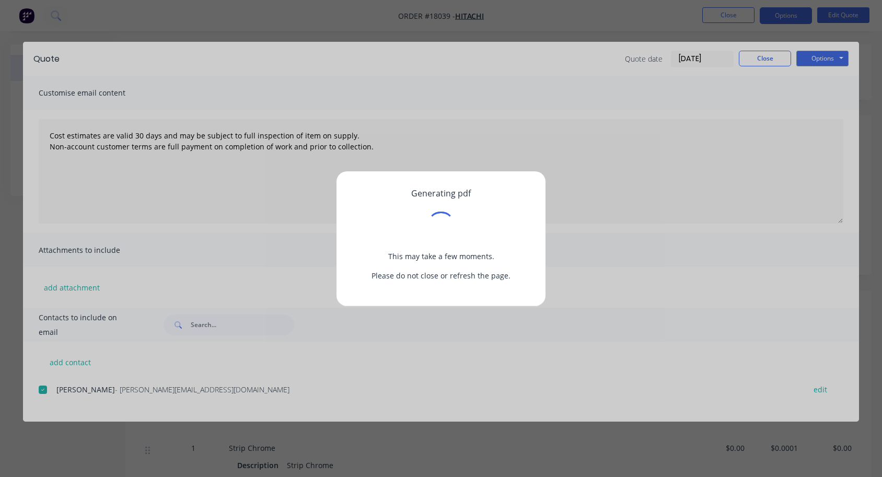
type textarea "Cost estimates are valid 30 days and may be subject to full inspection of item …"
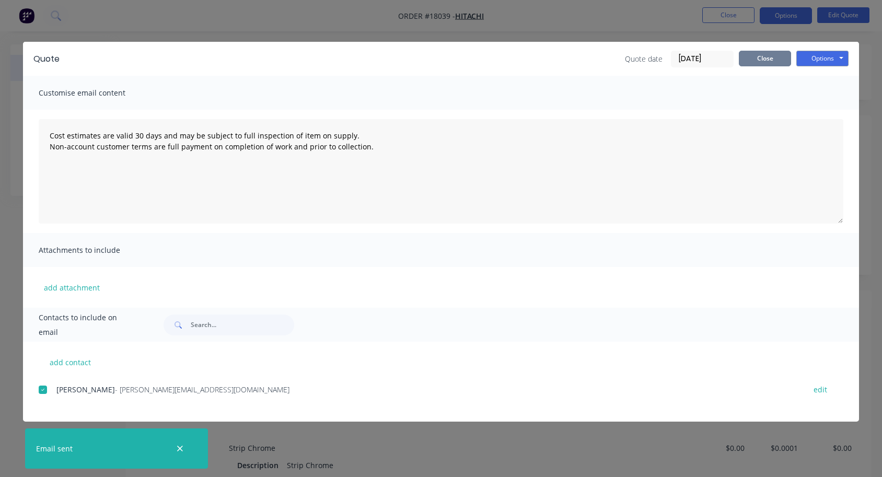
click at [765, 62] on button "Close" at bounding box center [765, 59] width 52 height 16
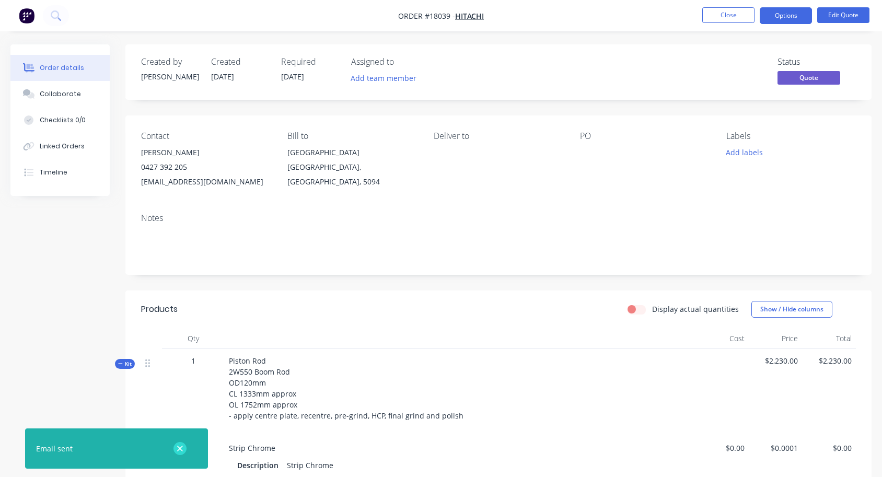
click at [179, 449] on icon "button" at bounding box center [180, 449] width 6 height 6
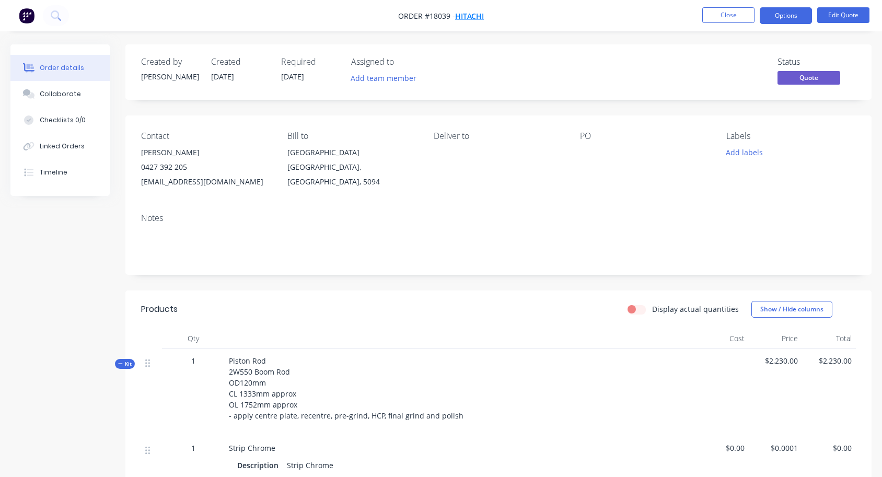
click at [472, 19] on span "Hitachi" at bounding box center [469, 16] width 29 height 10
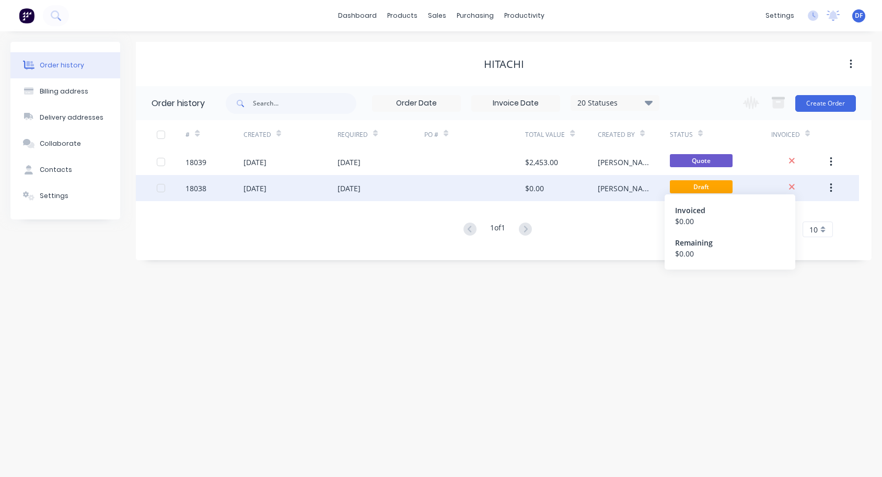
click at [793, 185] on icon at bounding box center [792, 186] width 7 height 9
click at [791, 187] on icon at bounding box center [792, 187] width 6 height 6
click at [836, 185] on button "button" at bounding box center [831, 188] width 25 height 19
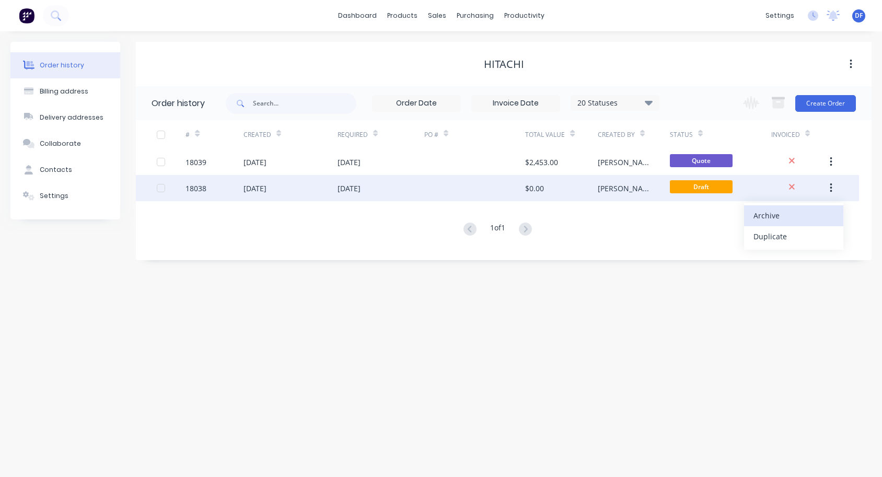
click at [783, 213] on div "Archive" at bounding box center [794, 215] width 80 height 15
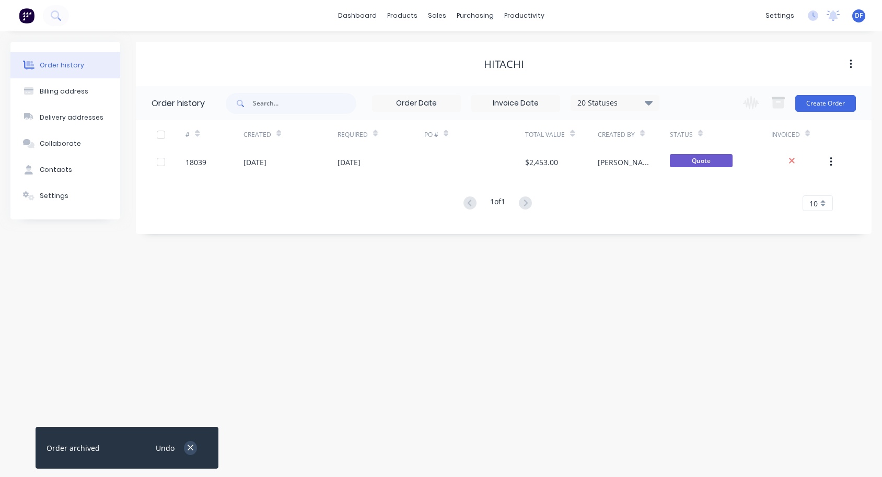
click at [193, 447] on icon "button" at bounding box center [190, 447] width 7 height 9
